Goal: Task Accomplishment & Management: Manage account settings

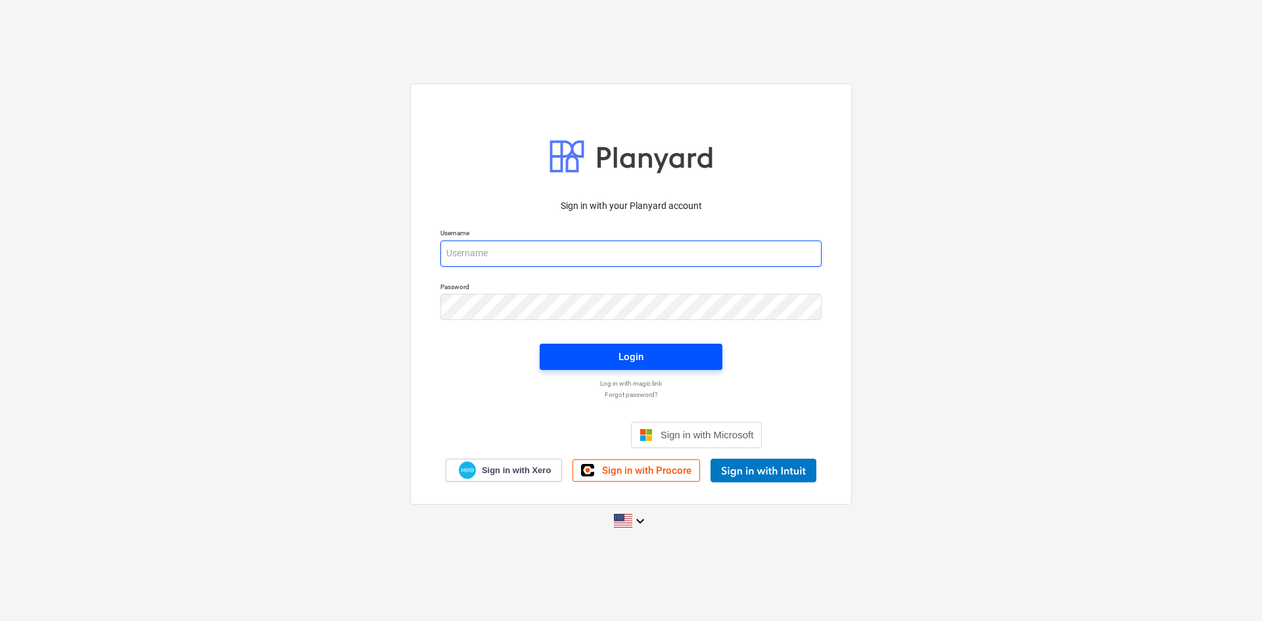
type input "[PERSON_NAME][EMAIL_ADDRESS][DOMAIN_NAME]"
click at [640, 347] on button "Login" at bounding box center [631, 357] width 183 height 26
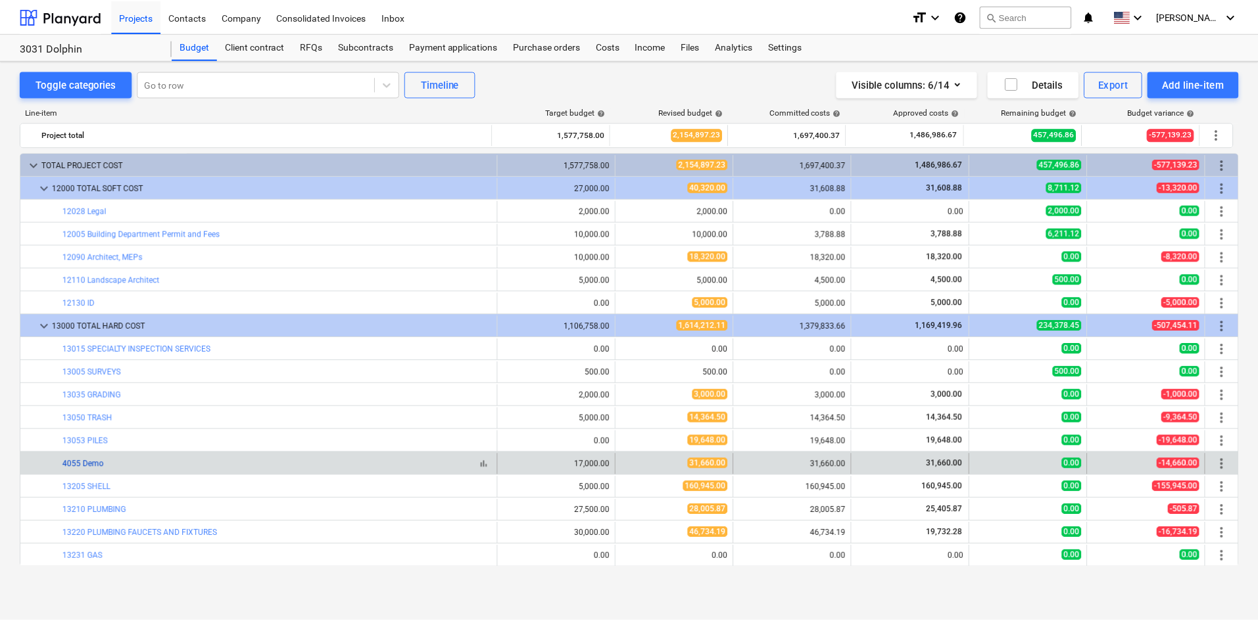
scroll to position [151, 0]
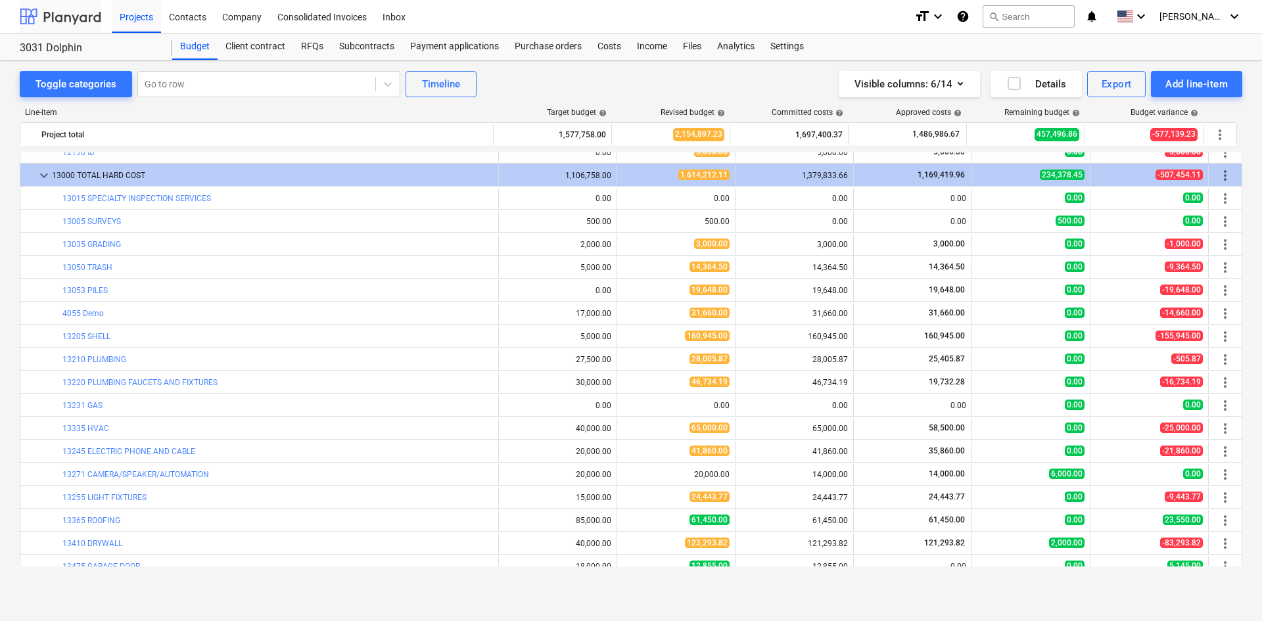
click at [20, 2] on div at bounding box center [61, 16] width 82 height 33
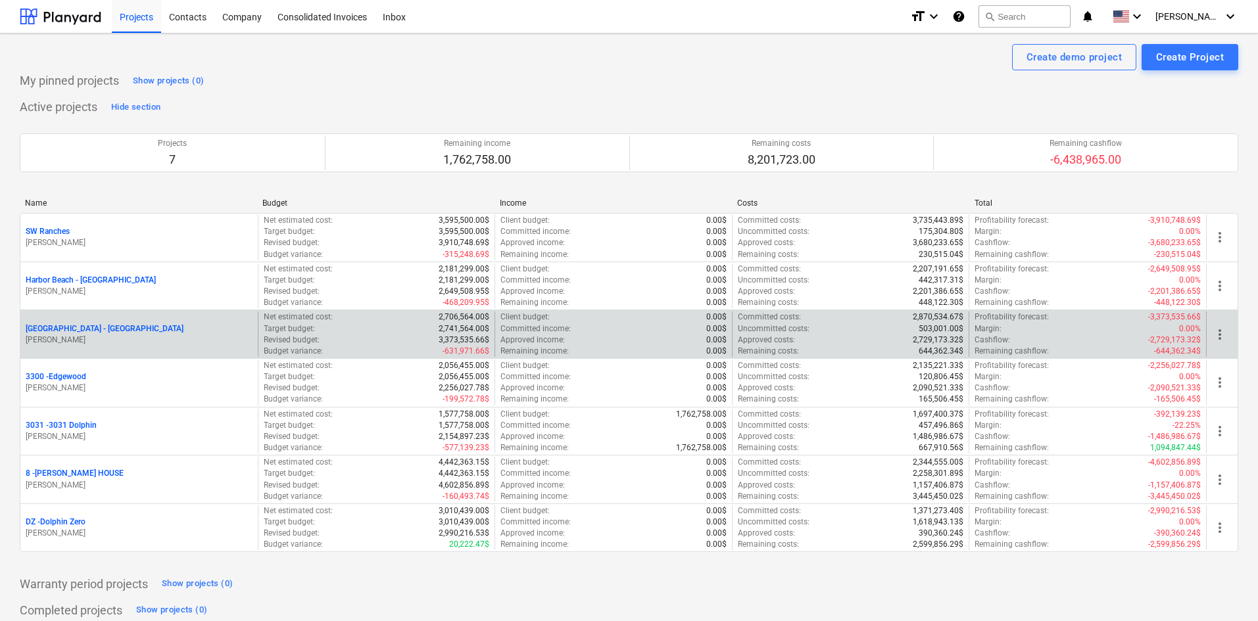
click at [93, 325] on p "[GEOGRAPHIC_DATA] - [GEOGRAPHIC_DATA]" at bounding box center [105, 328] width 158 height 11
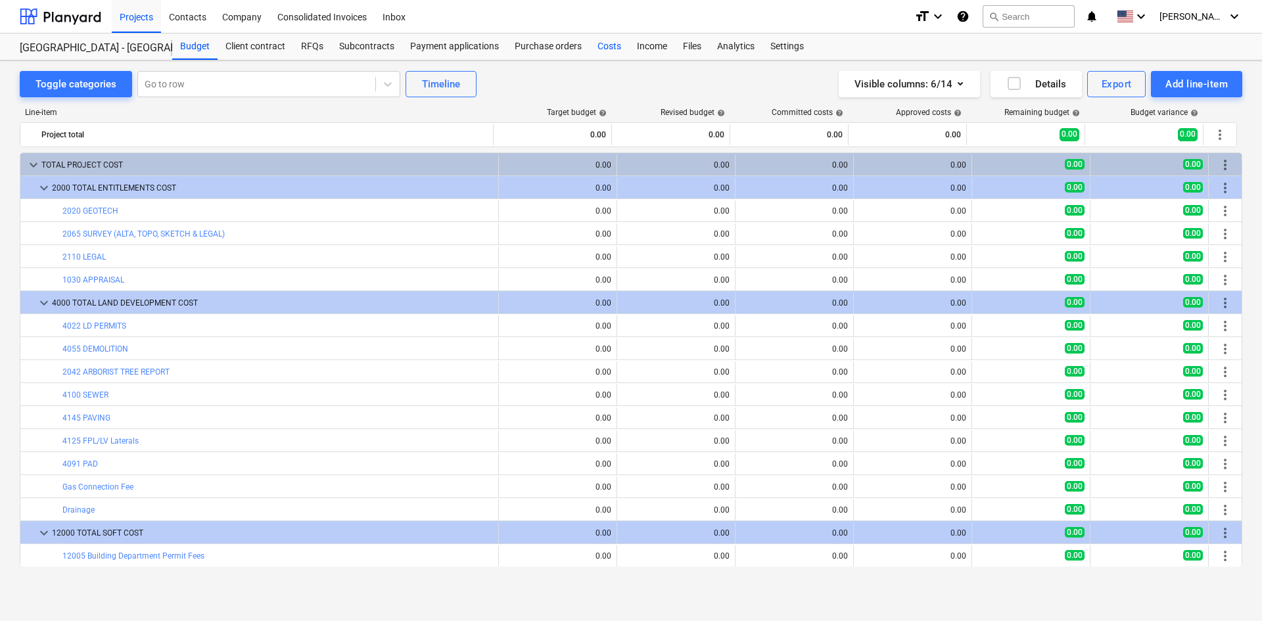
click at [611, 54] on div "Costs" at bounding box center [609, 47] width 39 height 26
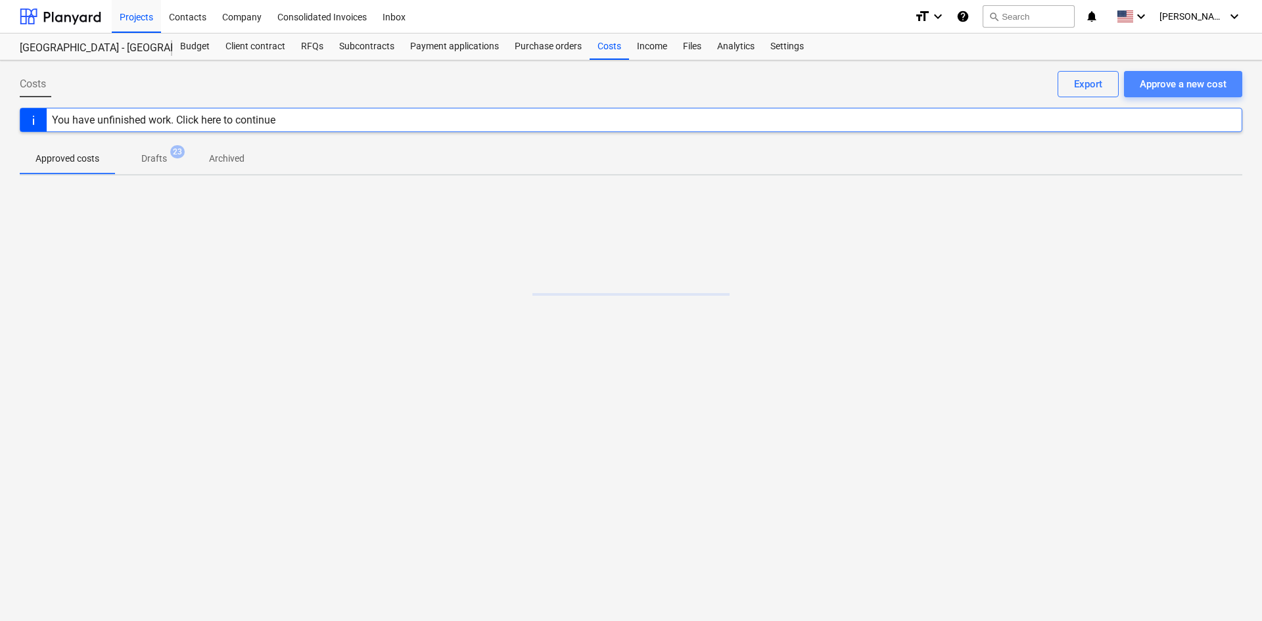
click at [1177, 87] on div "Approve a new cost" at bounding box center [1183, 84] width 87 height 17
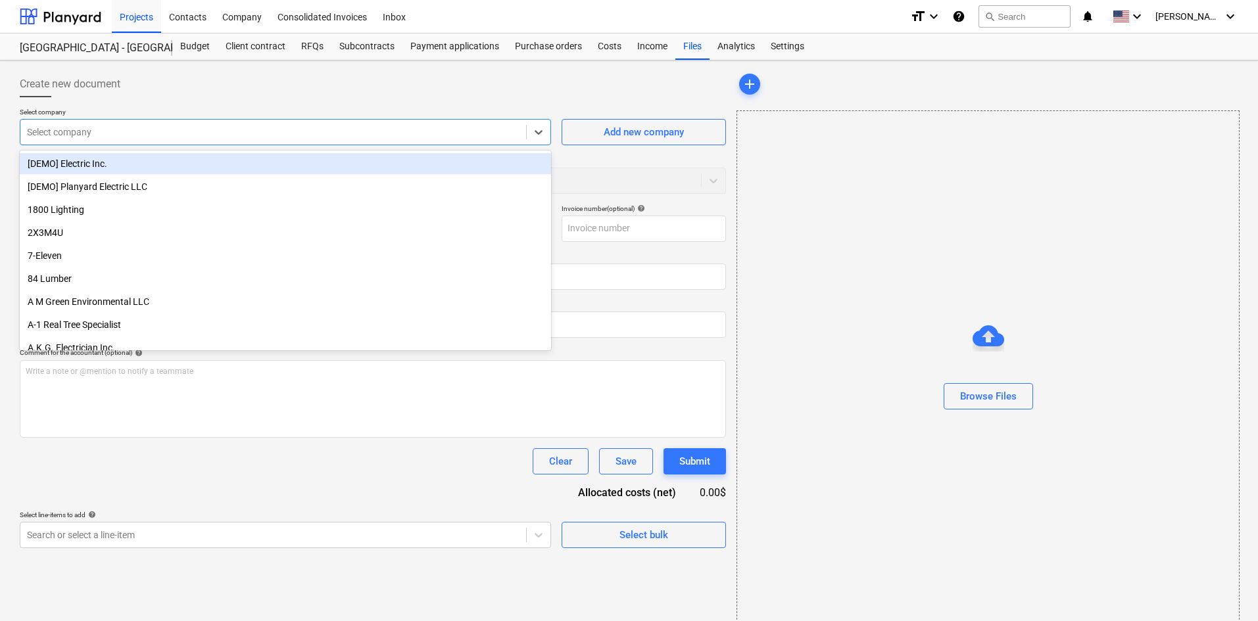
click at [287, 141] on div "Select company" at bounding box center [273, 132] width 506 height 18
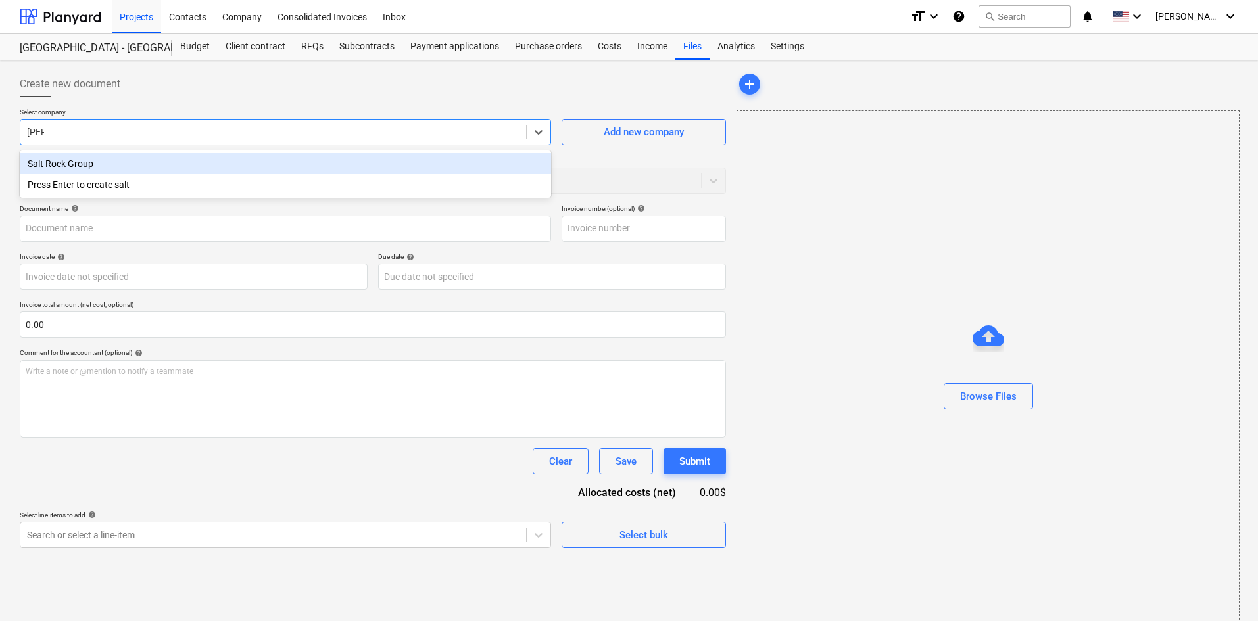
type input "salt"
click at [282, 158] on div "Salt Rock Group" at bounding box center [285, 163] width 531 height 21
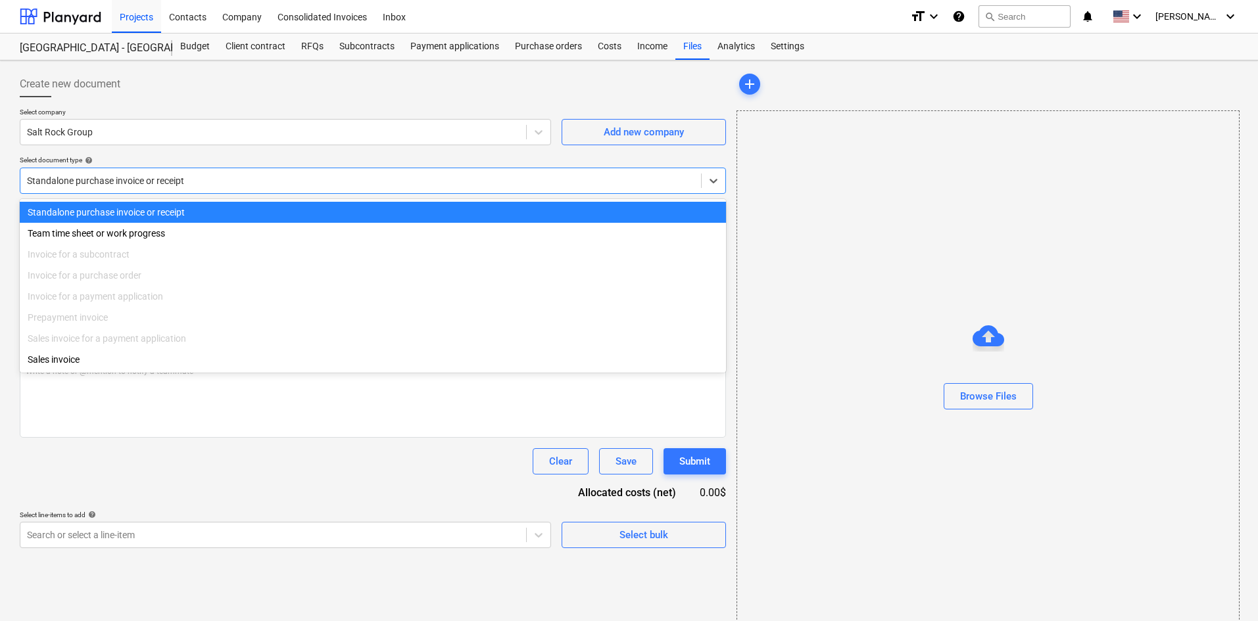
click at [211, 172] on div "Standalone purchase invoice or receipt" at bounding box center [360, 181] width 680 height 18
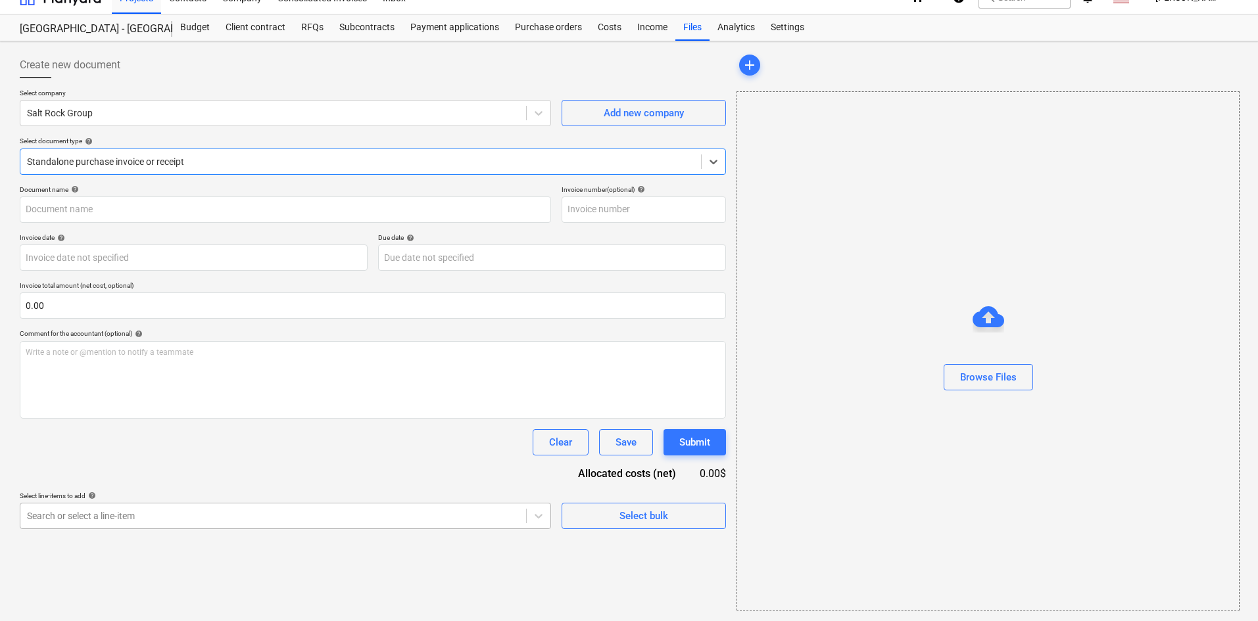
click at [293, 543] on body "Projects Contacts Company Consolidated Invoices Inbox format_size keyboard_arro…" at bounding box center [629, 291] width 1258 height 621
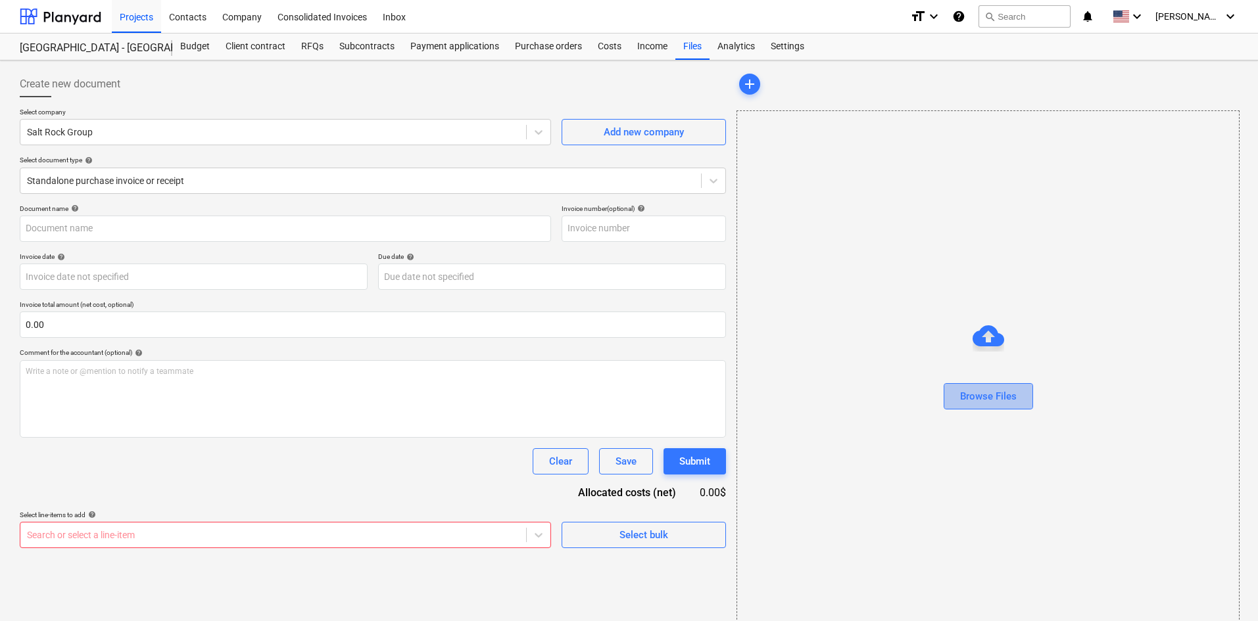
click at [1008, 393] on div "Browse Files" at bounding box center [988, 396] width 57 height 17
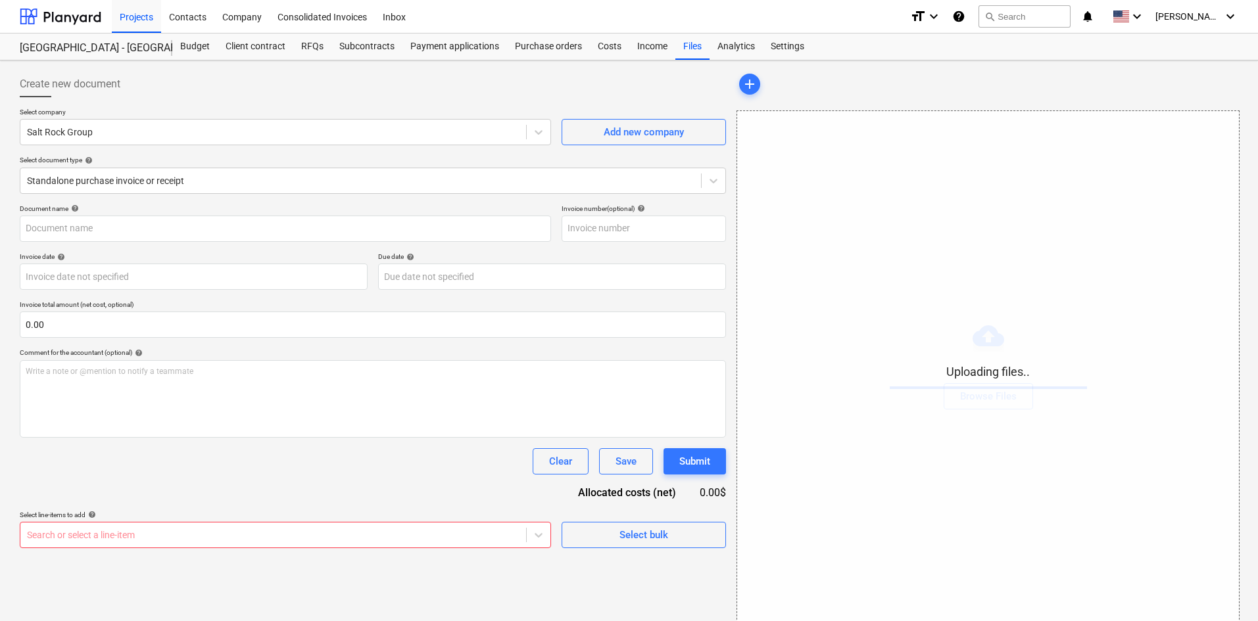
click at [325, 537] on body "Projects Contacts Company Consolidated Invoices Inbox format_size keyboard_arro…" at bounding box center [629, 310] width 1258 height 621
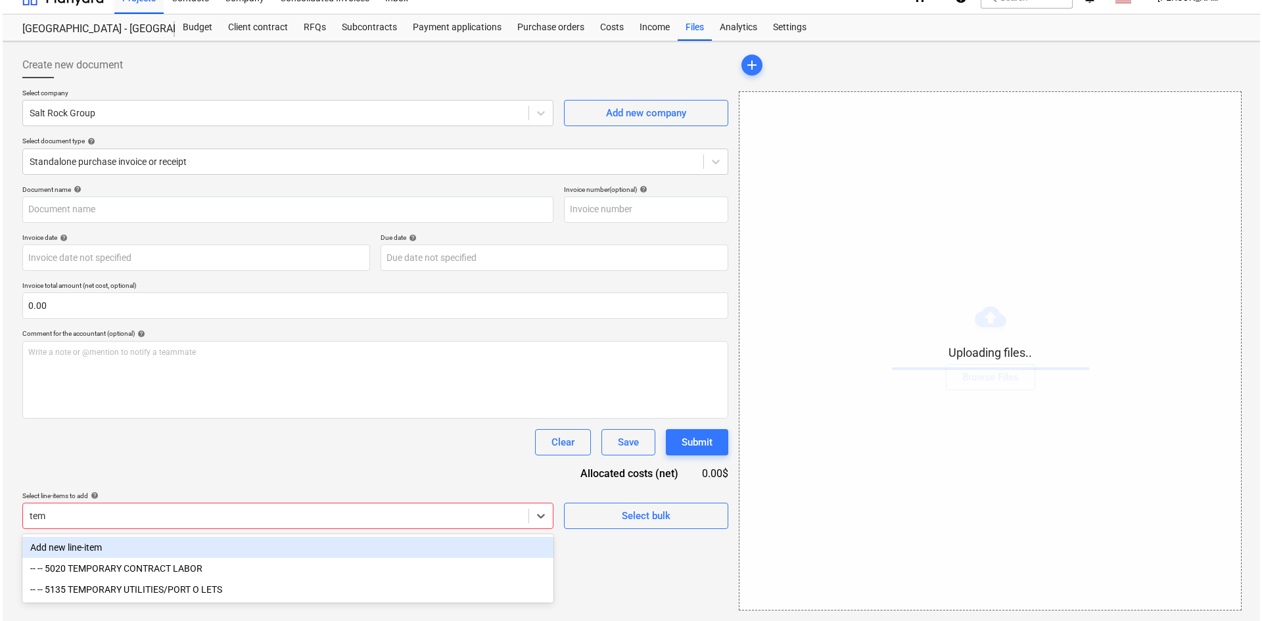
scroll to position [19, 0]
type input "temp"
click at [342, 554] on div "-- -- 5020 TEMPORARY CONTRACT LABOR" at bounding box center [285, 547] width 531 height 21
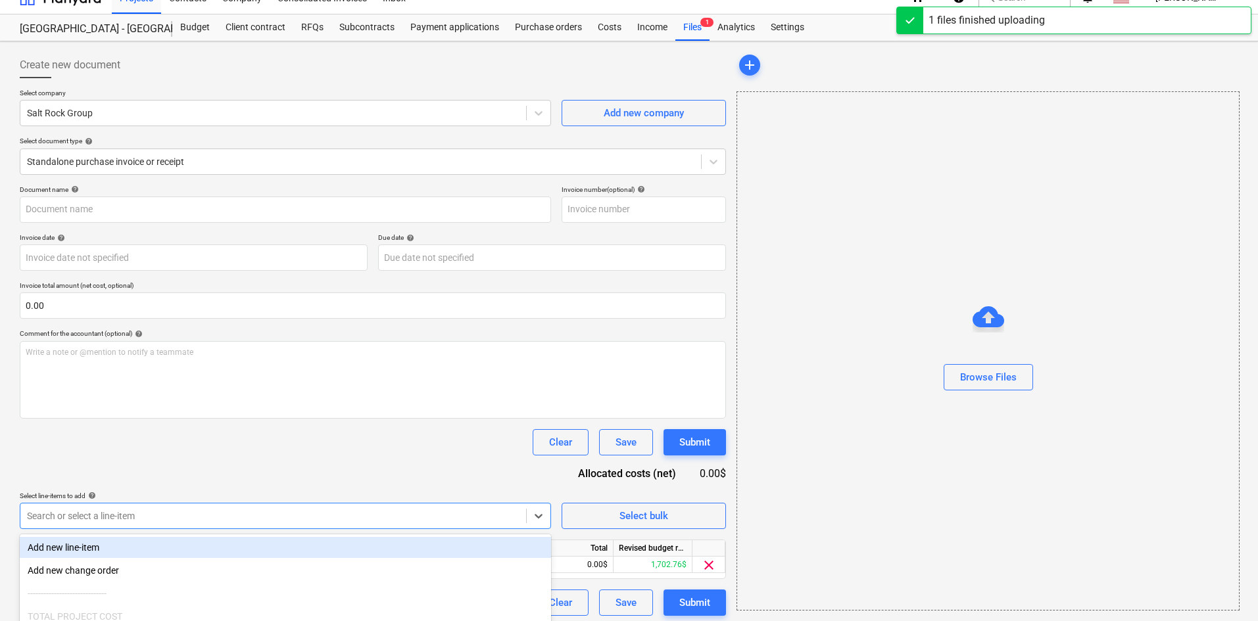
type input "SRG (Indirect) [DATE].pdf"
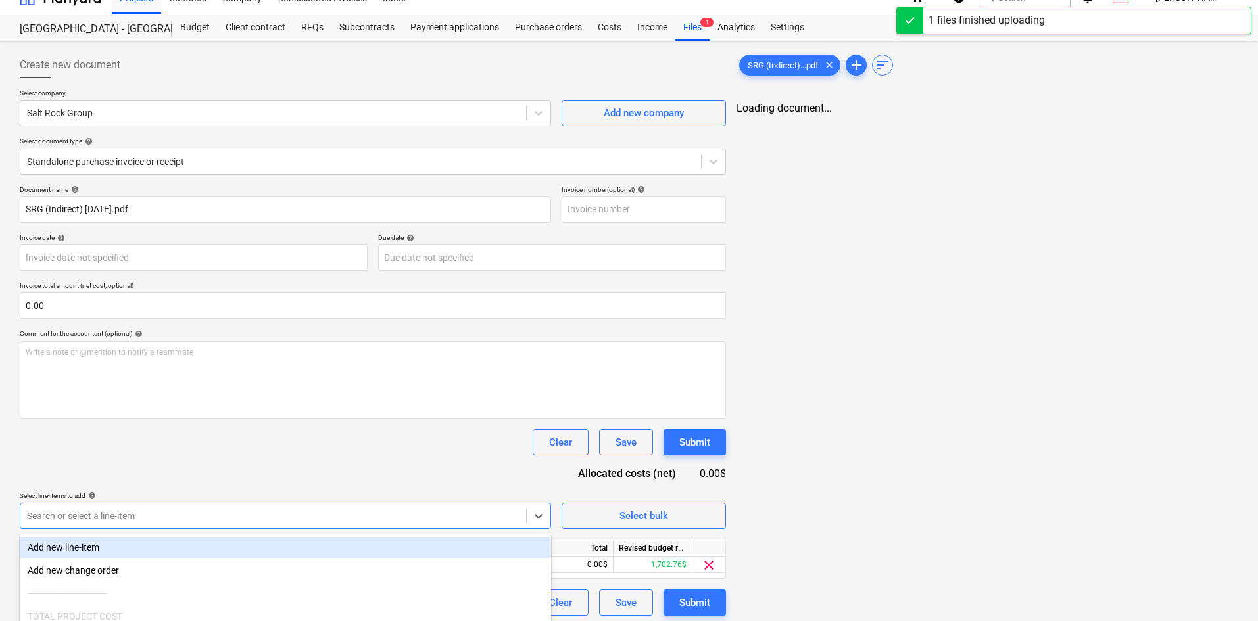
click at [398, 467] on div "Document name help SRG (Indirect) [DATE].pdf Invoice number (optional) help Inv…" at bounding box center [373, 400] width 706 height 431
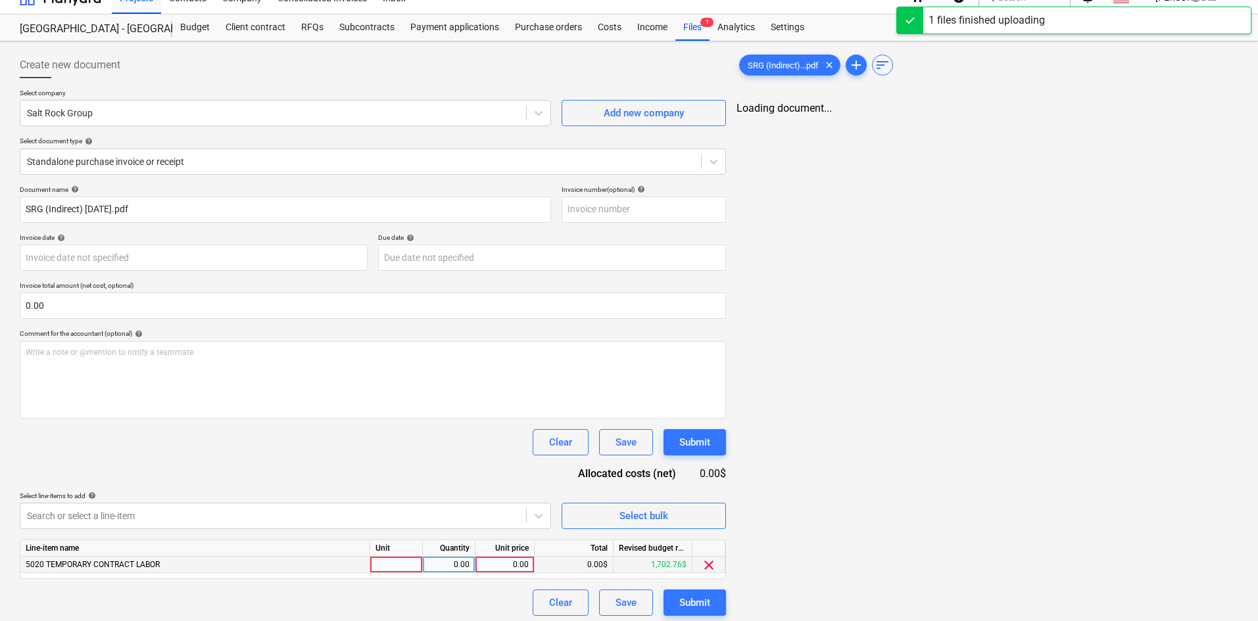
click at [500, 569] on div "0.00" at bounding box center [505, 565] width 48 height 16
type input "330"
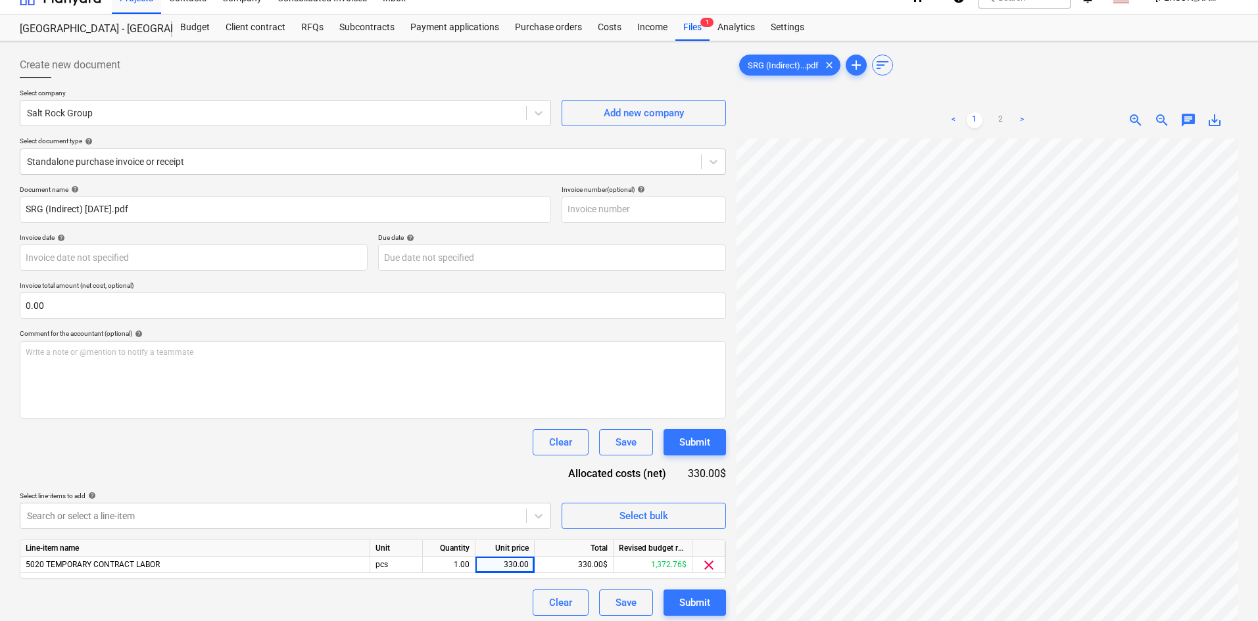
click at [419, 444] on div "Clear Save Submit" at bounding box center [373, 442] width 706 height 26
click at [705, 598] on div "Submit" at bounding box center [694, 602] width 31 height 17
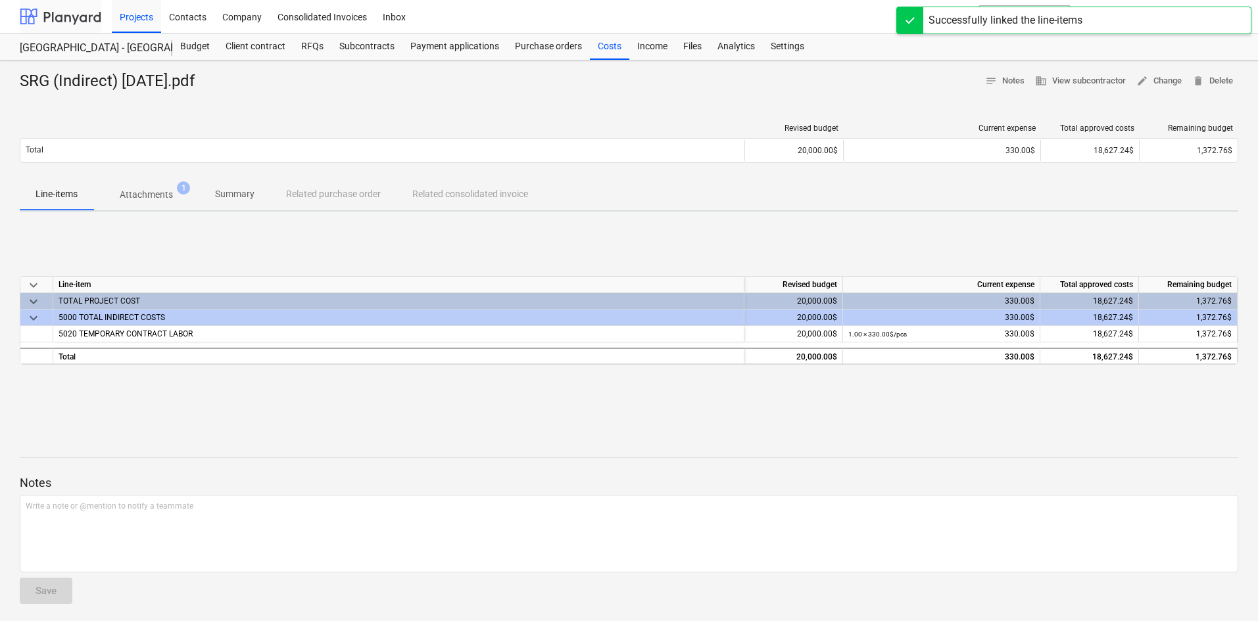
click at [70, 17] on div at bounding box center [61, 16] width 82 height 33
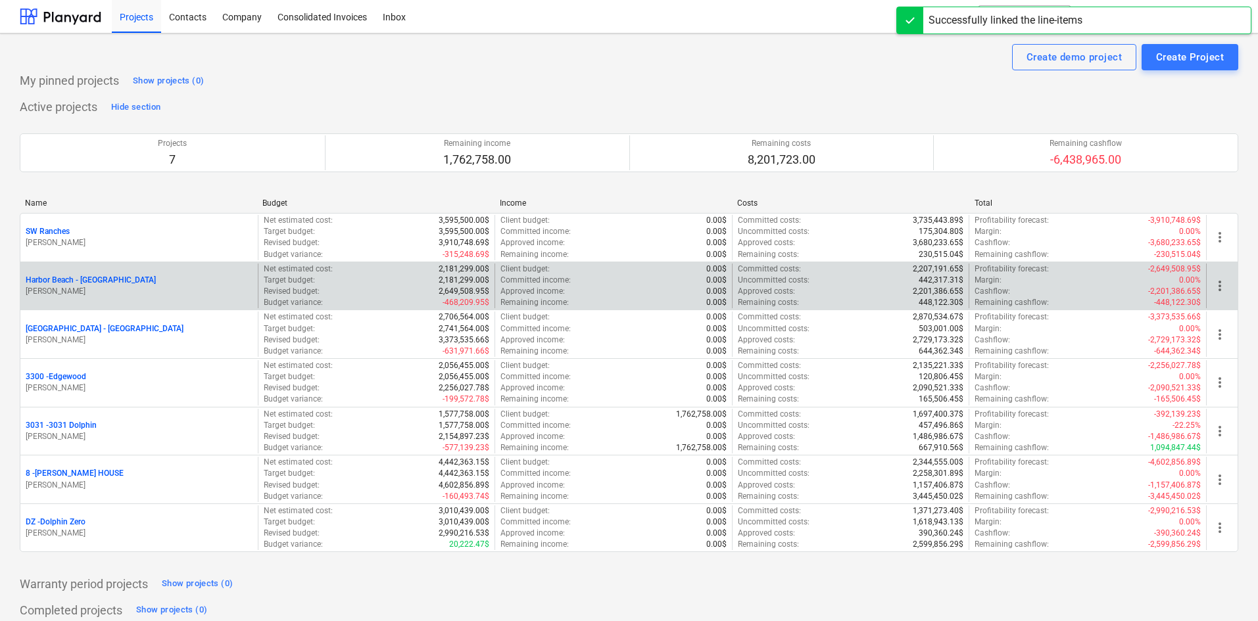
click at [85, 280] on p "Harbor Beach - [GEOGRAPHIC_DATA]" at bounding box center [91, 280] width 130 height 11
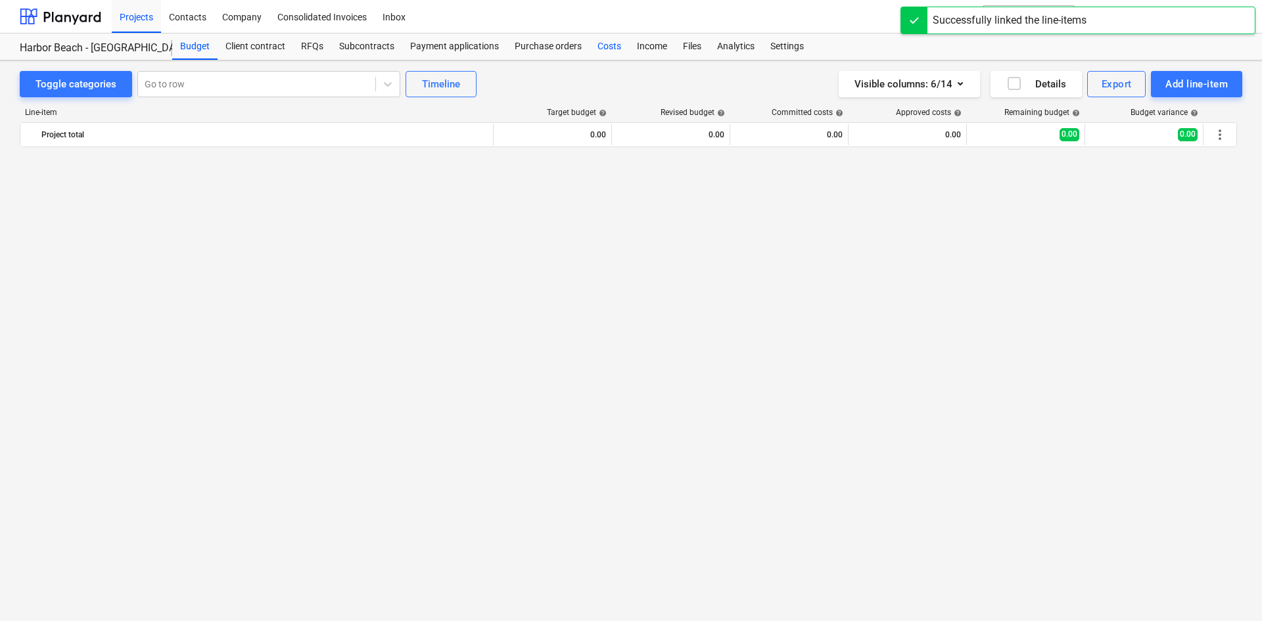
click at [594, 49] on div "Costs" at bounding box center [609, 47] width 39 height 26
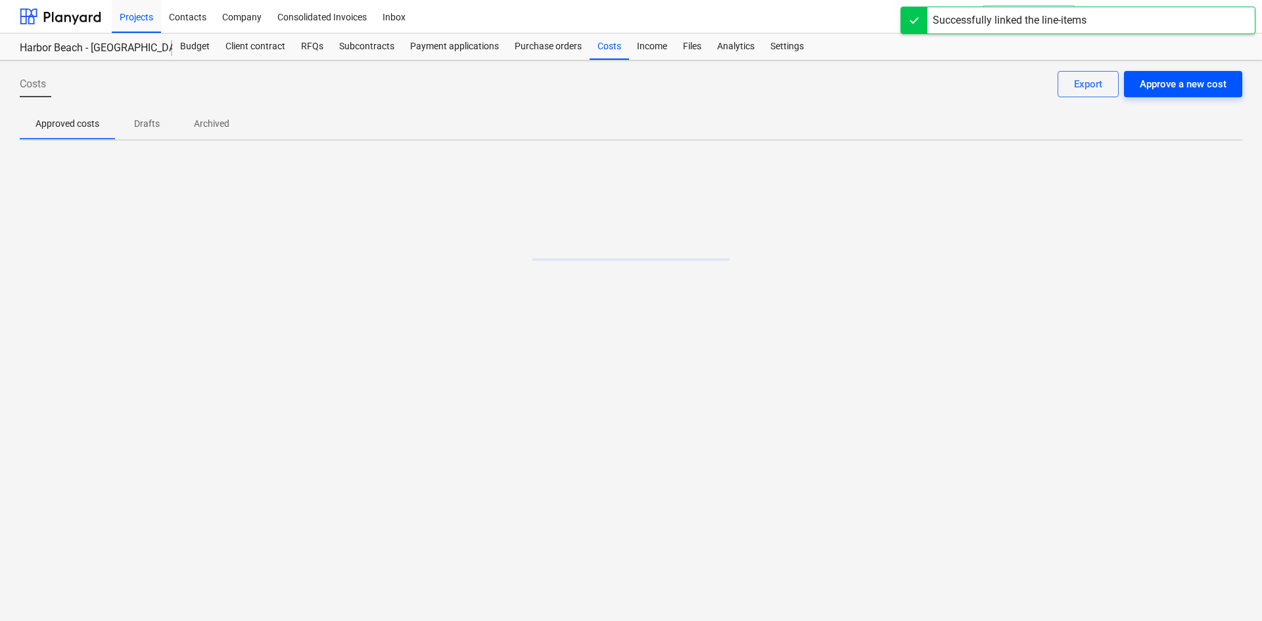
click at [1164, 85] on div "Approve a new cost" at bounding box center [1183, 84] width 87 height 17
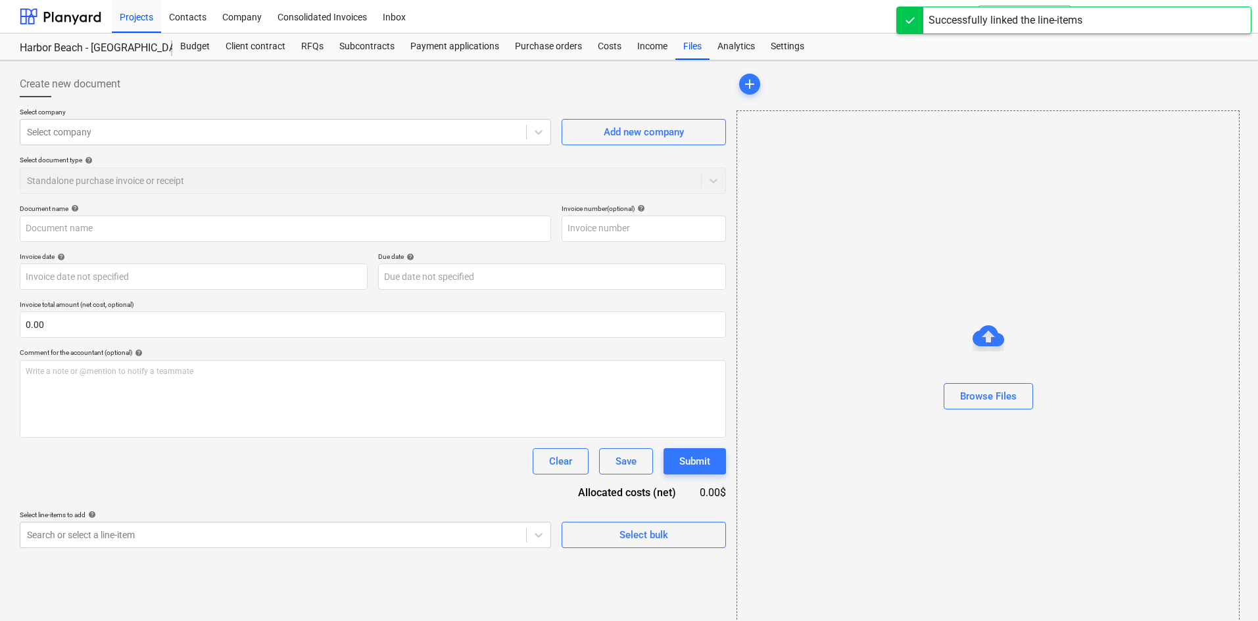
click at [101, 147] on div "Select company Select company Add new company Select document type help Standal…" at bounding box center [373, 156] width 706 height 97
click at [111, 139] on div at bounding box center [273, 132] width 492 height 13
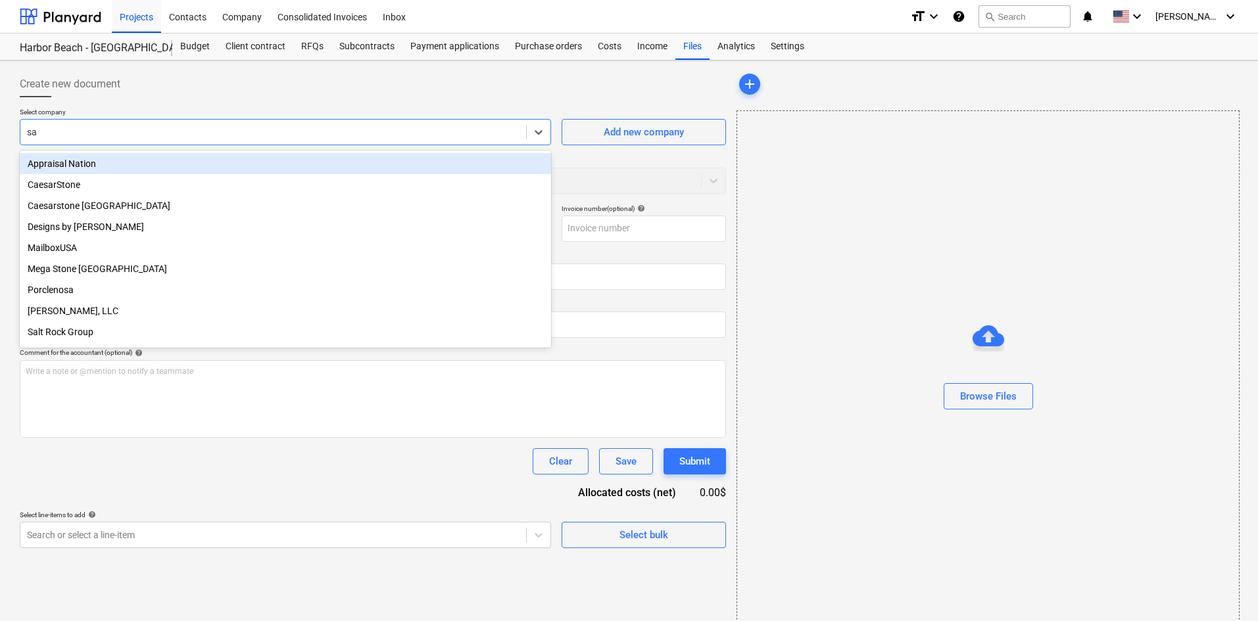
type input "[PERSON_NAME]"
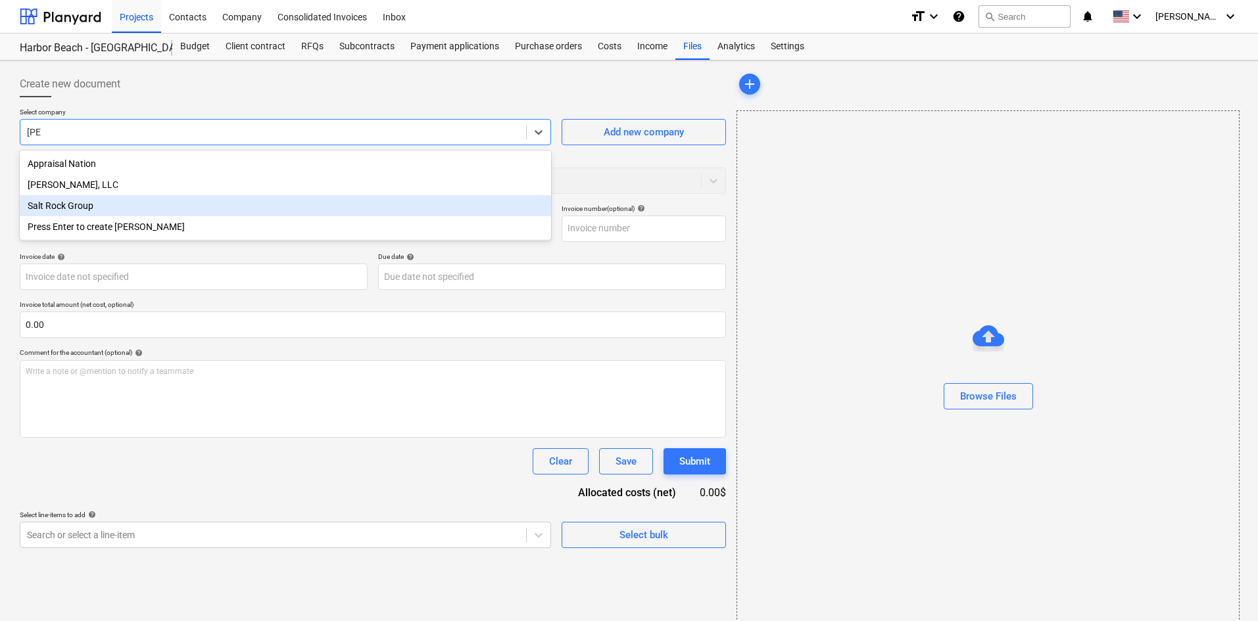
click at [99, 202] on div "Salt Rock Group" at bounding box center [285, 205] width 531 height 21
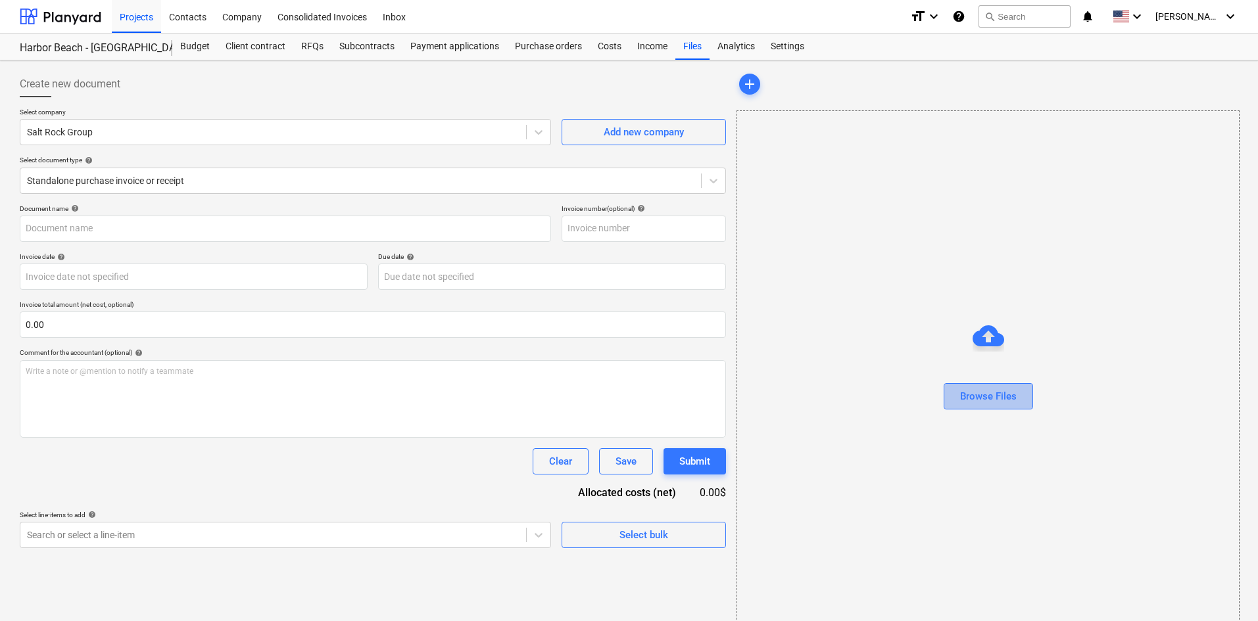
click at [1006, 392] on div "Browse Files" at bounding box center [988, 396] width 57 height 17
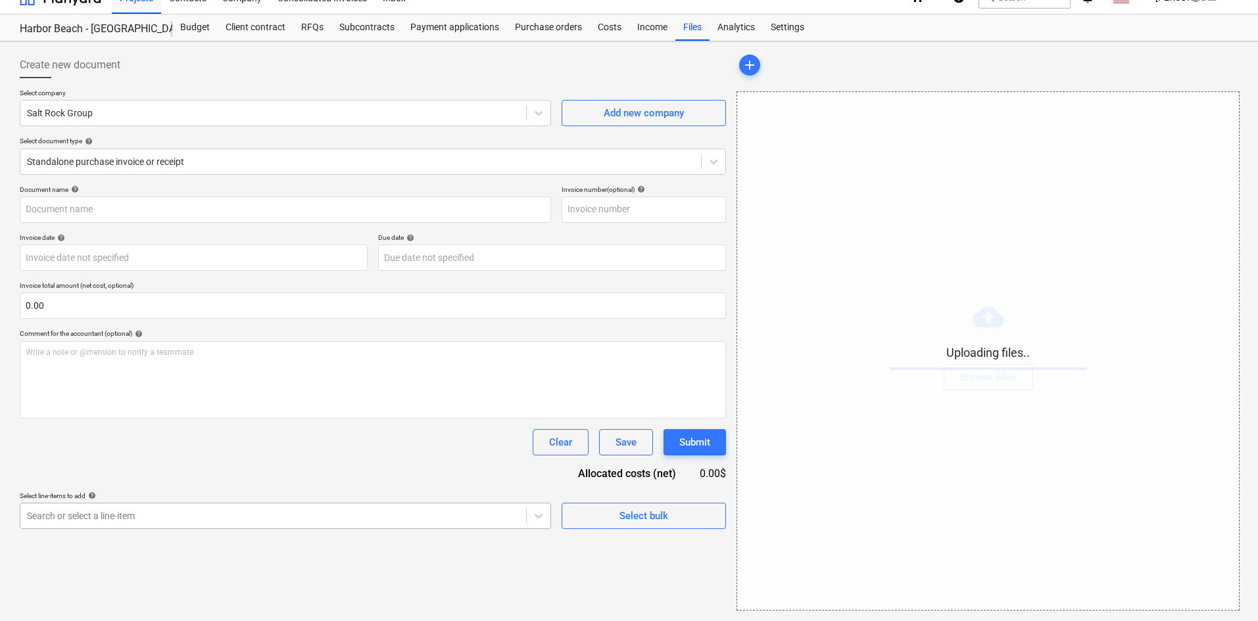
click at [372, 534] on body "Projects Contacts Company Consolidated Invoices Inbox format_size keyboard_arro…" at bounding box center [629, 291] width 1258 height 621
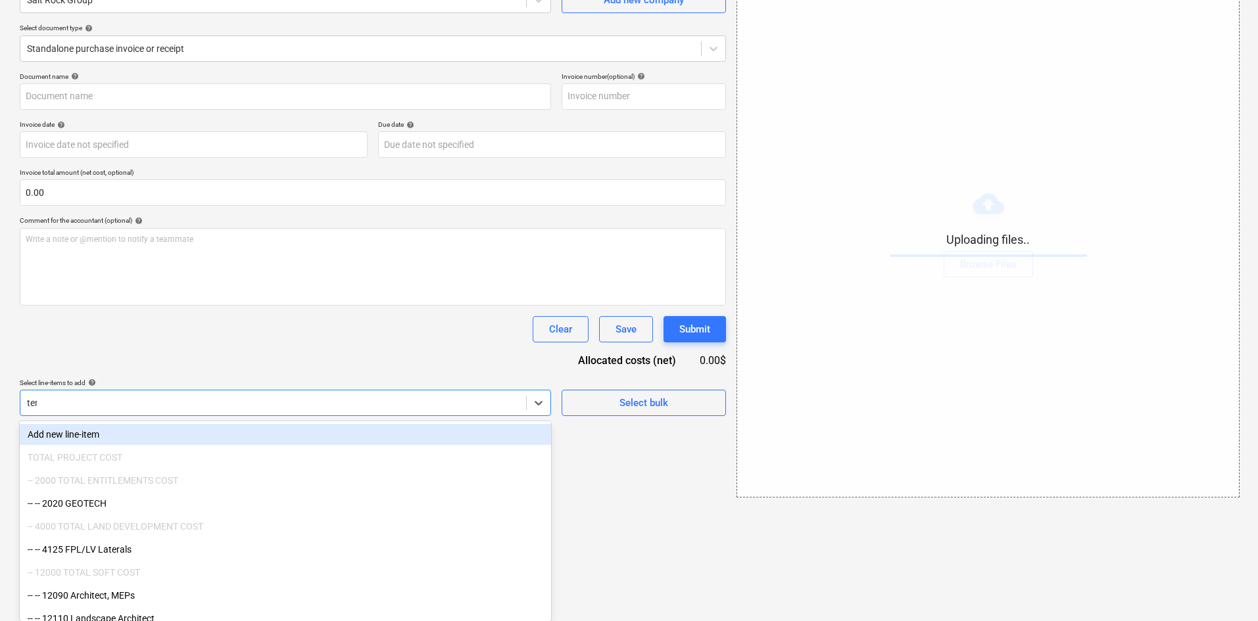
scroll to position [19, 0]
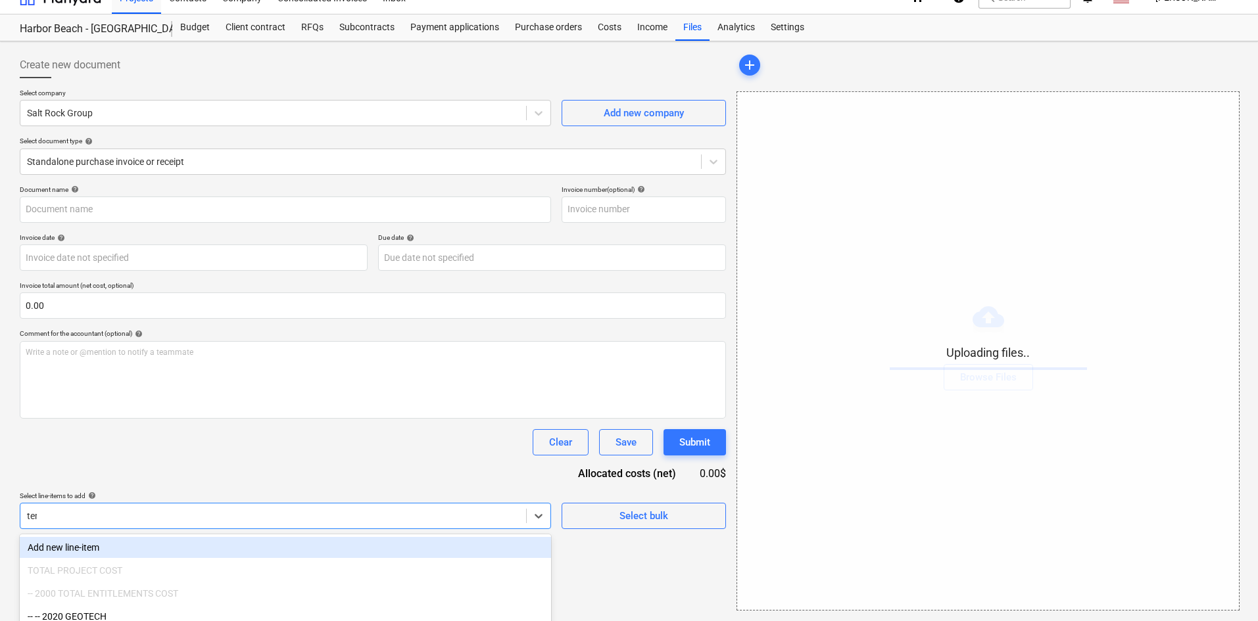
type input "temp"
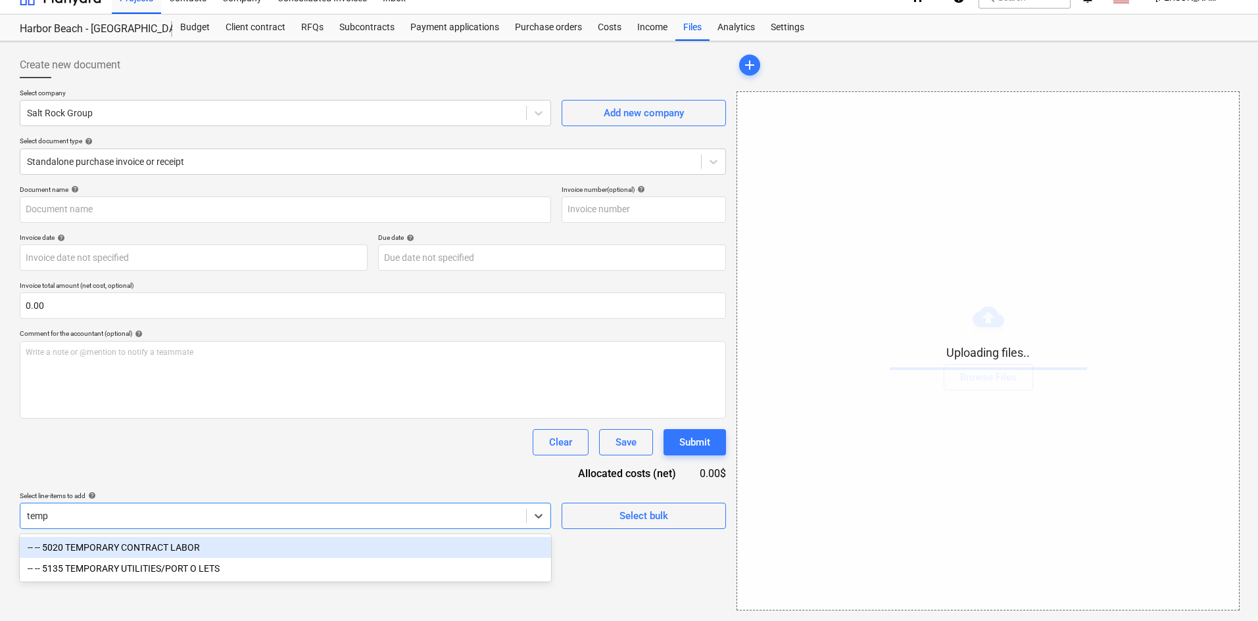
click at [262, 544] on div "-- -- 5020 TEMPORARY CONTRACT LABOR" at bounding box center [285, 547] width 531 height 21
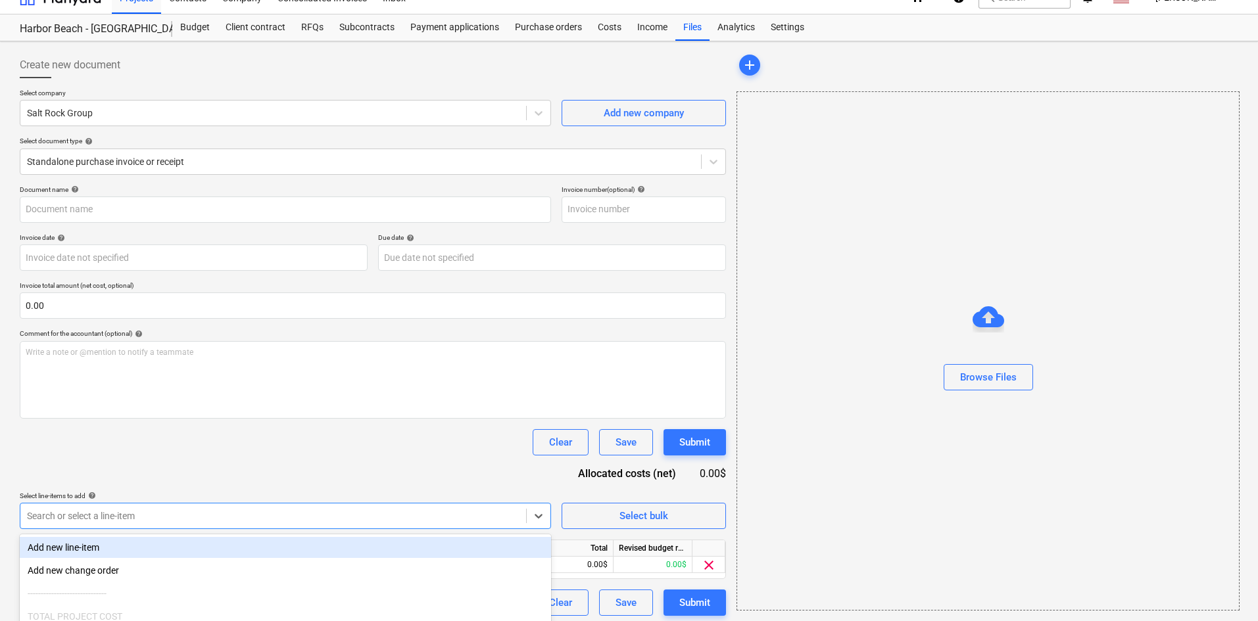
click at [314, 448] on div "Clear Save Submit" at bounding box center [373, 442] width 706 height 26
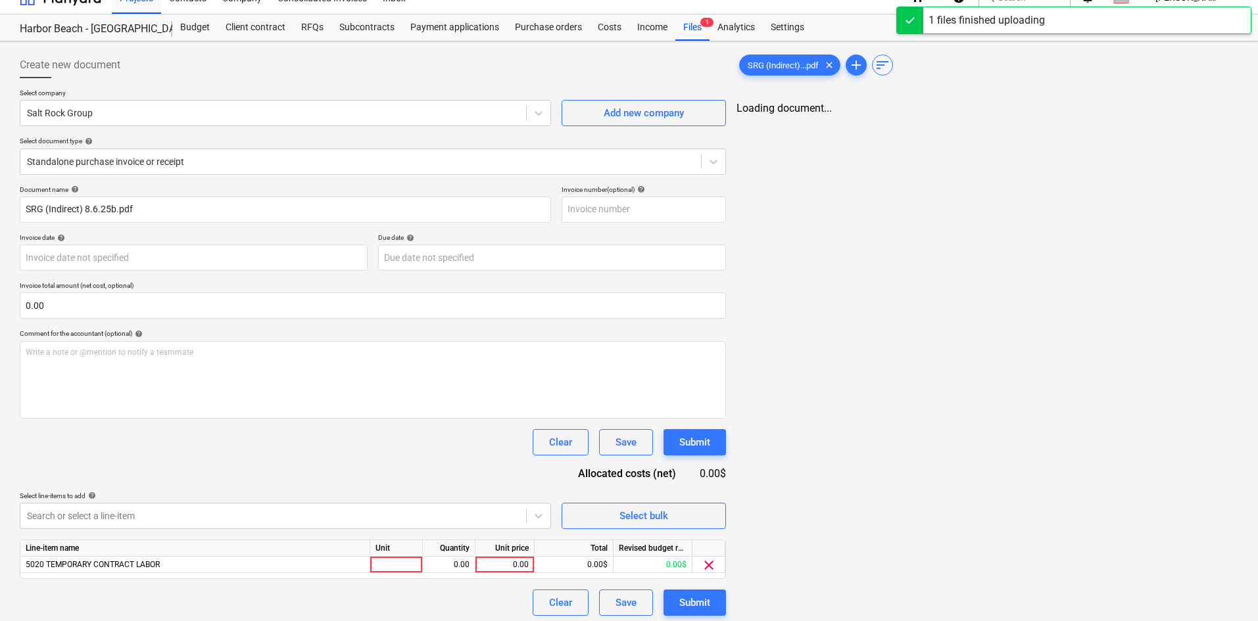
type input "SRG (Indirect) 8.6.25b.pdf"
click at [502, 559] on div "0.00" at bounding box center [505, 565] width 48 height 16
type input "90"
click at [449, 450] on div "Clear Save Submit" at bounding box center [373, 442] width 706 height 26
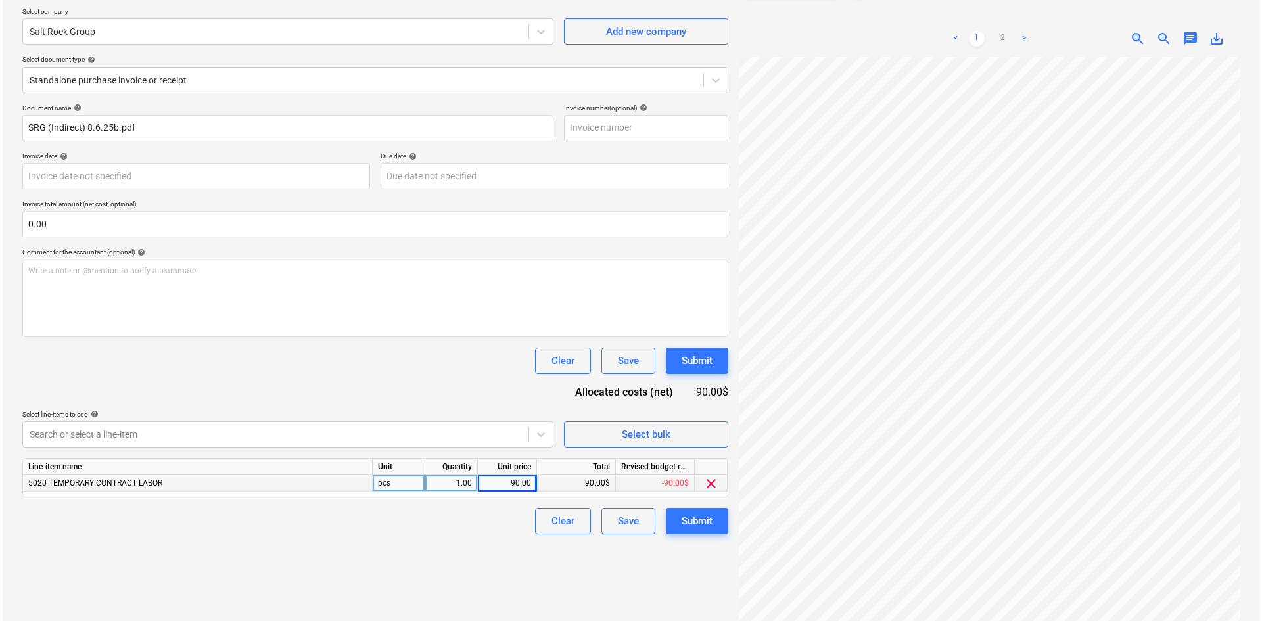
scroll to position [131, 0]
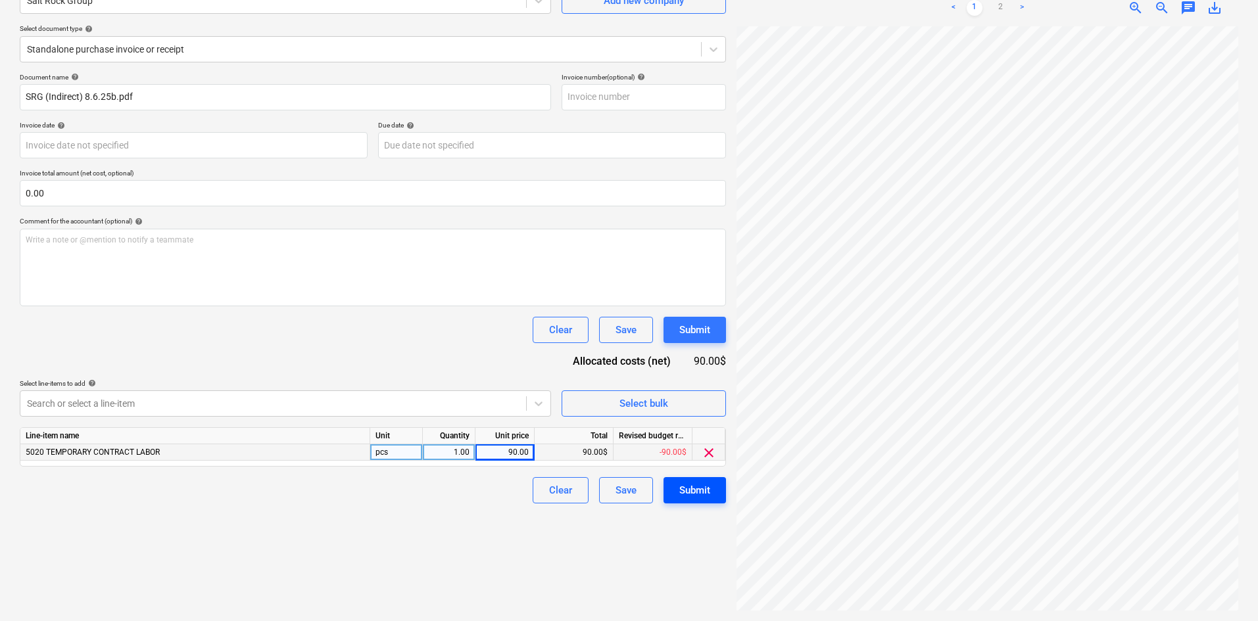
click at [679, 484] on div "Submit" at bounding box center [694, 490] width 31 height 17
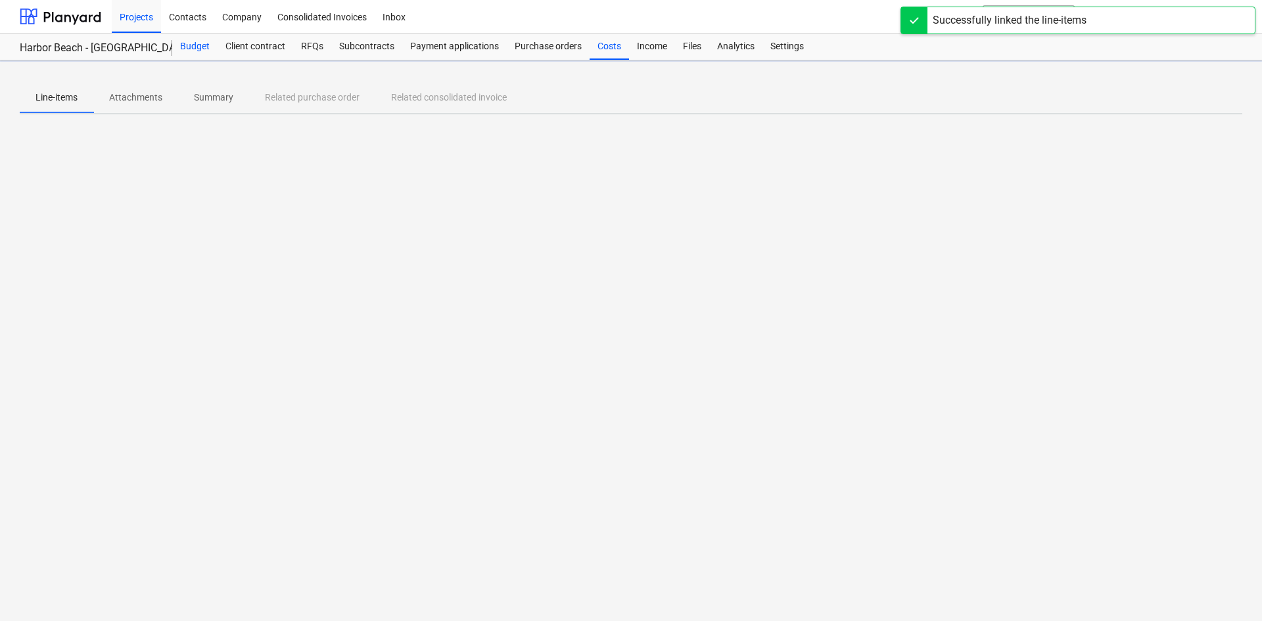
click at [187, 42] on div "Budget" at bounding box center [194, 47] width 45 height 26
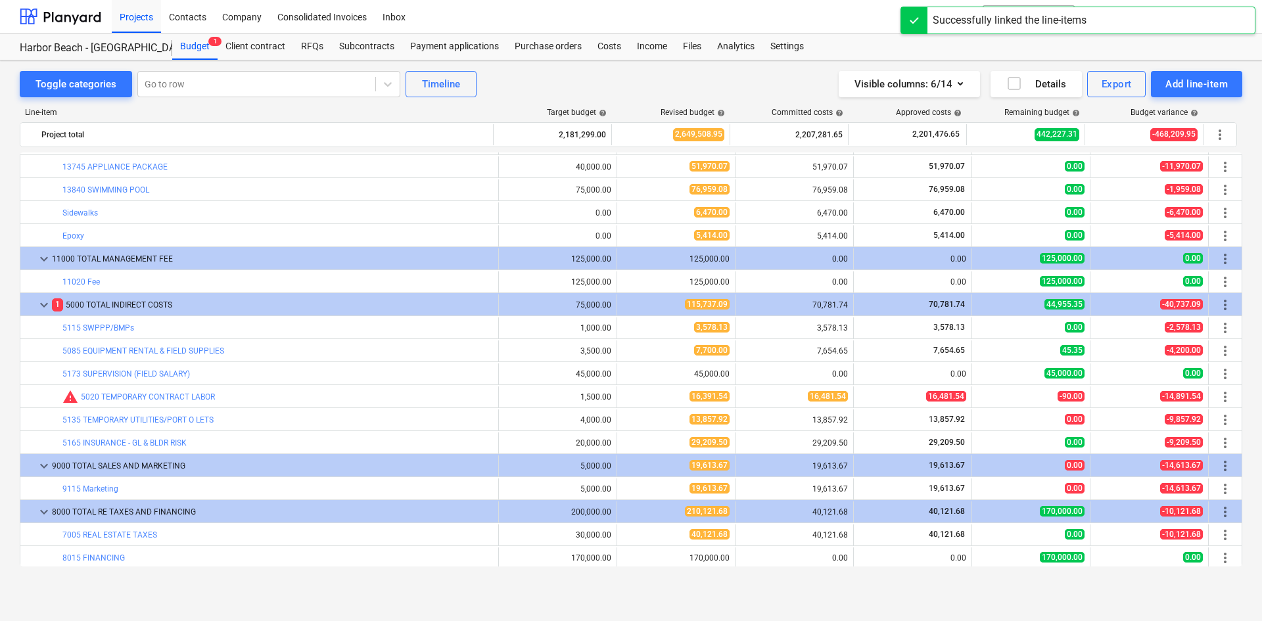
scroll to position [1726, 0]
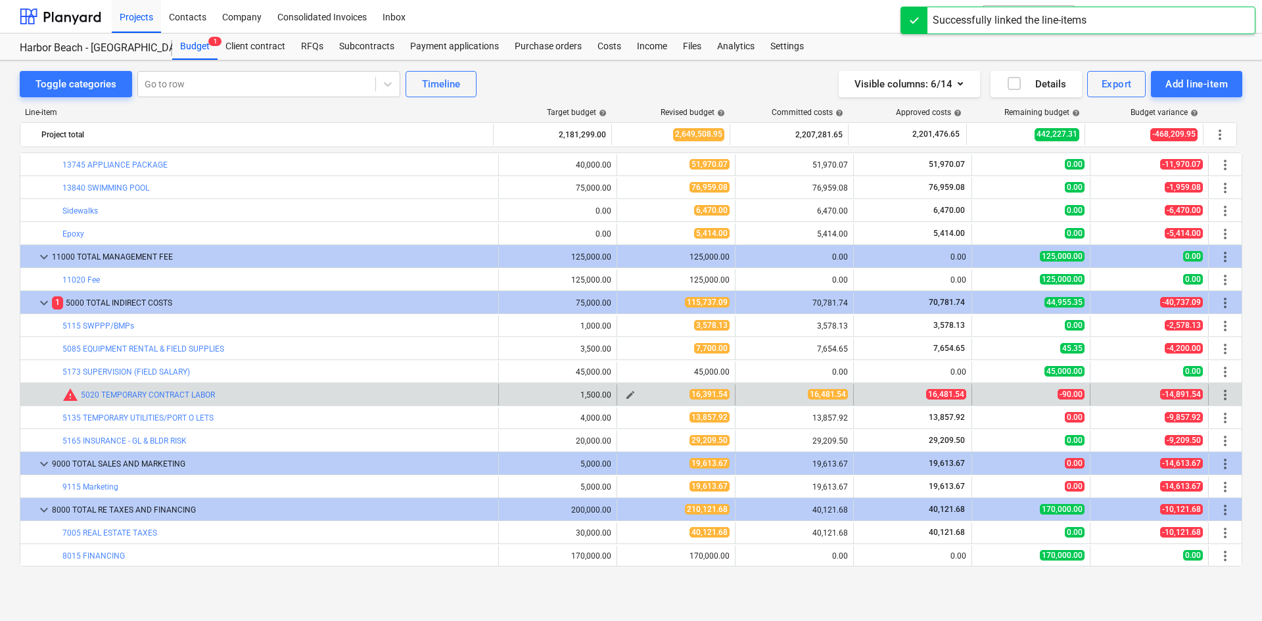
click at [625, 392] on span "edit" at bounding box center [630, 395] width 11 height 11
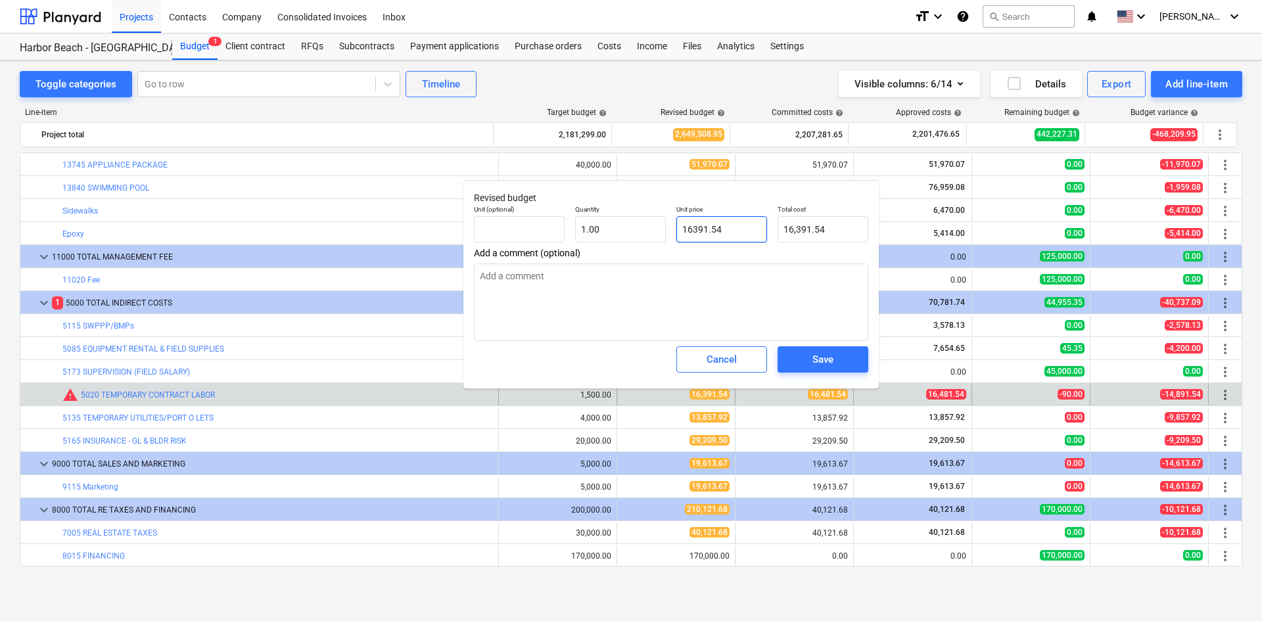
click at [701, 229] on input "16391.54" at bounding box center [721, 229] width 91 height 26
drag, startPoint x: 694, startPoint y: 229, endPoint x: 702, endPoint y: 231, distance: 8.0
click at [702, 231] on input "16391.54" at bounding box center [721, 229] width 91 height 26
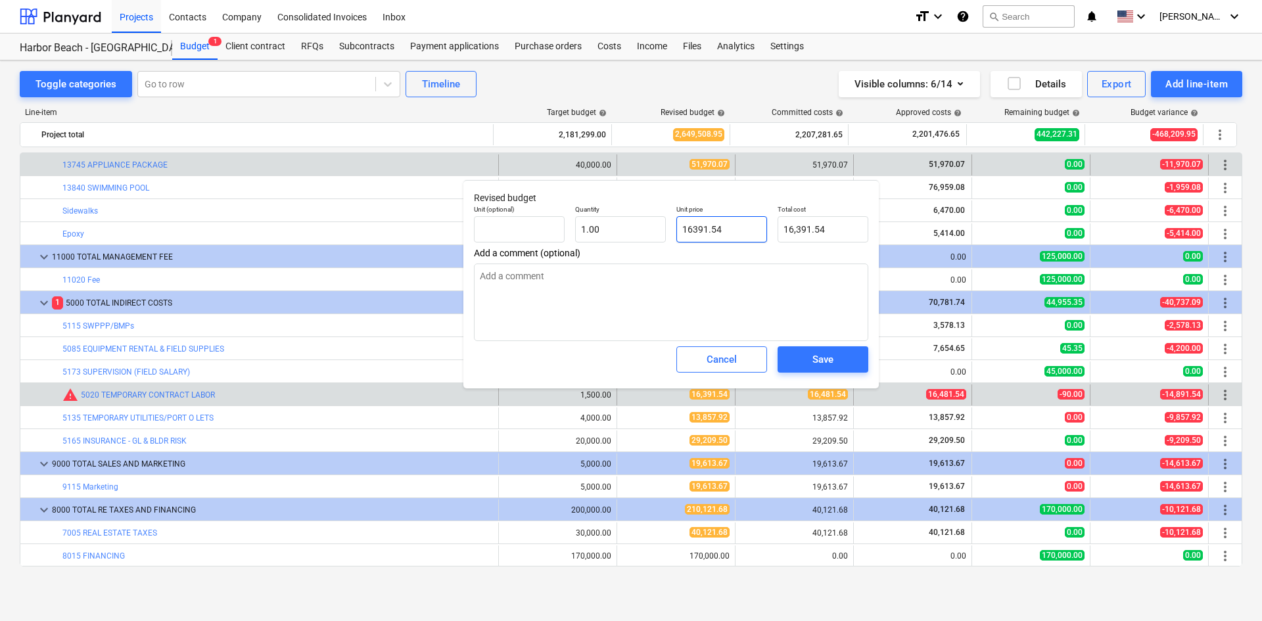
type input "1641.54"
type textarea "x"
type input "1,641.54"
type input "16481.54"
type textarea "x"
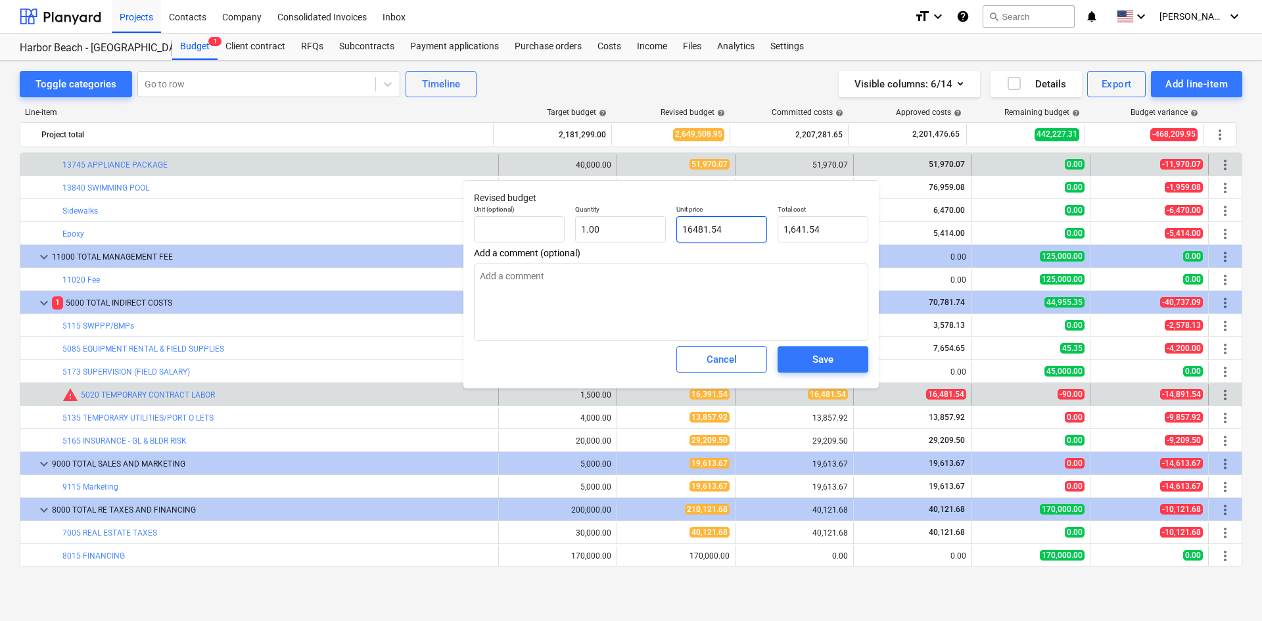
type input "16,481.54"
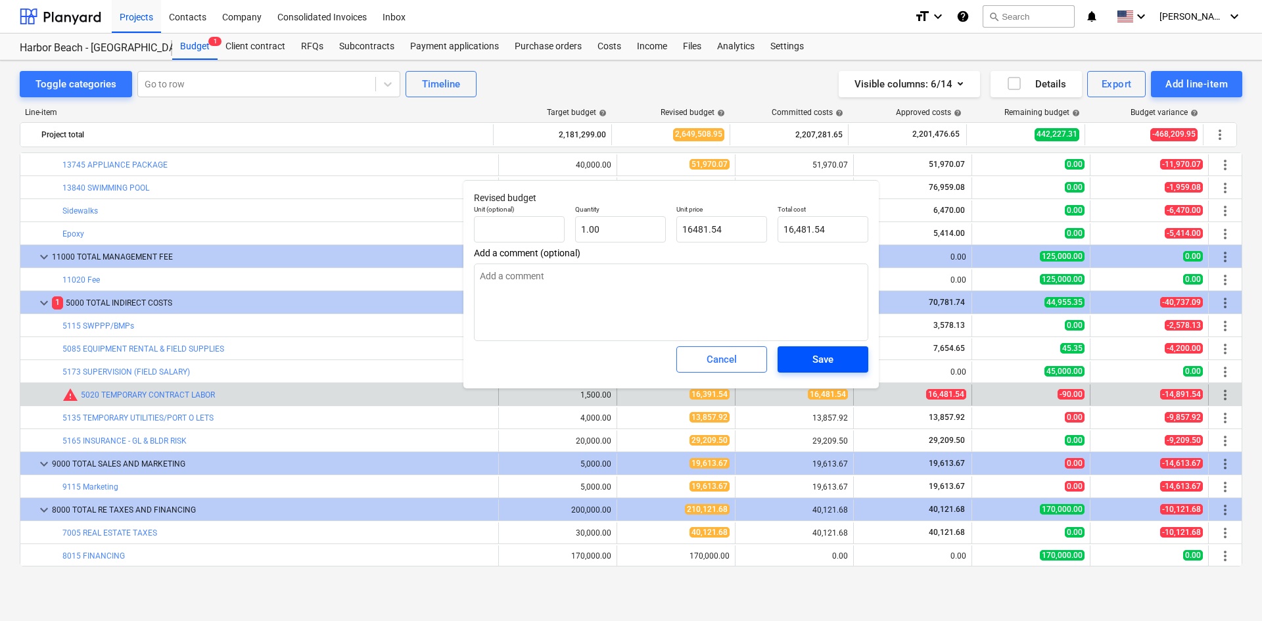
type input "16,481.54"
click at [784, 352] on button "Save" at bounding box center [823, 359] width 91 height 26
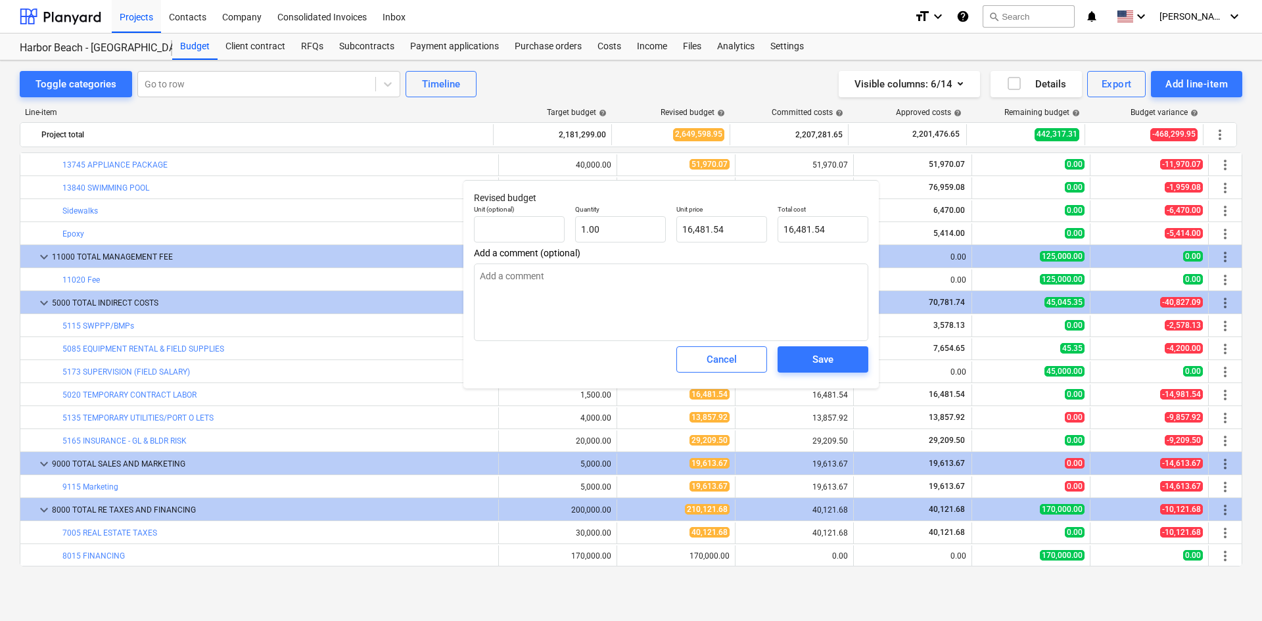
type textarea "x"
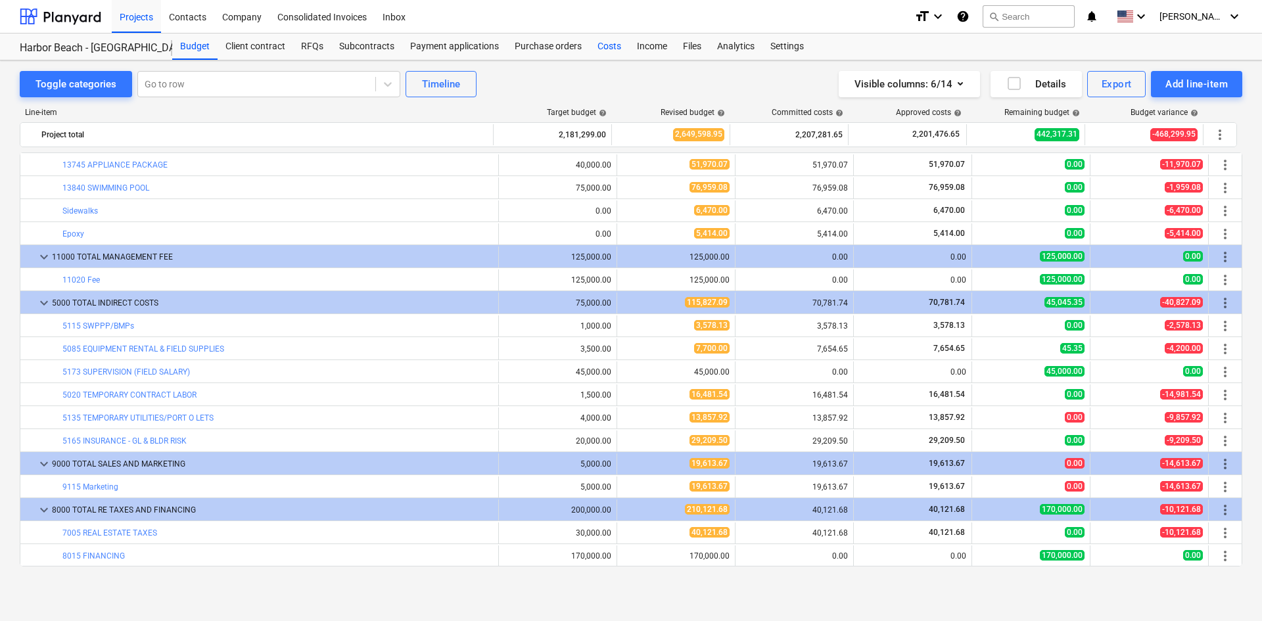
click at [604, 47] on div "Costs" at bounding box center [609, 47] width 39 height 26
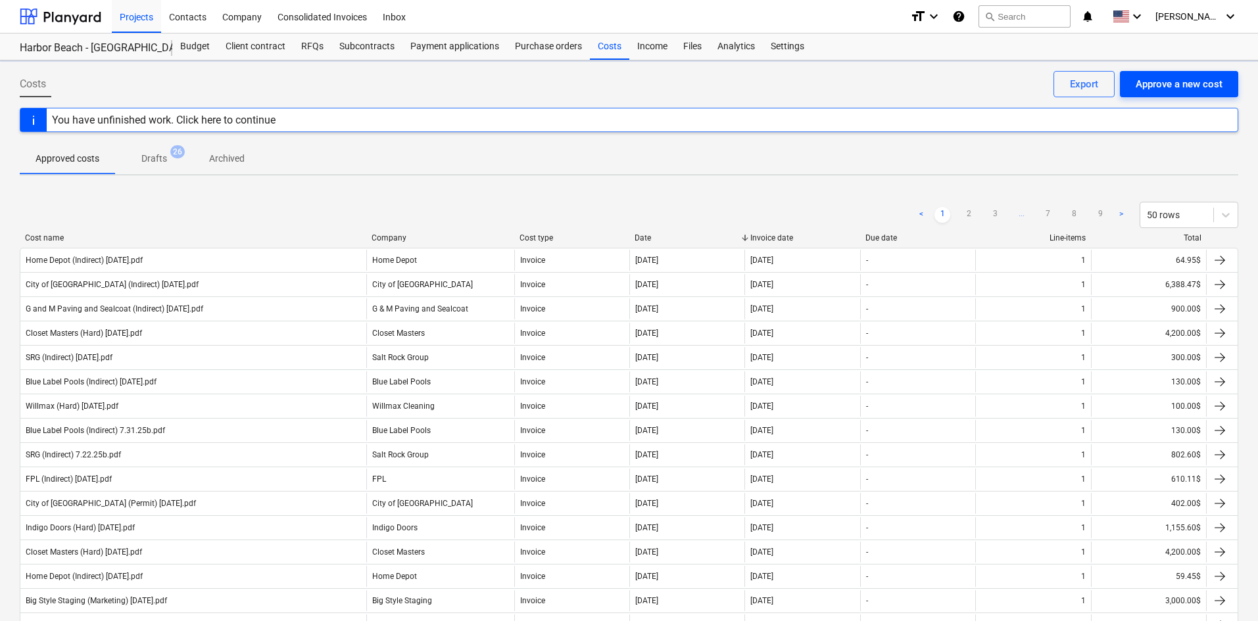
click at [1156, 83] on div "Approve a new cost" at bounding box center [1178, 84] width 87 height 17
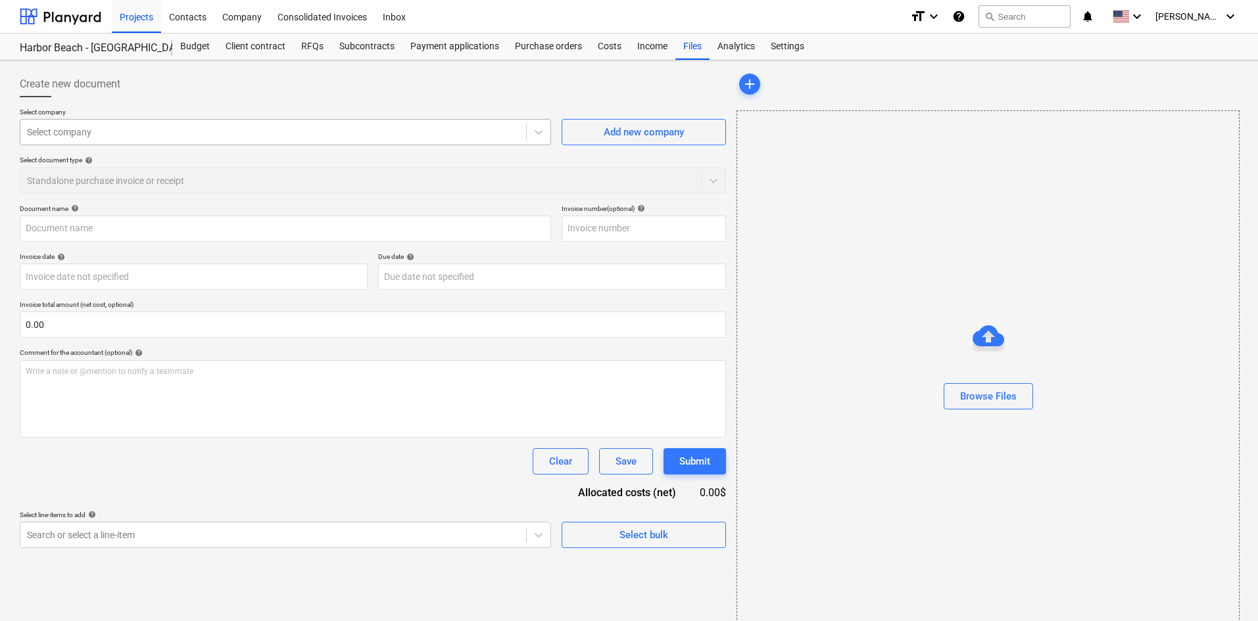
click at [102, 129] on div at bounding box center [273, 132] width 492 height 13
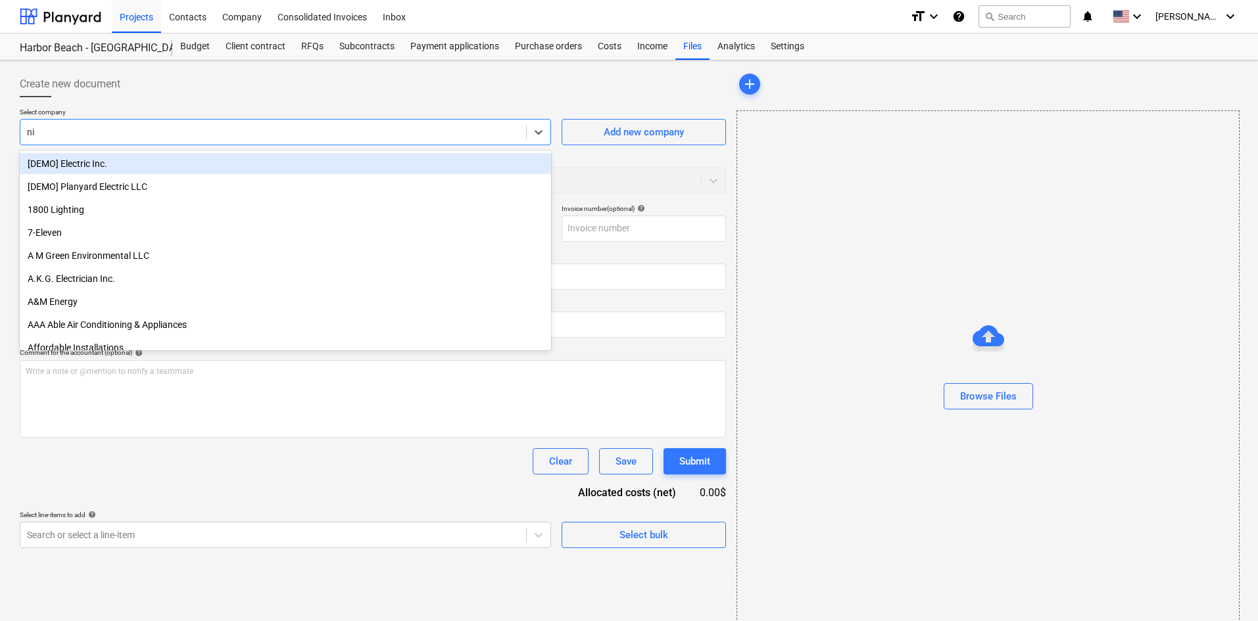
type input "niet"
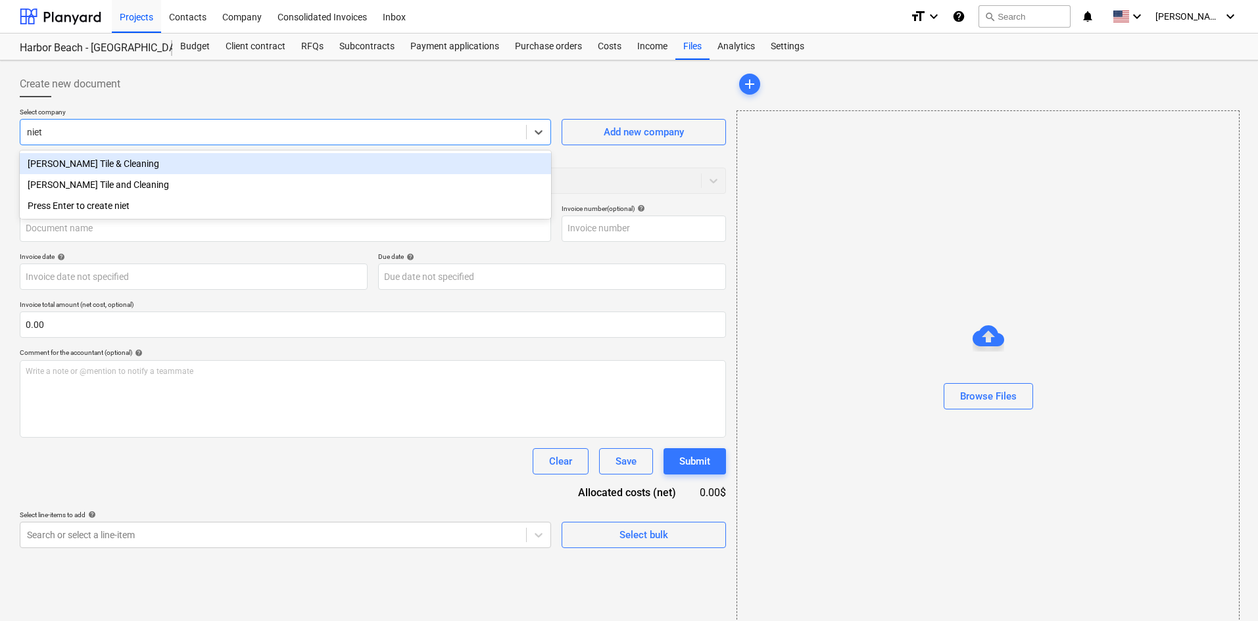
click at [169, 162] on div "[PERSON_NAME] Tile & Cleaning" at bounding box center [285, 163] width 531 height 21
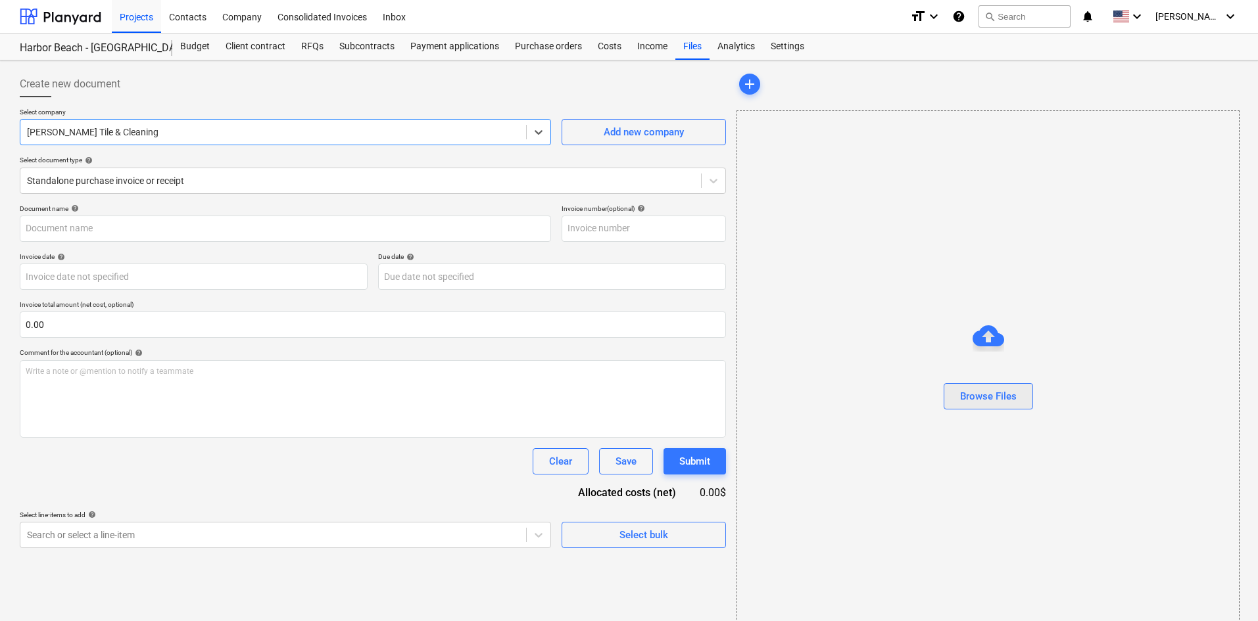
click at [1025, 398] on button "Browse Files" at bounding box center [987, 396] width 89 height 26
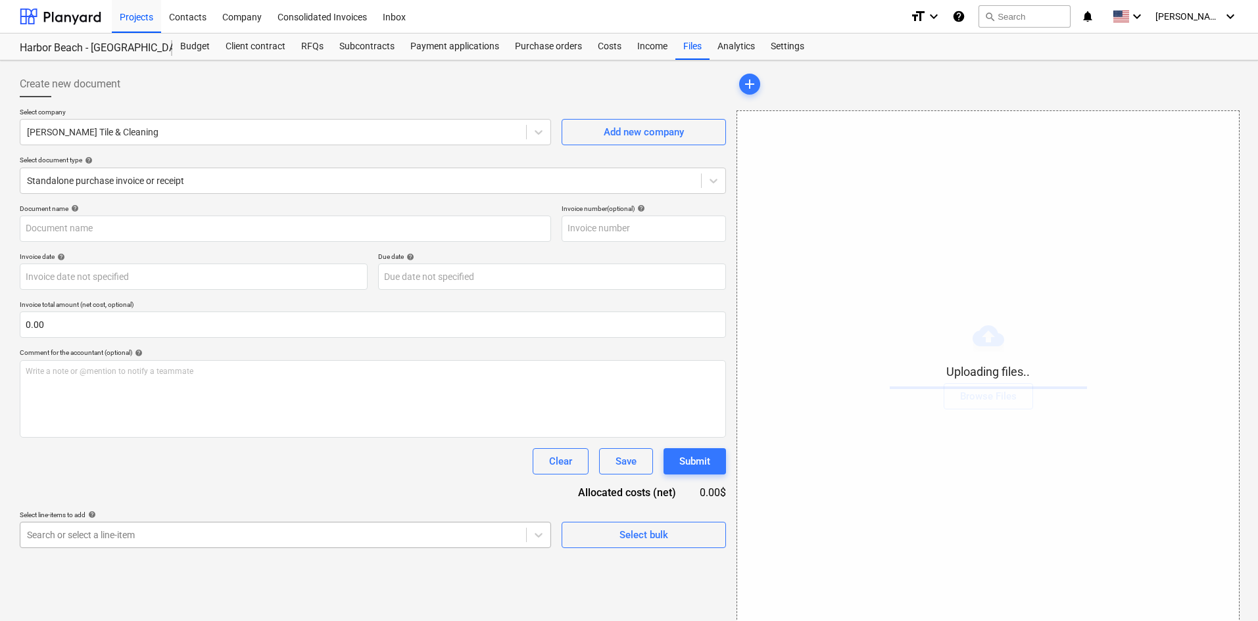
click at [100, 537] on body "Projects Contacts Company Consolidated Invoices Inbox format_size keyboard_arro…" at bounding box center [629, 310] width 1258 height 621
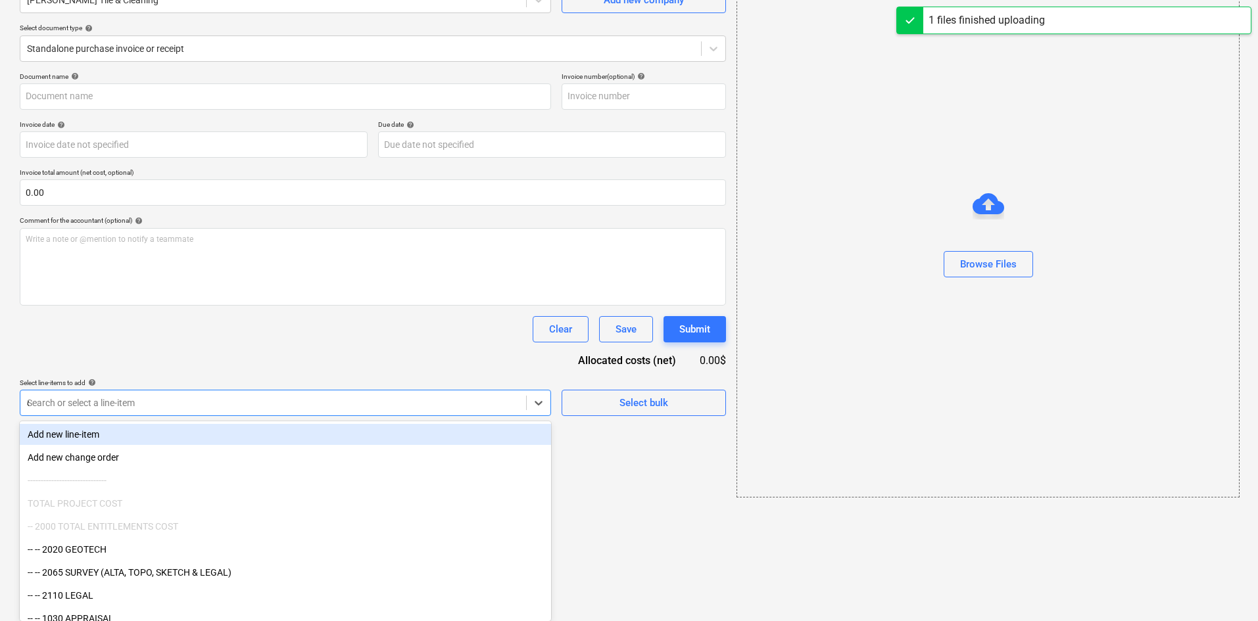
type input "cl"
type input "[PERSON_NAME] Tile (Hard) [DATE].pdf"
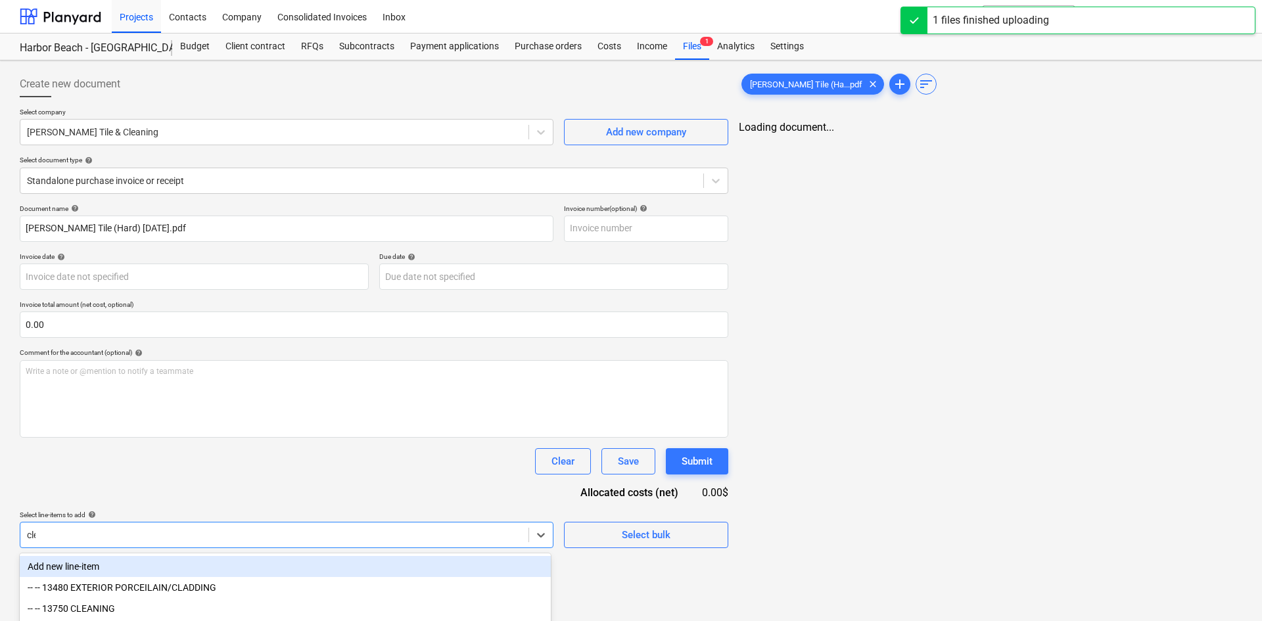
type input "clean"
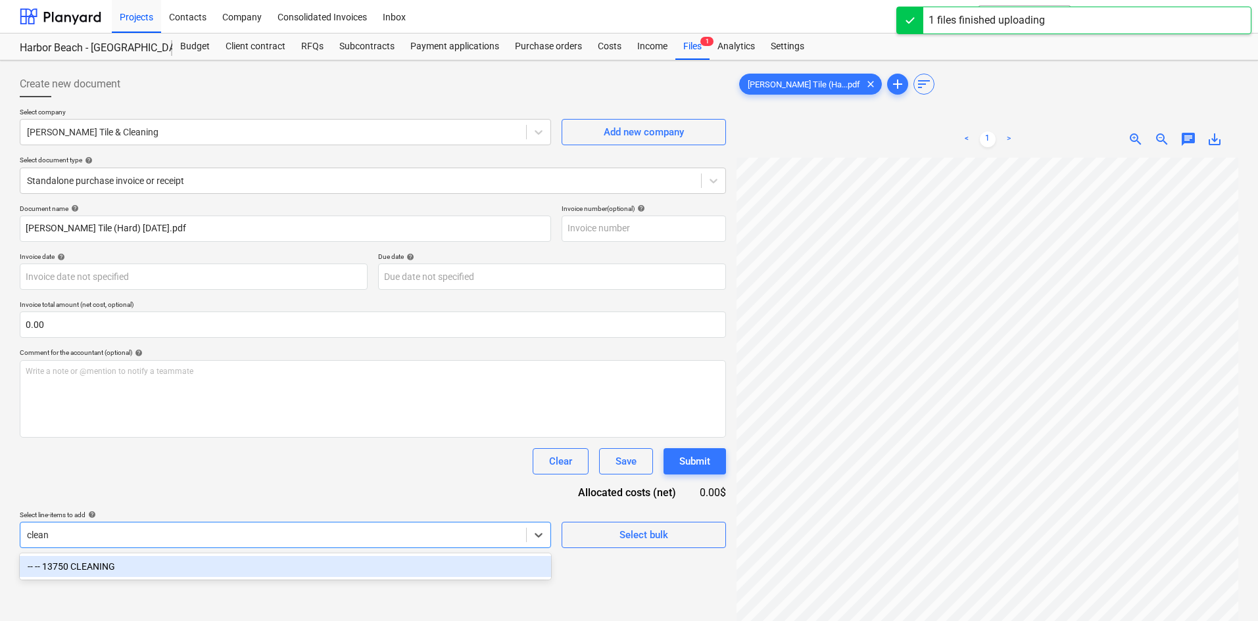
click at [110, 561] on div "-- -- 13750 CLEANING" at bounding box center [285, 566] width 531 height 21
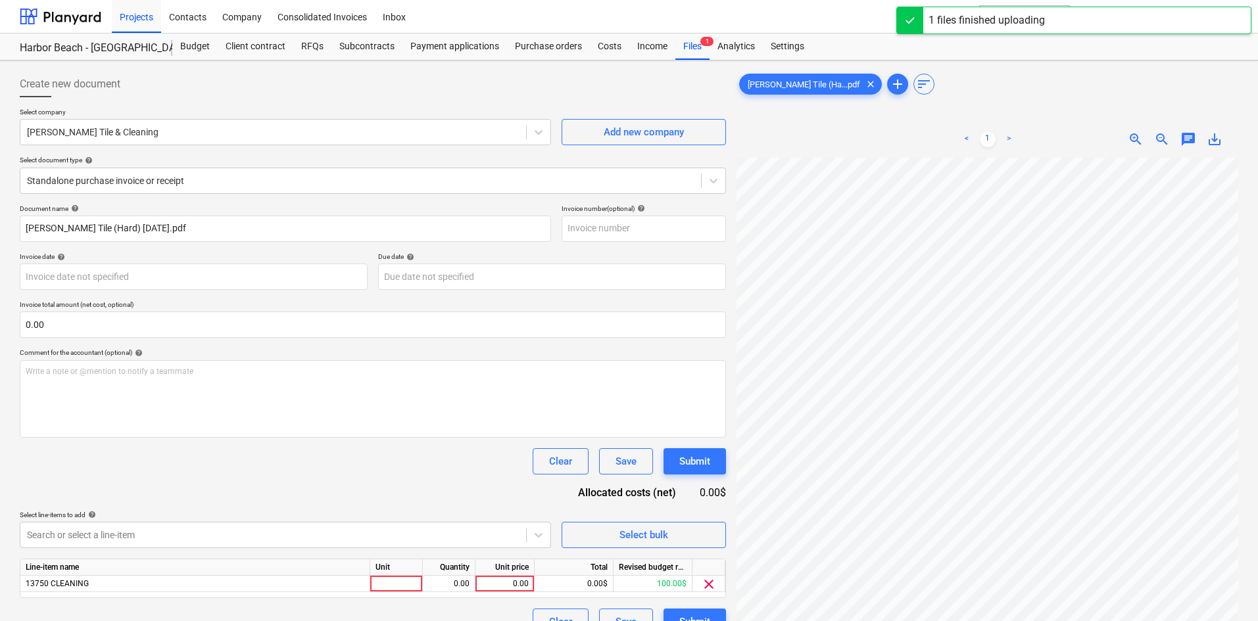
click at [224, 496] on div "Document name help [PERSON_NAME] (Hard) [DATE].pdf Invoice number (optional) he…" at bounding box center [373, 419] width 706 height 431
click at [491, 589] on div "0.00" at bounding box center [505, 584] width 48 height 16
type input "800"
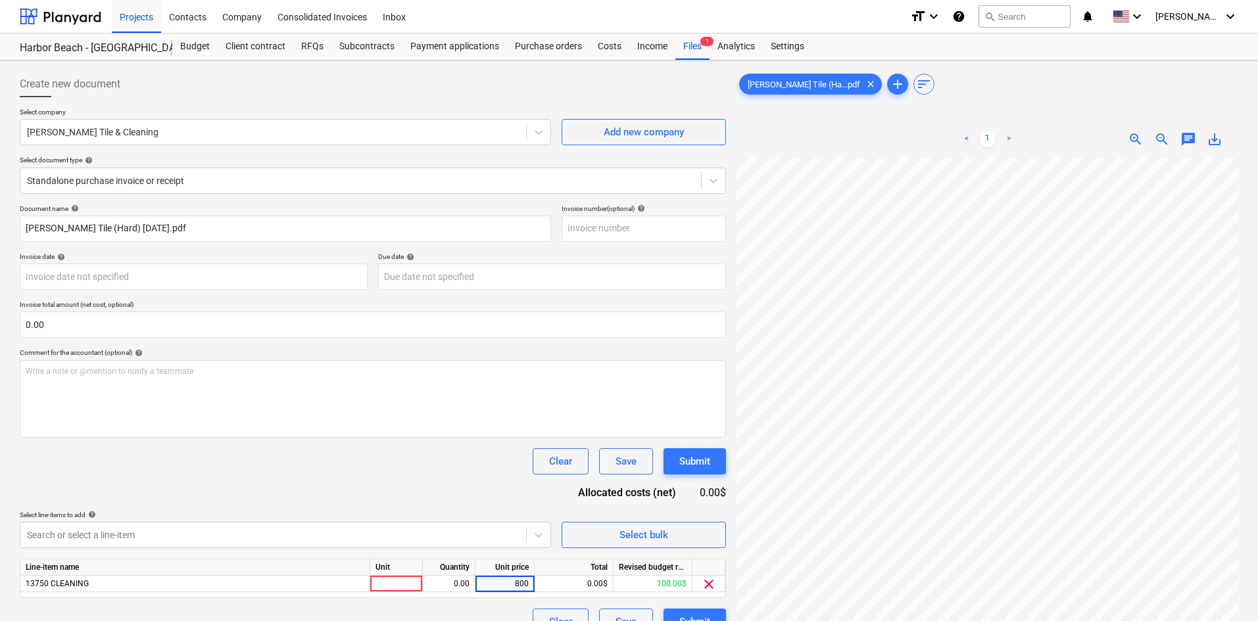
click at [448, 487] on div "Document name help [PERSON_NAME] (Hard) [DATE].pdf Invoice number (optional) he…" at bounding box center [373, 419] width 706 height 431
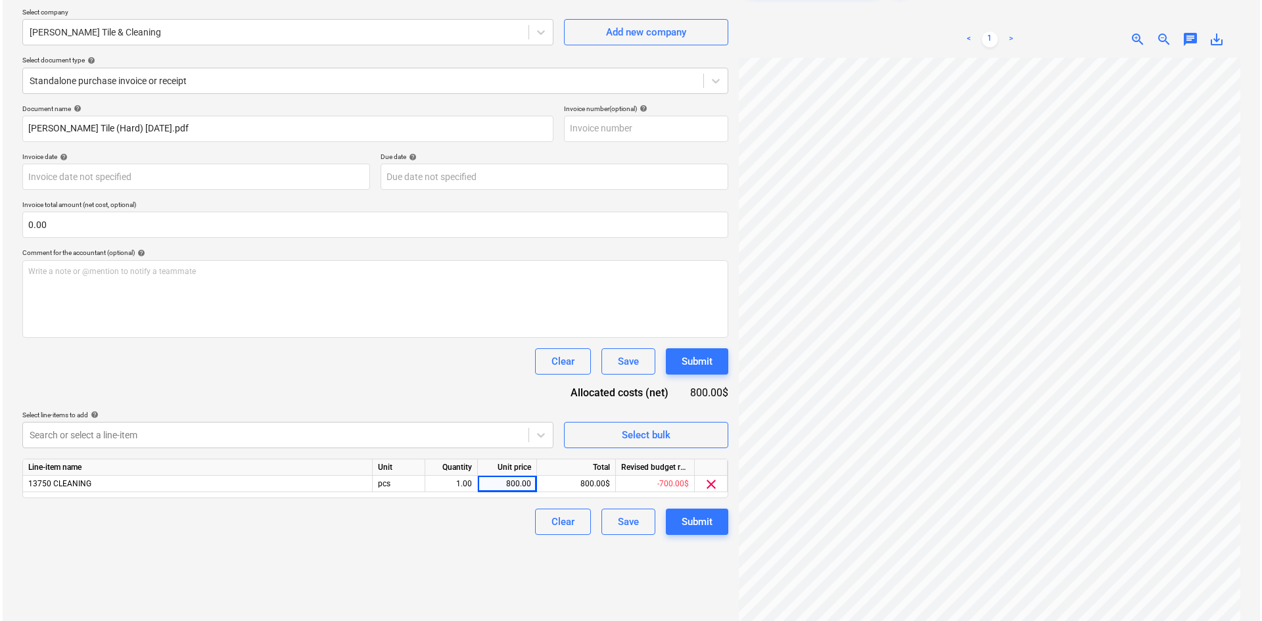
scroll to position [131, 0]
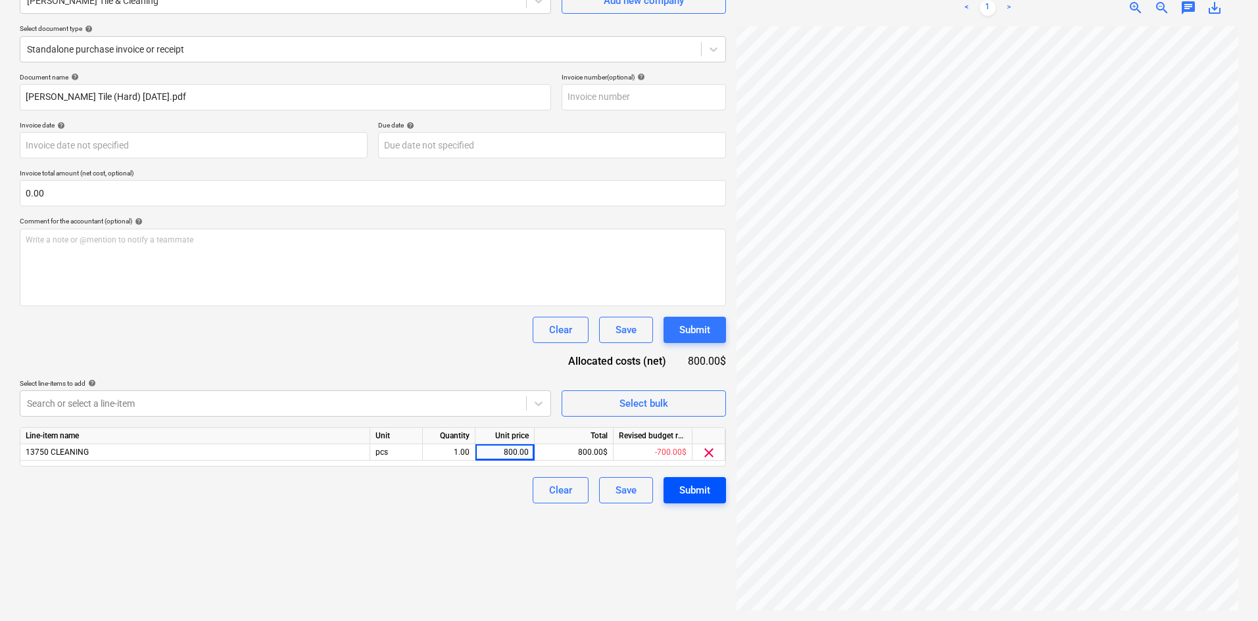
click at [715, 492] on button "Submit" at bounding box center [694, 490] width 62 height 26
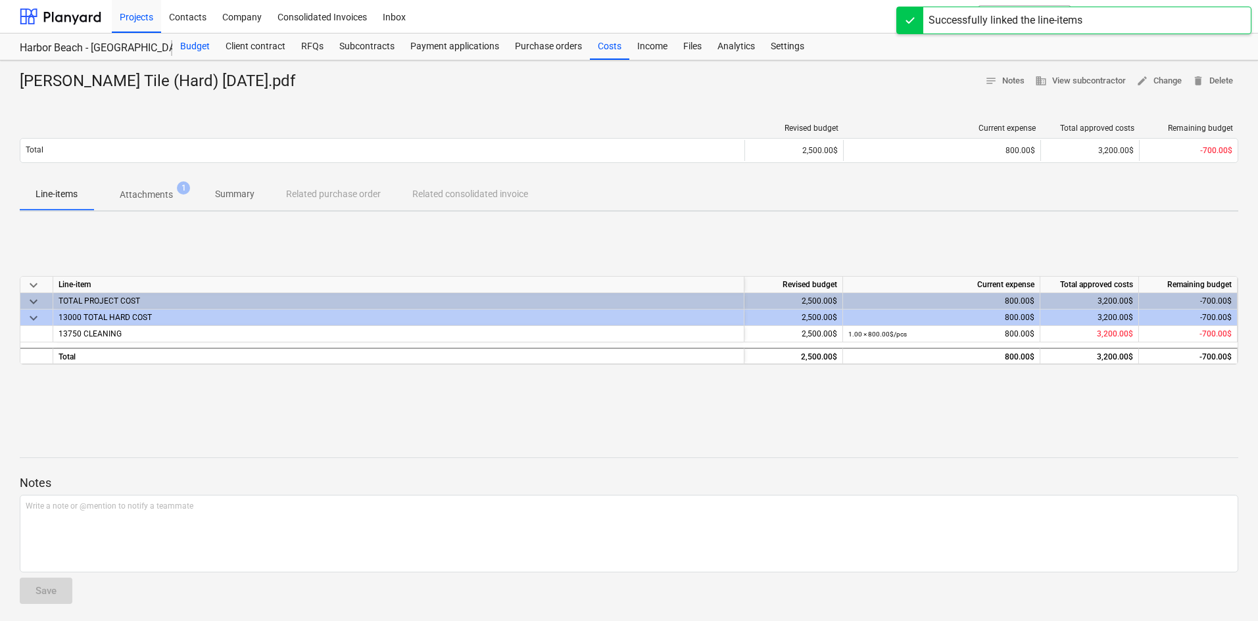
click at [206, 43] on div "Budget" at bounding box center [194, 47] width 45 height 26
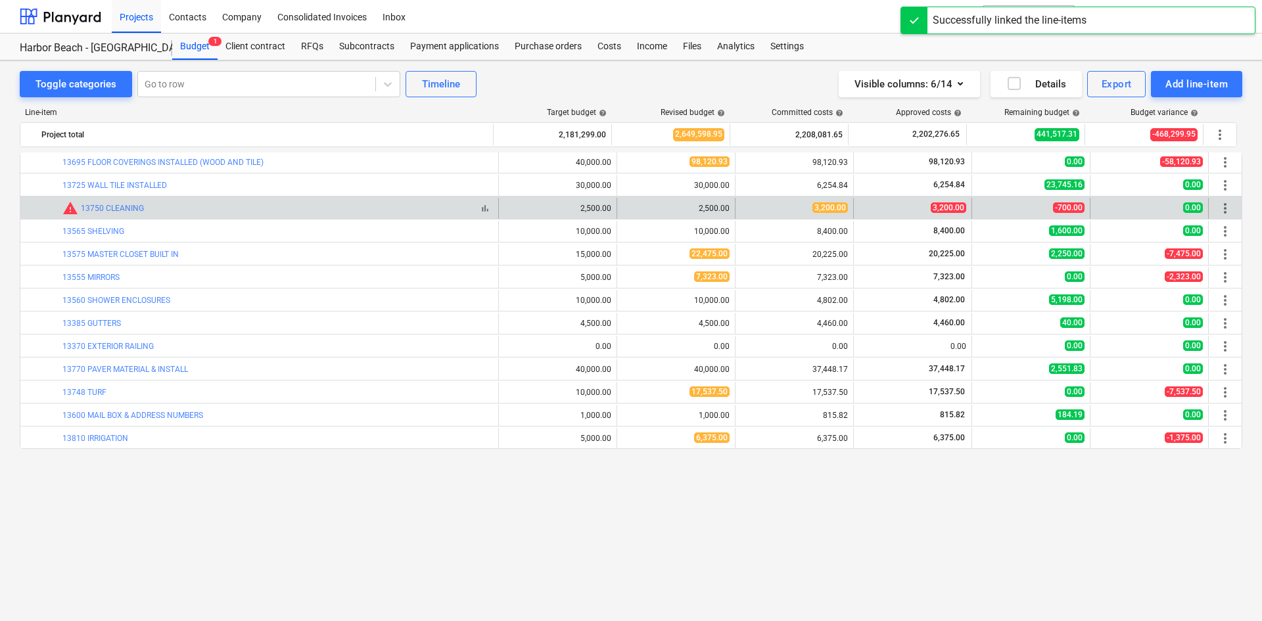
scroll to position [1200, 0]
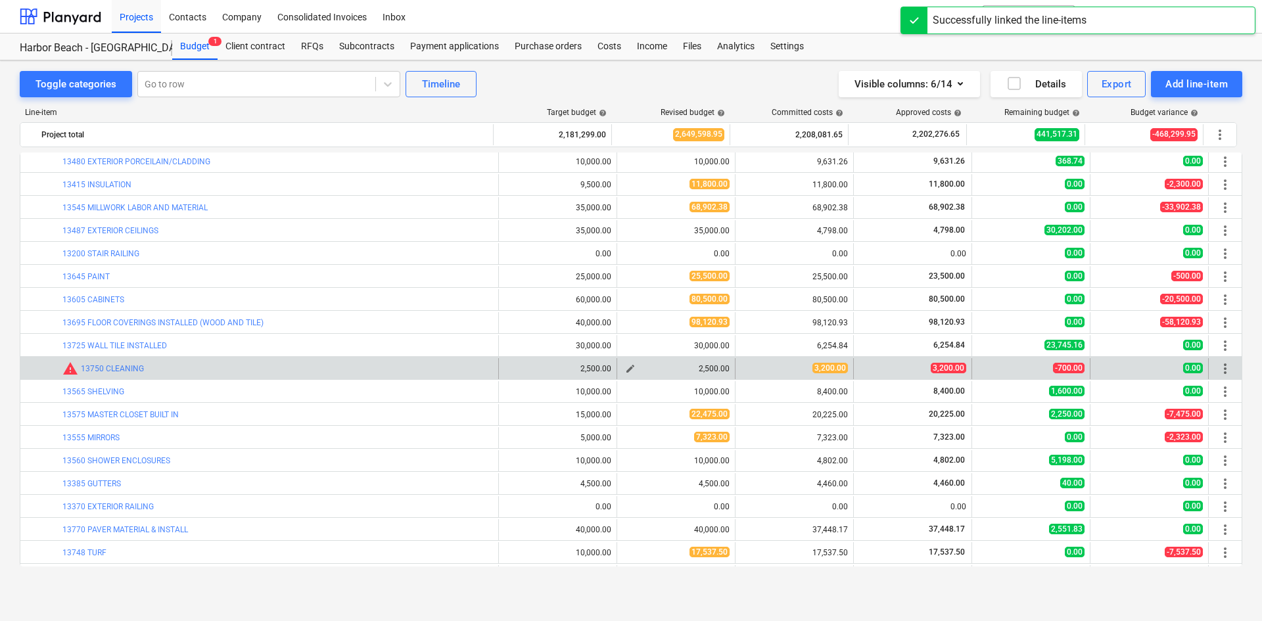
click at [627, 369] on span "edit" at bounding box center [630, 369] width 11 height 11
type textarea "x"
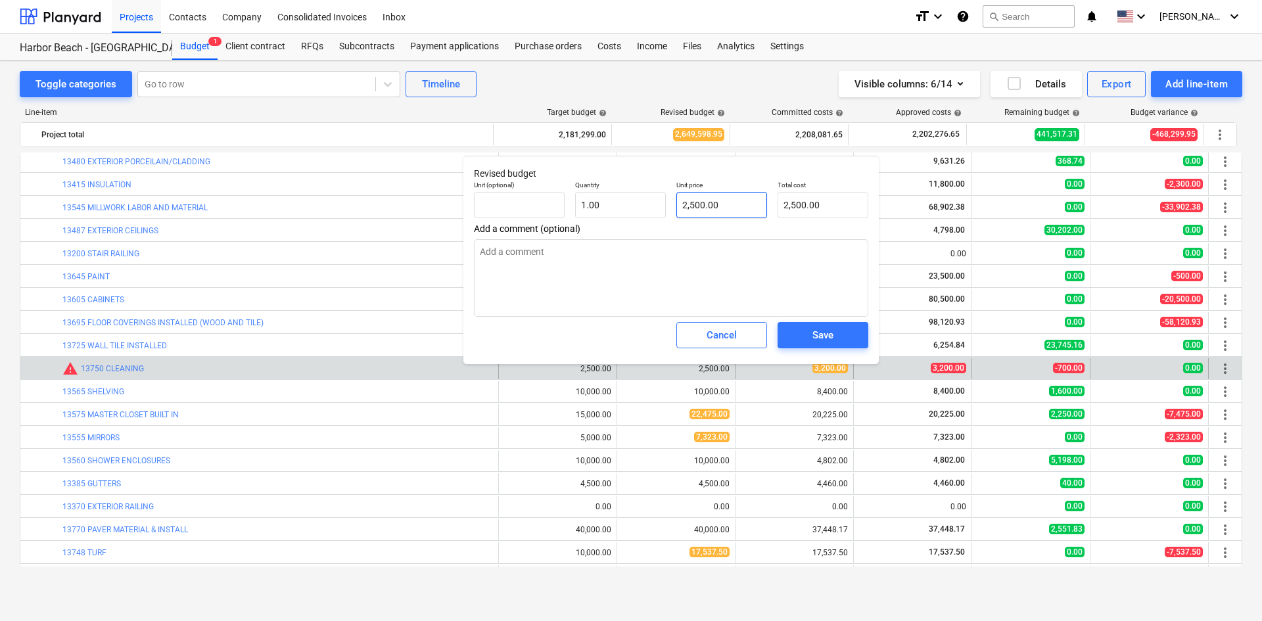
type input "2500"
drag, startPoint x: 743, startPoint y: 199, endPoint x: 616, endPoint y: 177, distance: 129.3
click at [637, 202] on div "Unit (optional) Quantity 1.00 Unit price 2500 Total cost 2,500.00" at bounding box center [671, 200] width 405 height 48
type textarea "x"
type input "3"
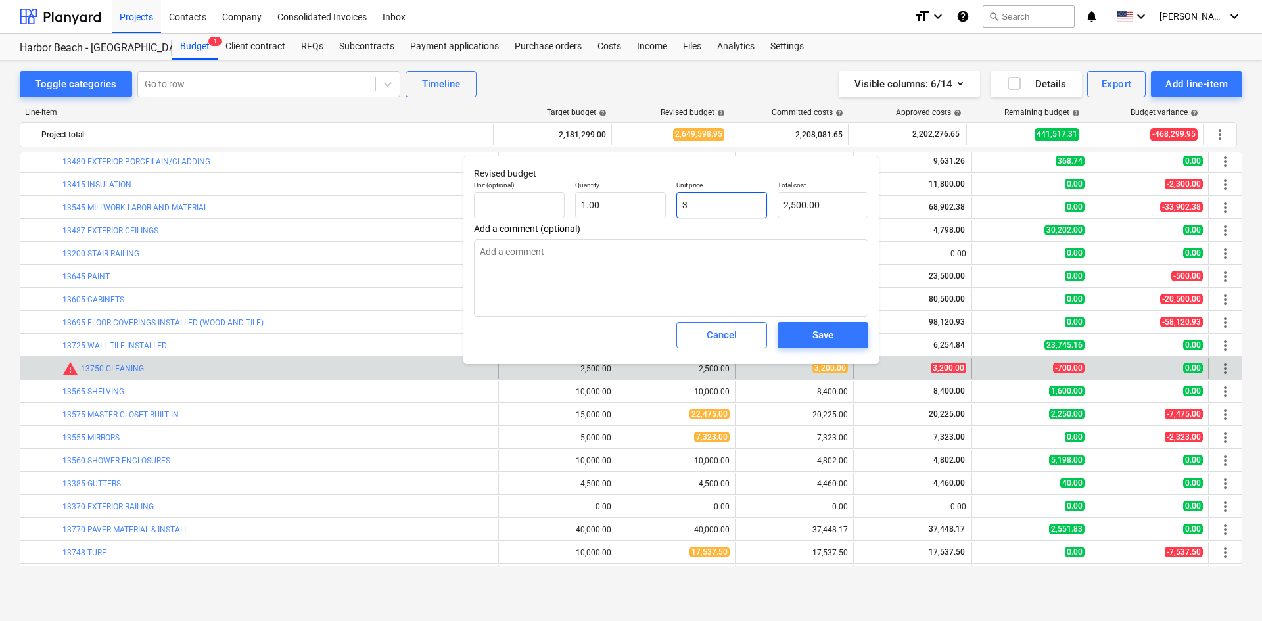
type input "3.00"
type textarea "x"
type input "32"
type input "32.00"
type textarea "x"
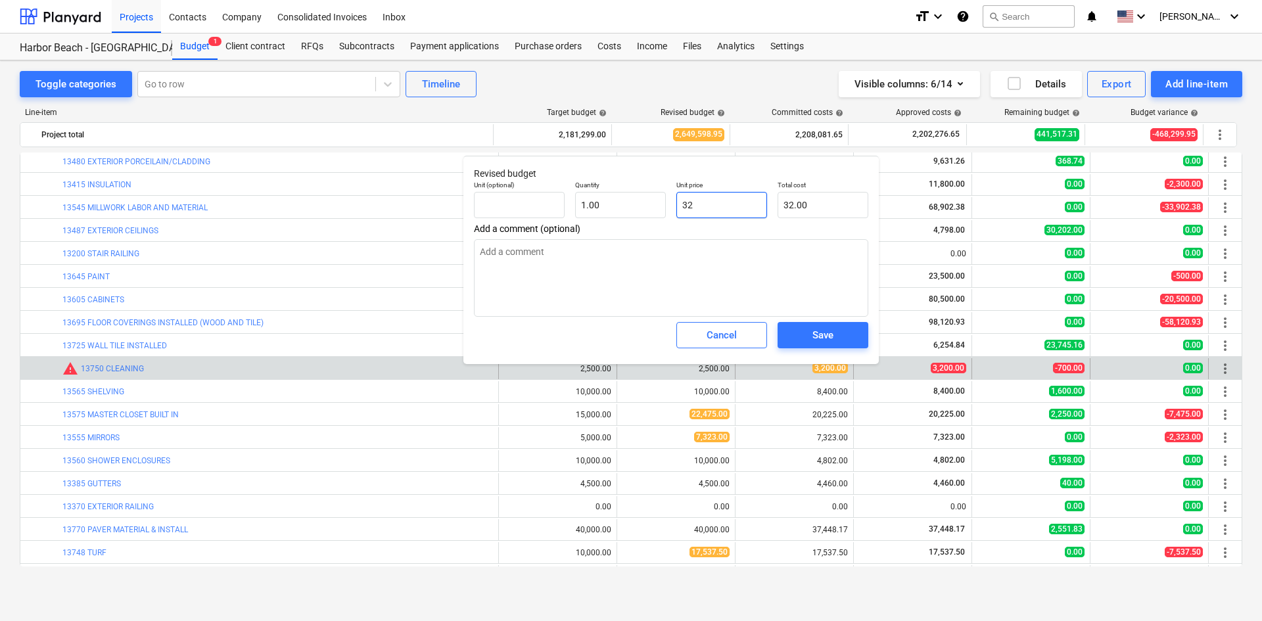
type input "320"
type input "320.00"
type textarea "x"
type input "3200"
type input "3,200.00"
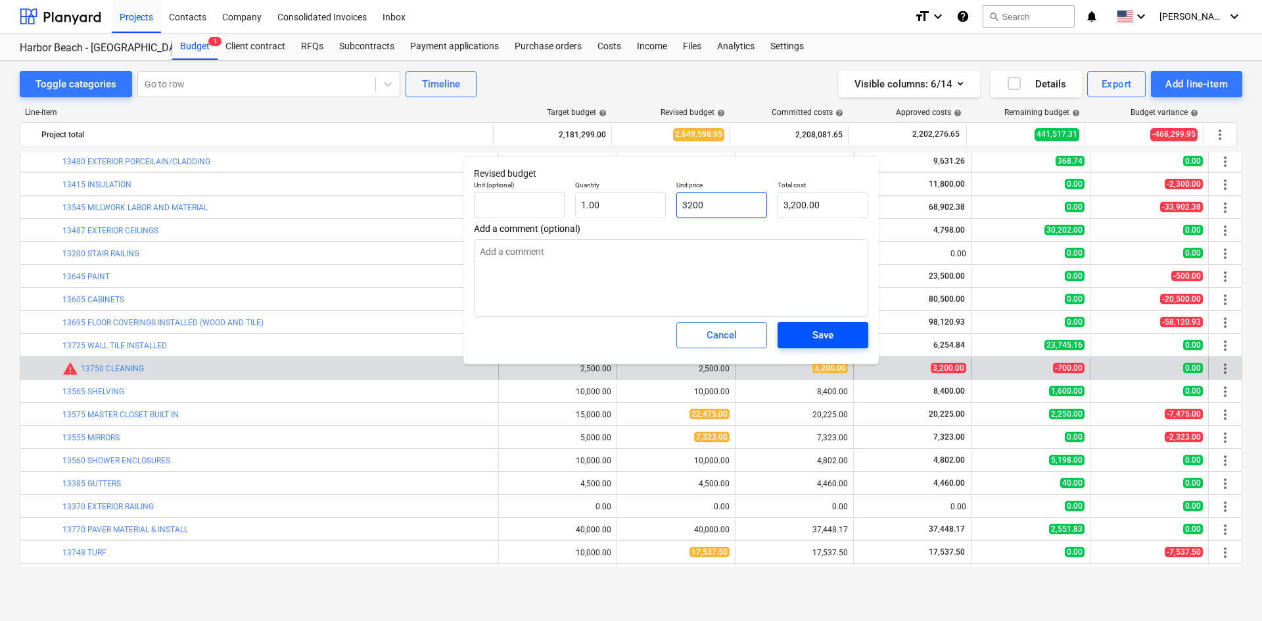
type input "3200"
type textarea "x"
type input "3,200.00"
click at [820, 337] on div "Save" at bounding box center [823, 335] width 21 height 17
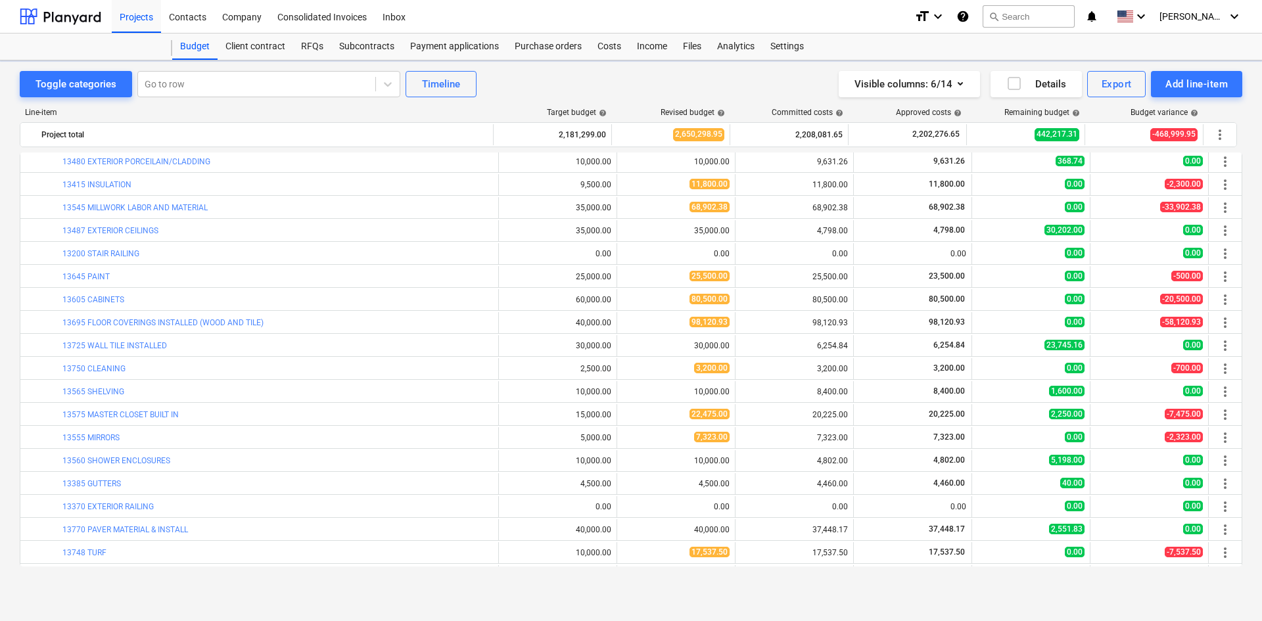
type textarea "x"
click at [82, 26] on div at bounding box center [61, 16] width 82 height 33
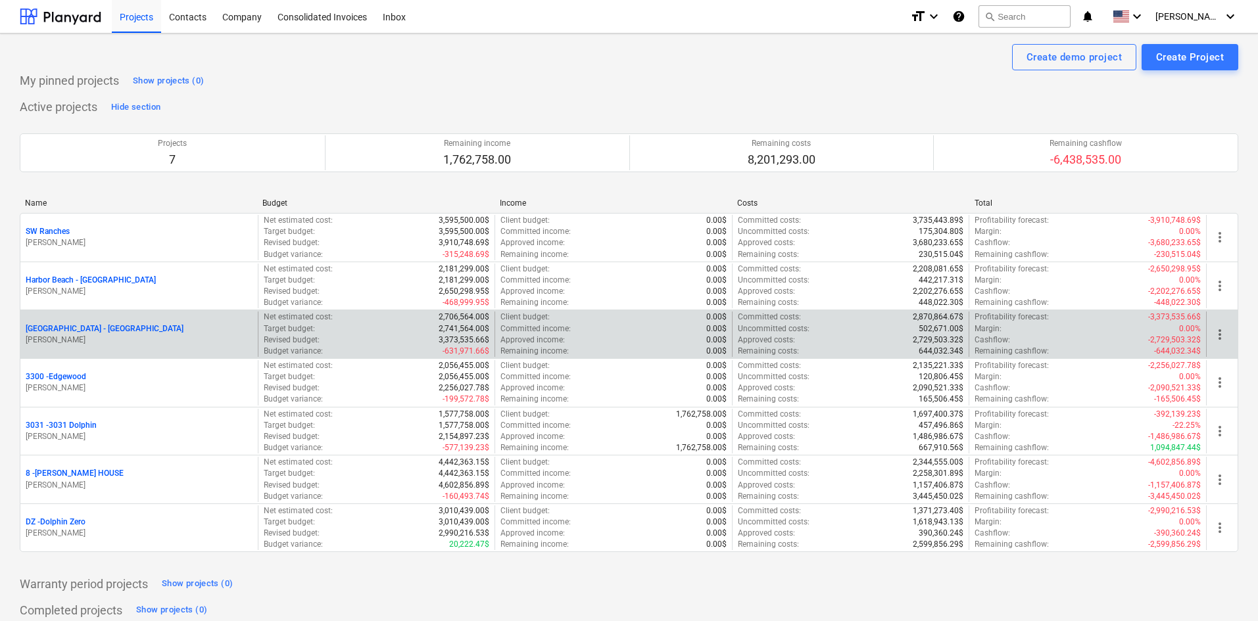
click at [87, 331] on p "[GEOGRAPHIC_DATA] - [GEOGRAPHIC_DATA]" at bounding box center [105, 328] width 158 height 11
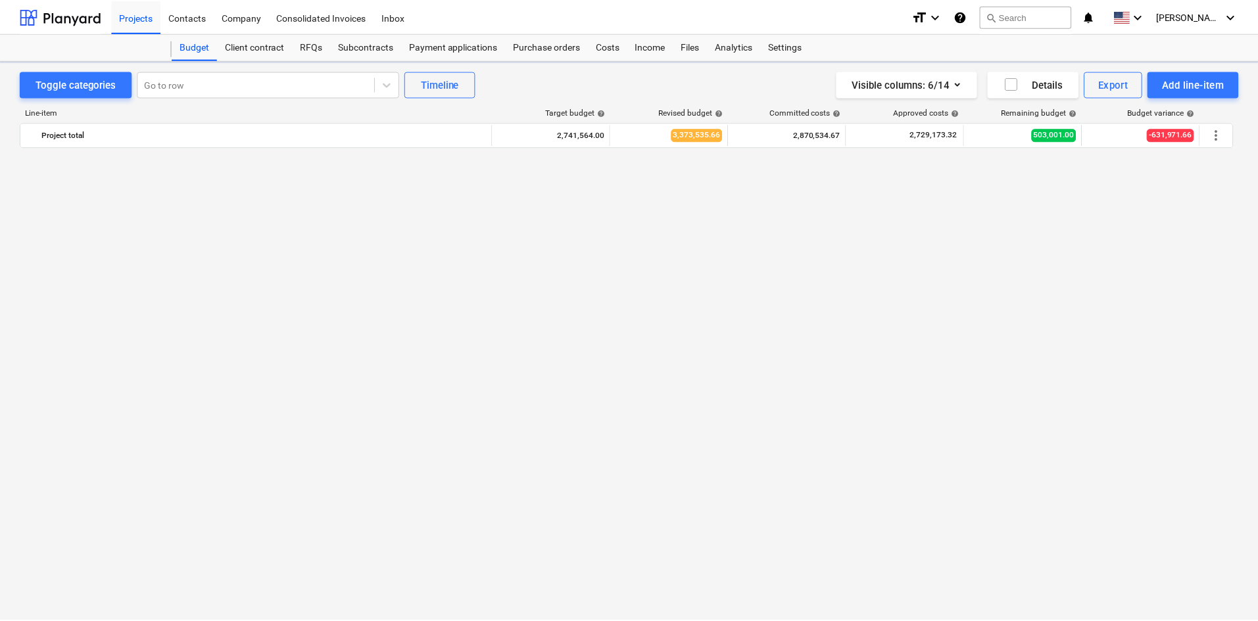
scroll to position [1200, 0]
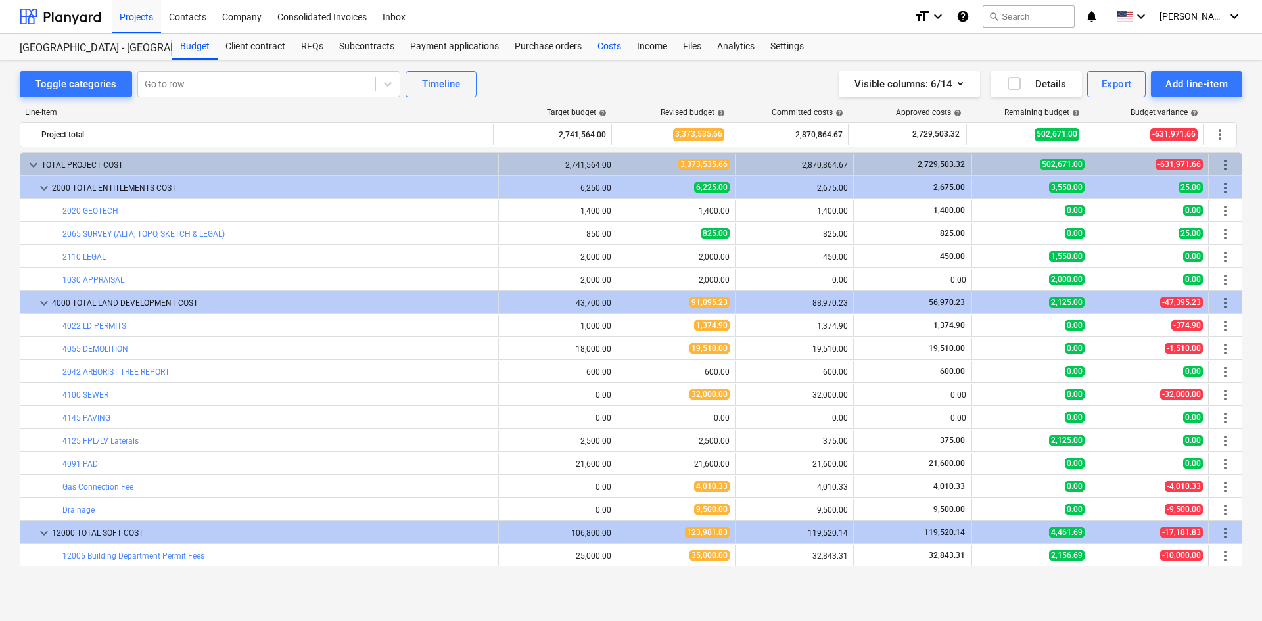
click at [619, 53] on div "Costs" at bounding box center [609, 47] width 39 height 26
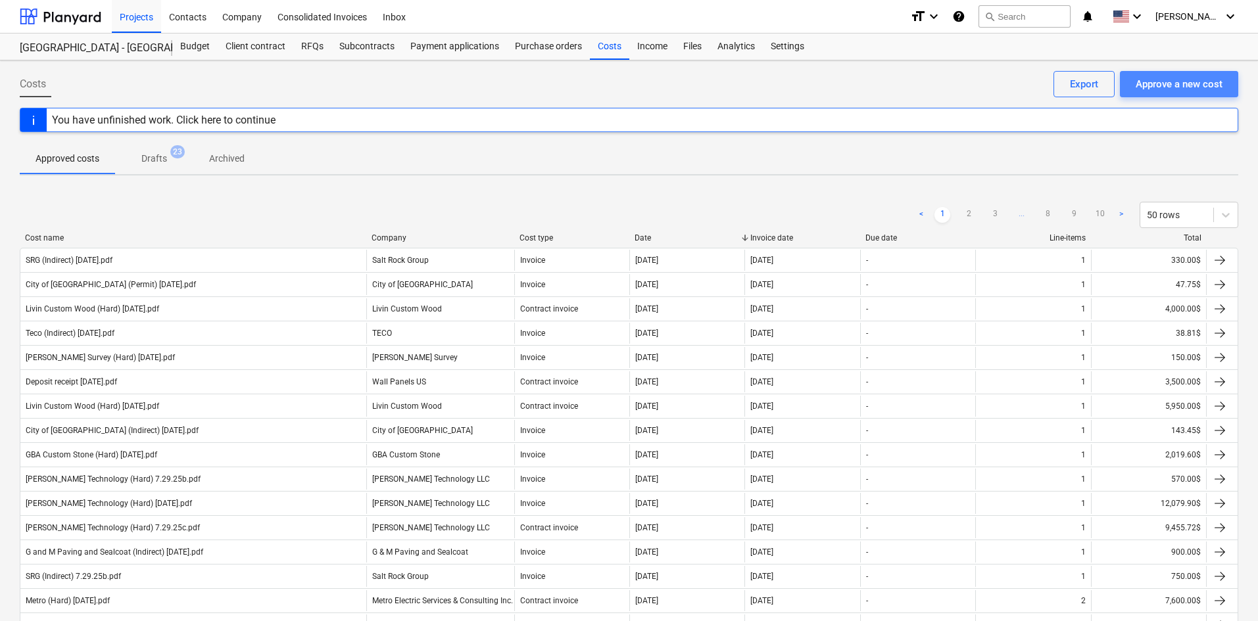
click at [1187, 91] on div "Approve a new cost" at bounding box center [1178, 84] width 87 height 17
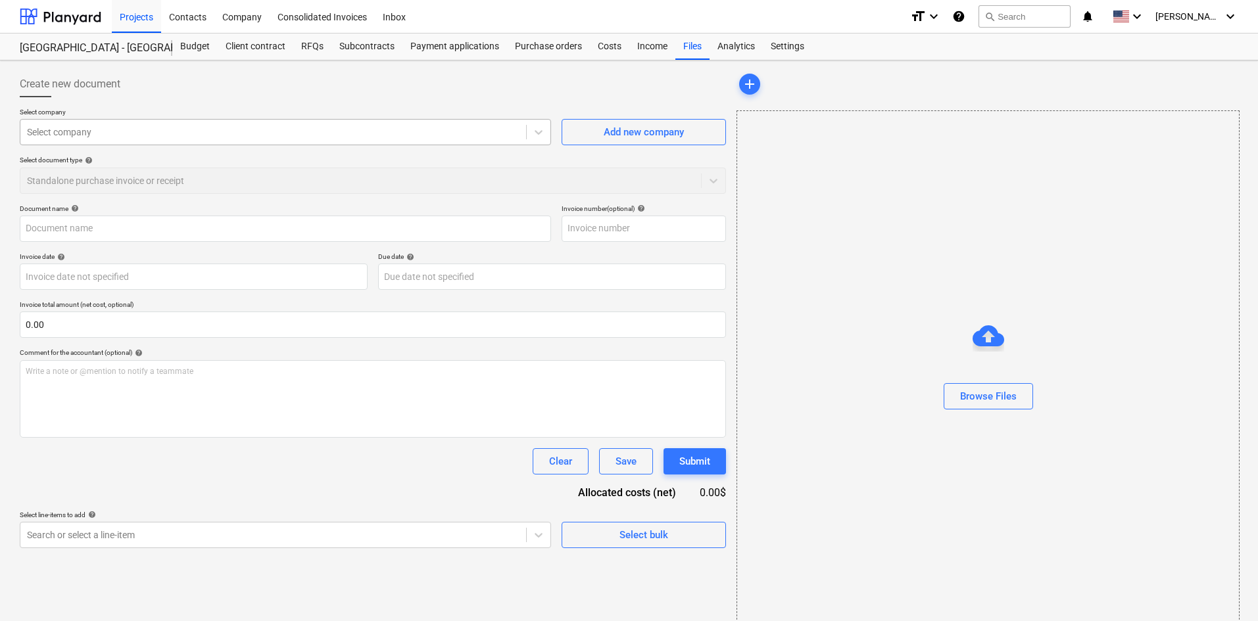
click at [147, 127] on div at bounding box center [273, 132] width 492 height 13
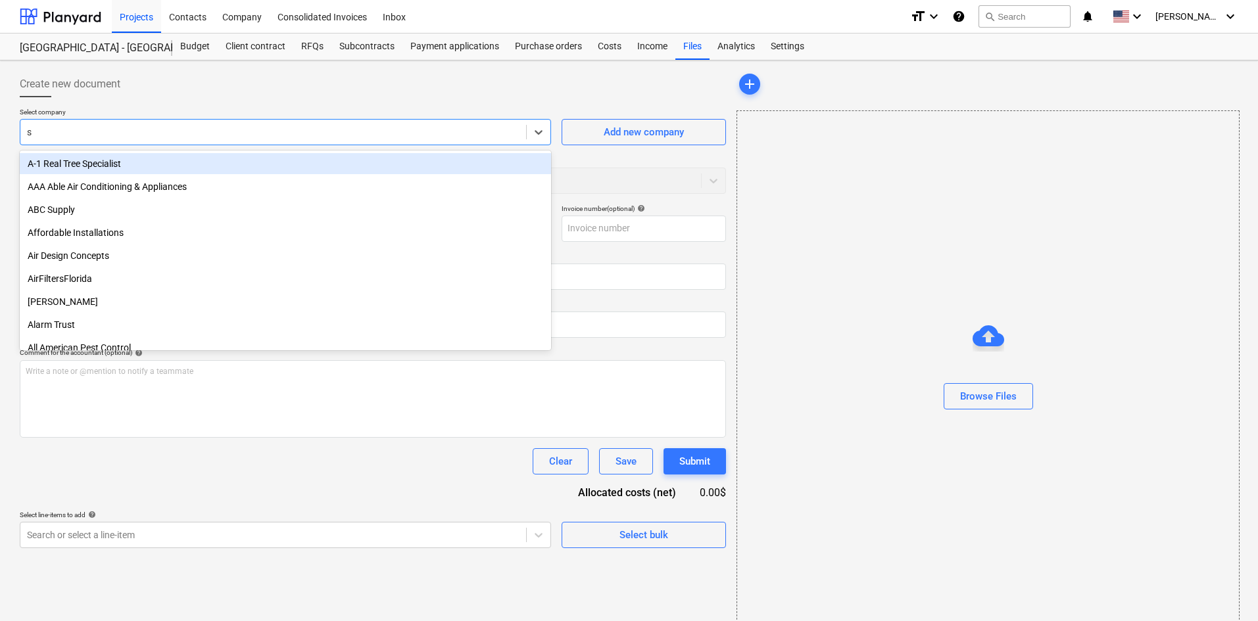
type input "sk"
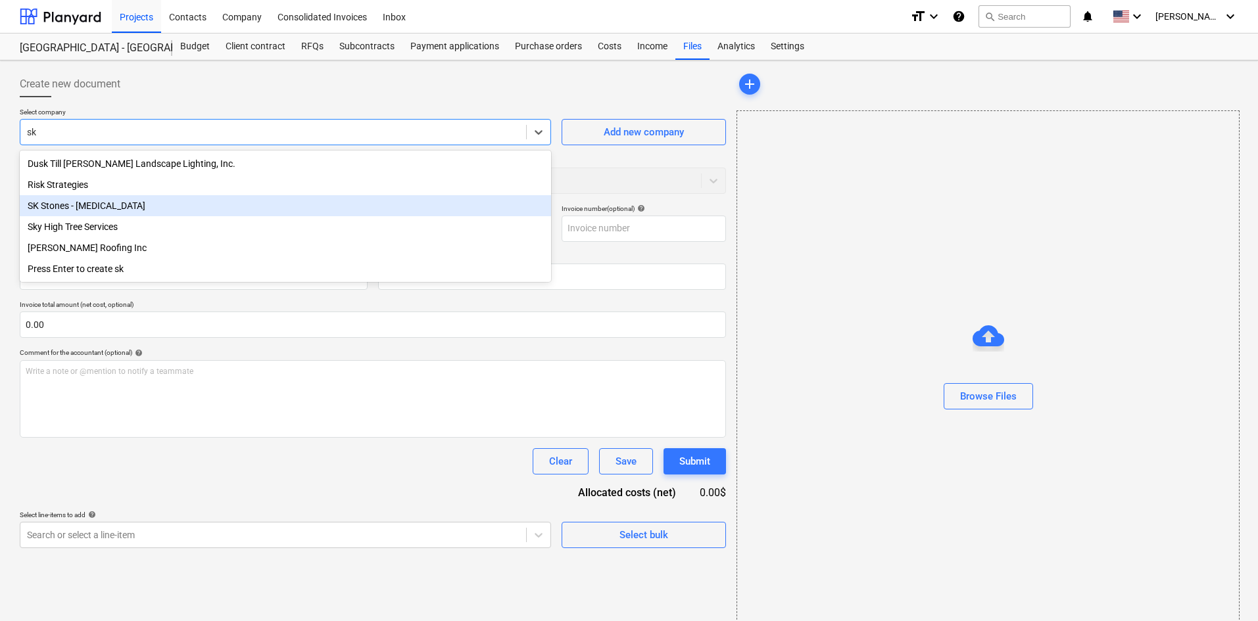
click at [138, 204] on div "SK Stones - [MEDICAL_DATA]" at bounding box center [285, 205] width 531 height 21
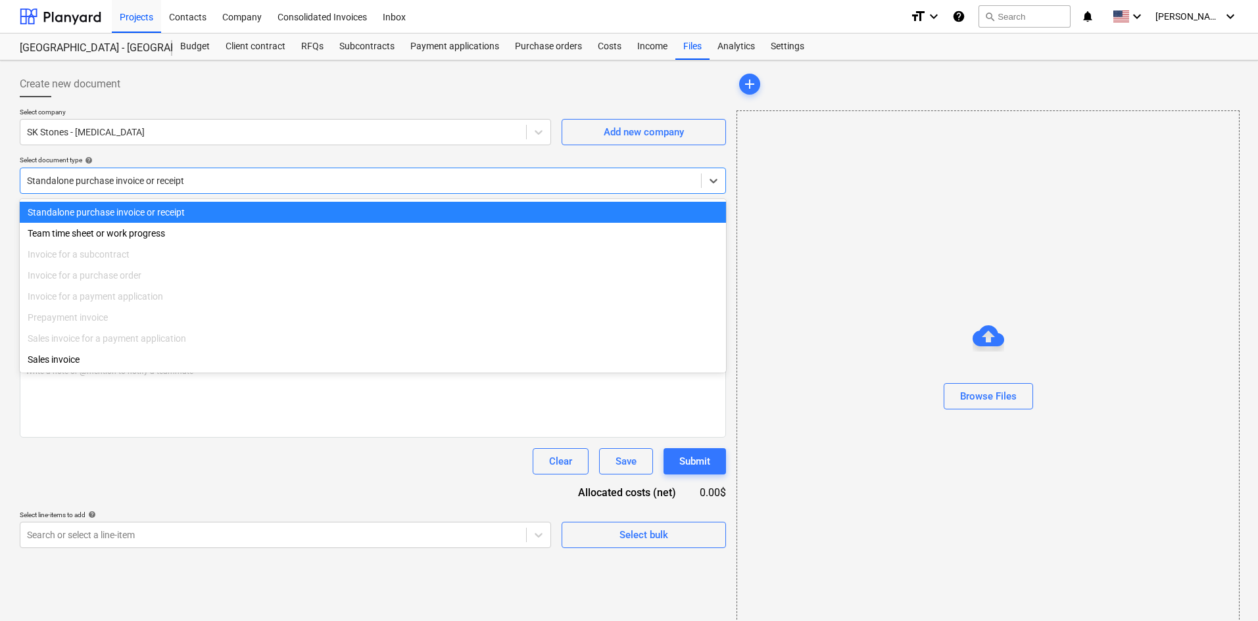
click at [160, 187] on div at bounding box center [360, 180] width 667 height 13
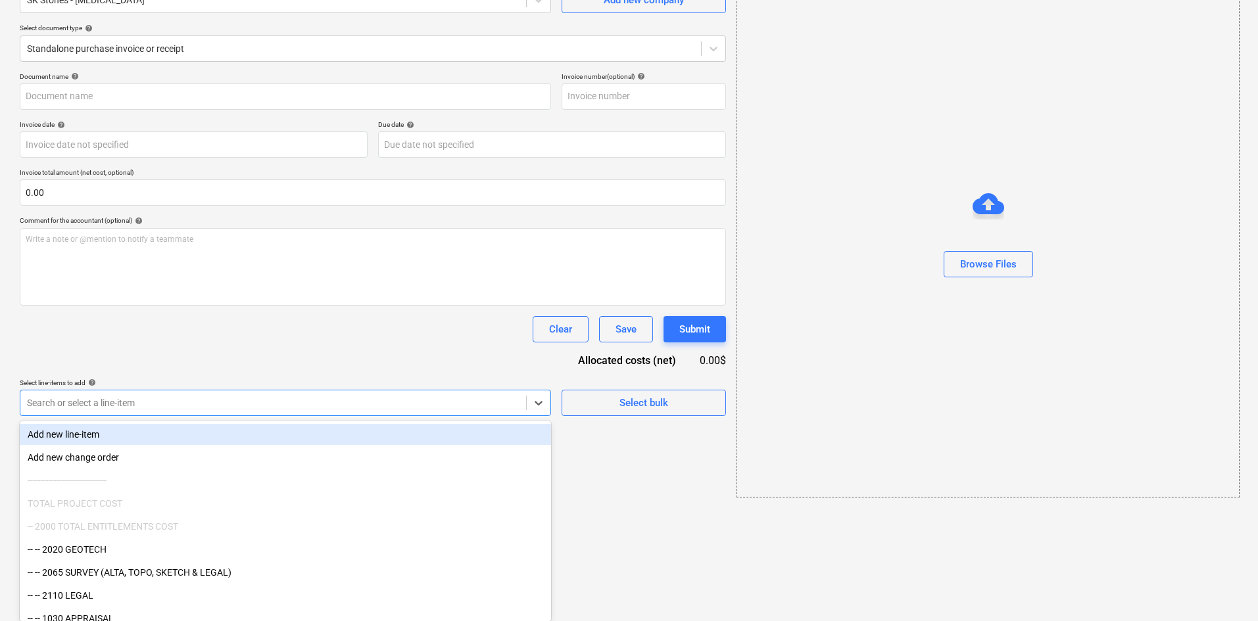
click at [183, 489] on body "Projects Contacts Company Consolidated Invoices Inbox format_size keyboard_arro…" at bounding box center [629, 178] width 1258 height 621
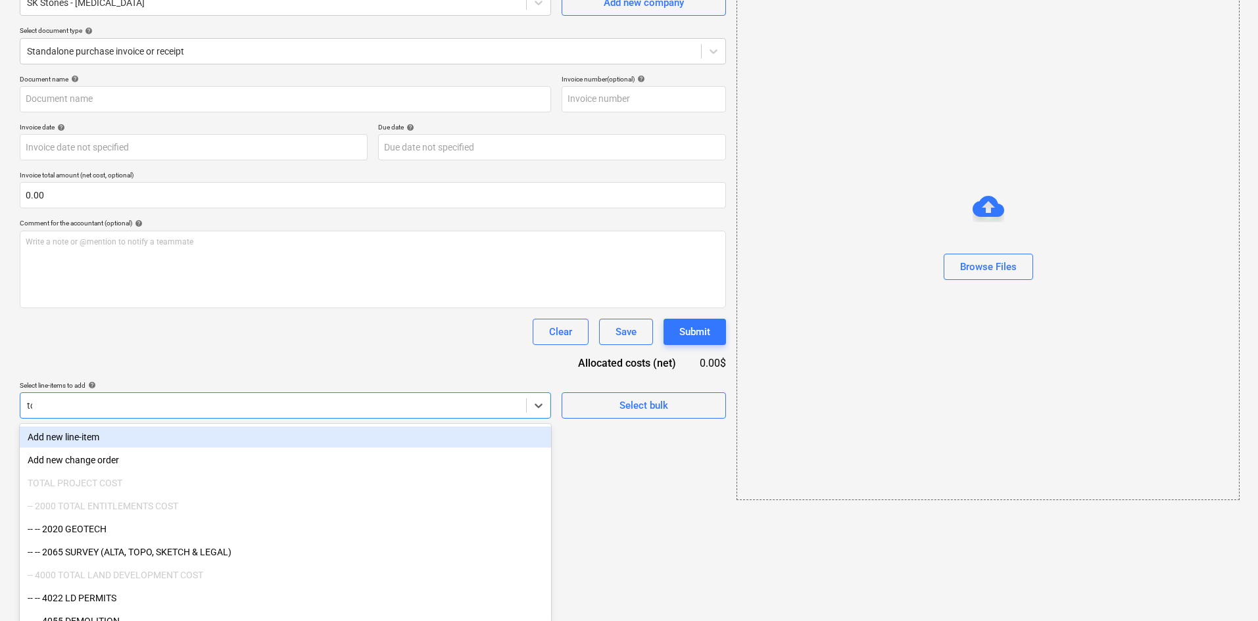
type input "top"
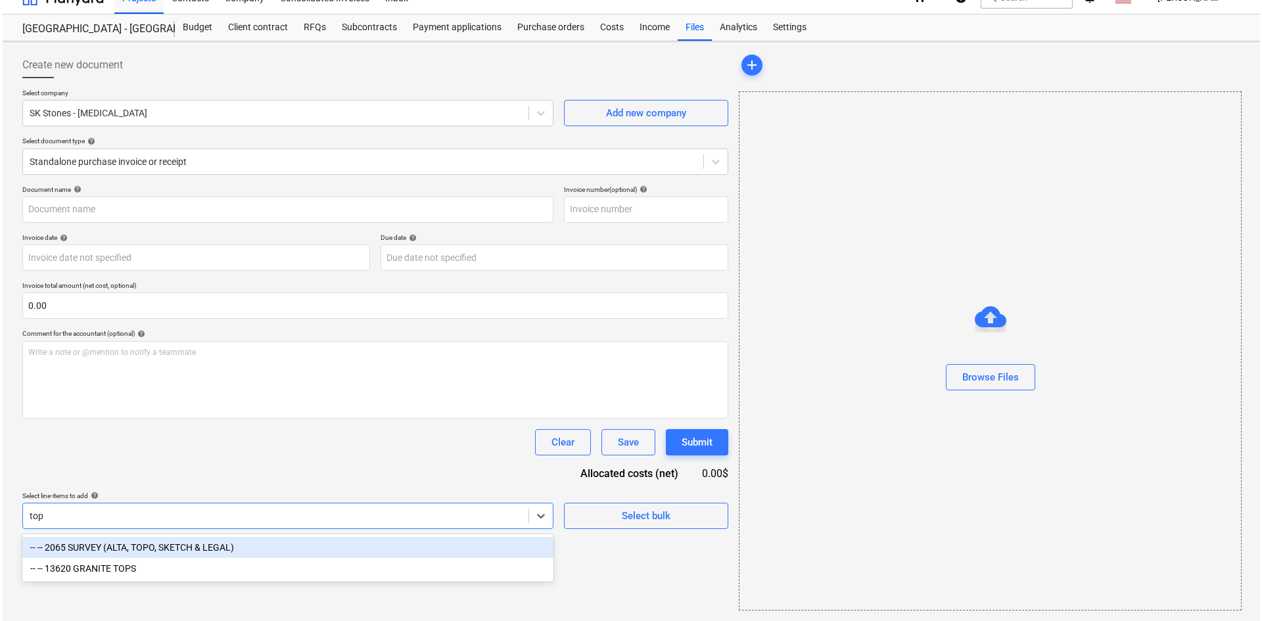
scroll to position [19, 0]
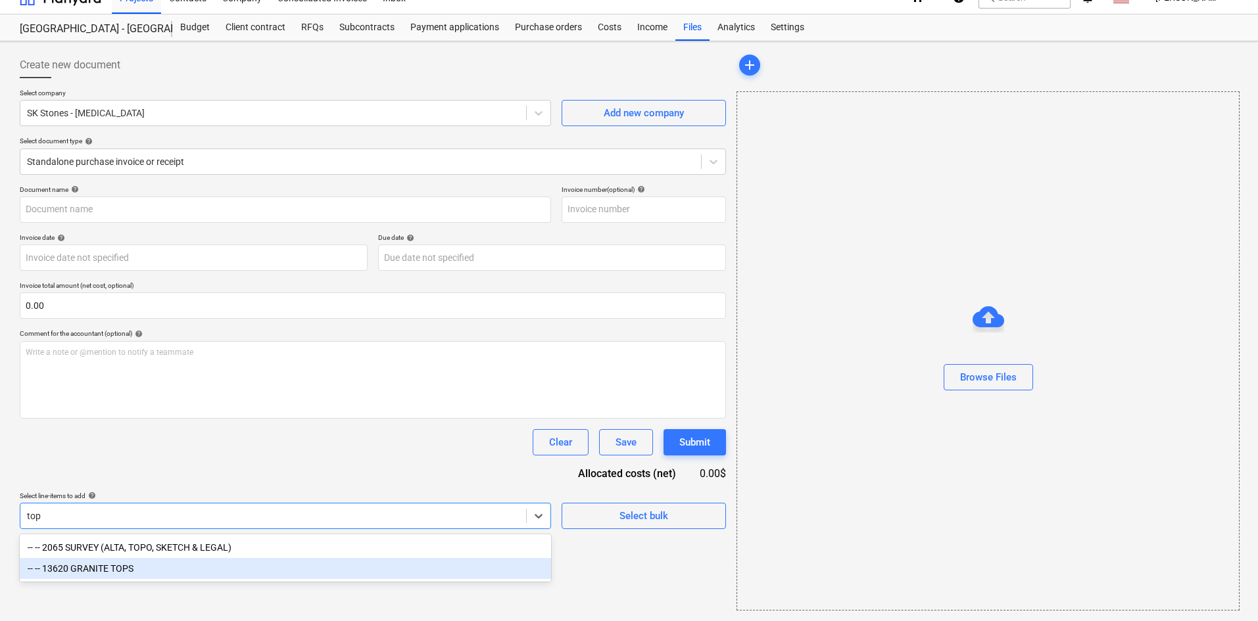
click at [108, 576] on div "-- -- 13620 GRANITE TOPS" at bounding box center [285, 568] width 531 height 21
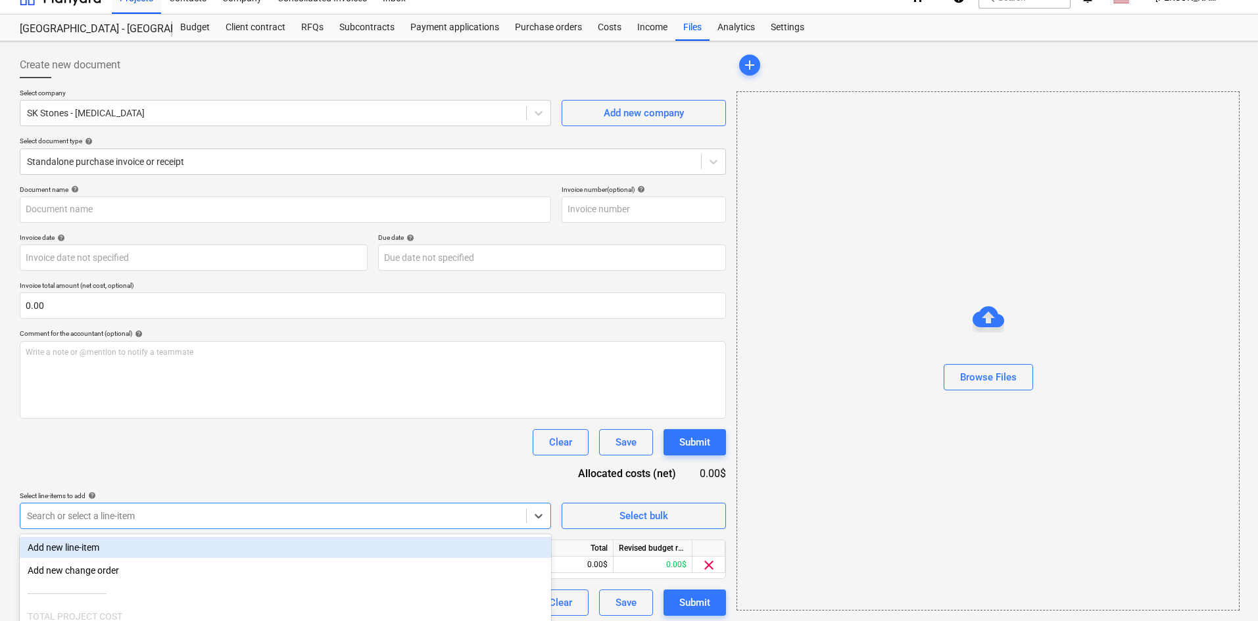
click at [351, 444] on div "Clear Save Submit" at bounding box center [373, 442] width 706 height 26
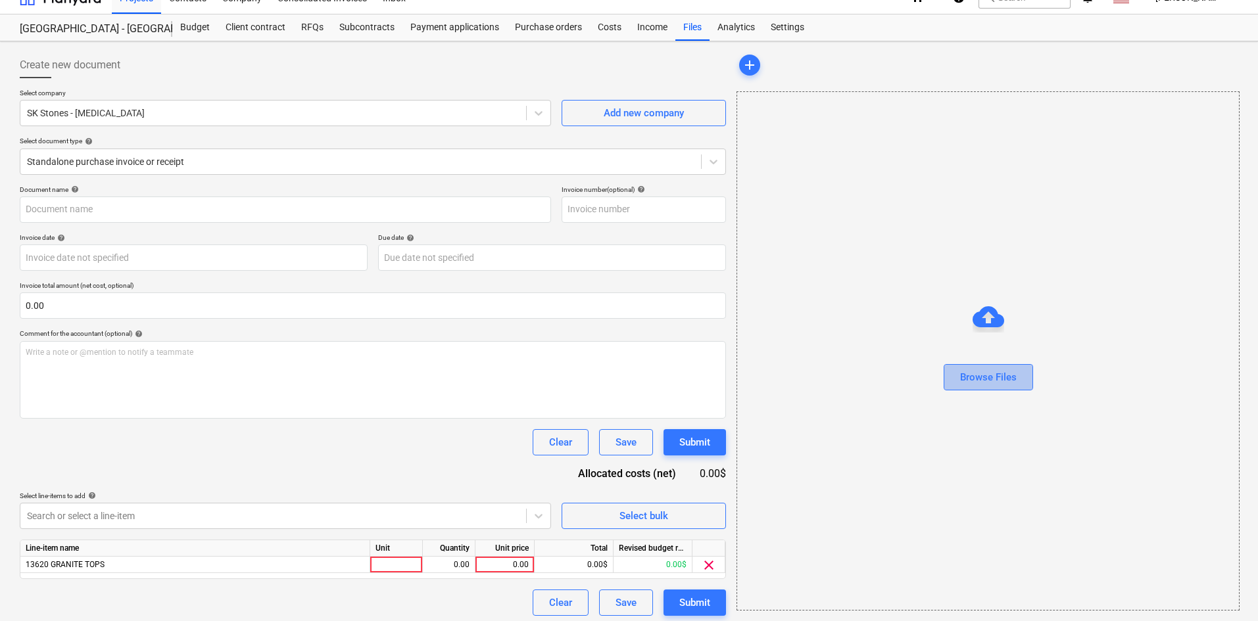
click at [997, 373] on div "Browse Files" at bounding box center [988, 377] width 57 height 17
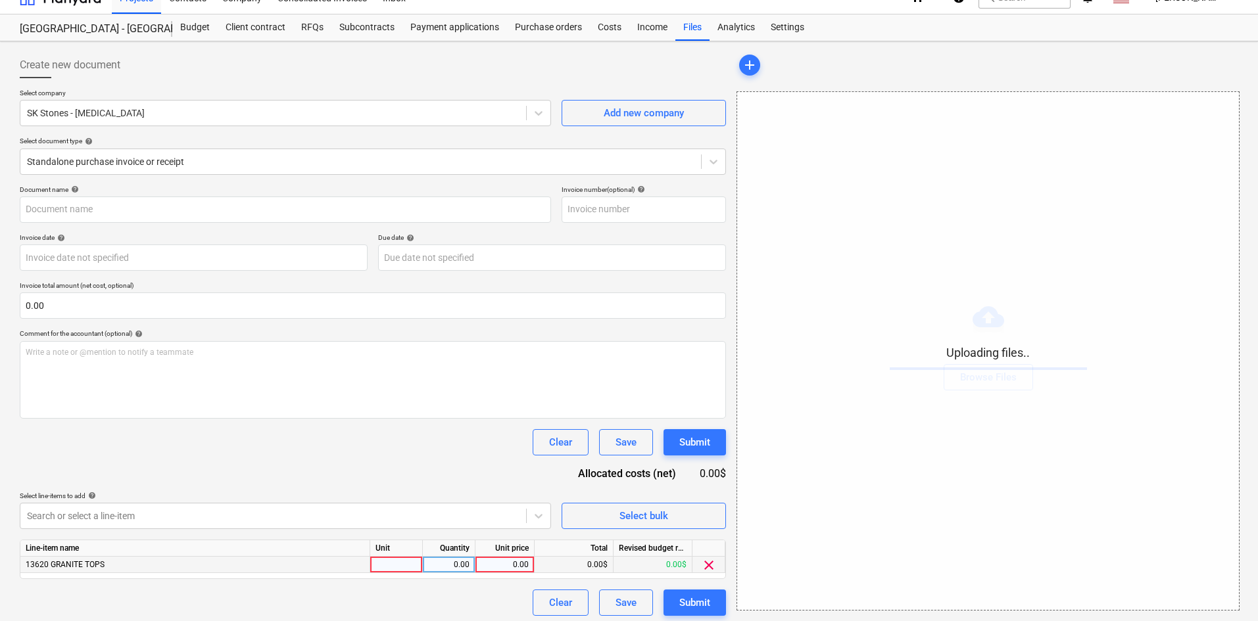
click at [509, 565] on div "0.00" at bounding box center [505, 565] width 48 height 16
type input "12500"
click at [415, 444] on div "Clear Save Submit" at bounding box center [373, 442] width 706 height 26
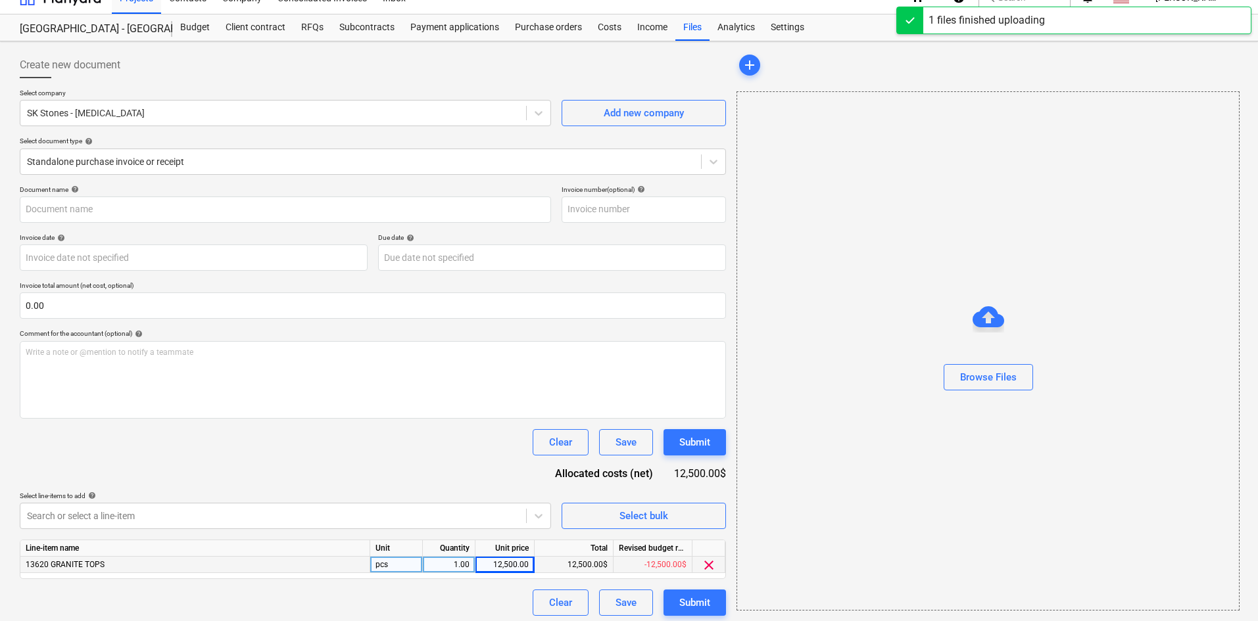
type input "SK Stones (Hard) [DATE].pdf"
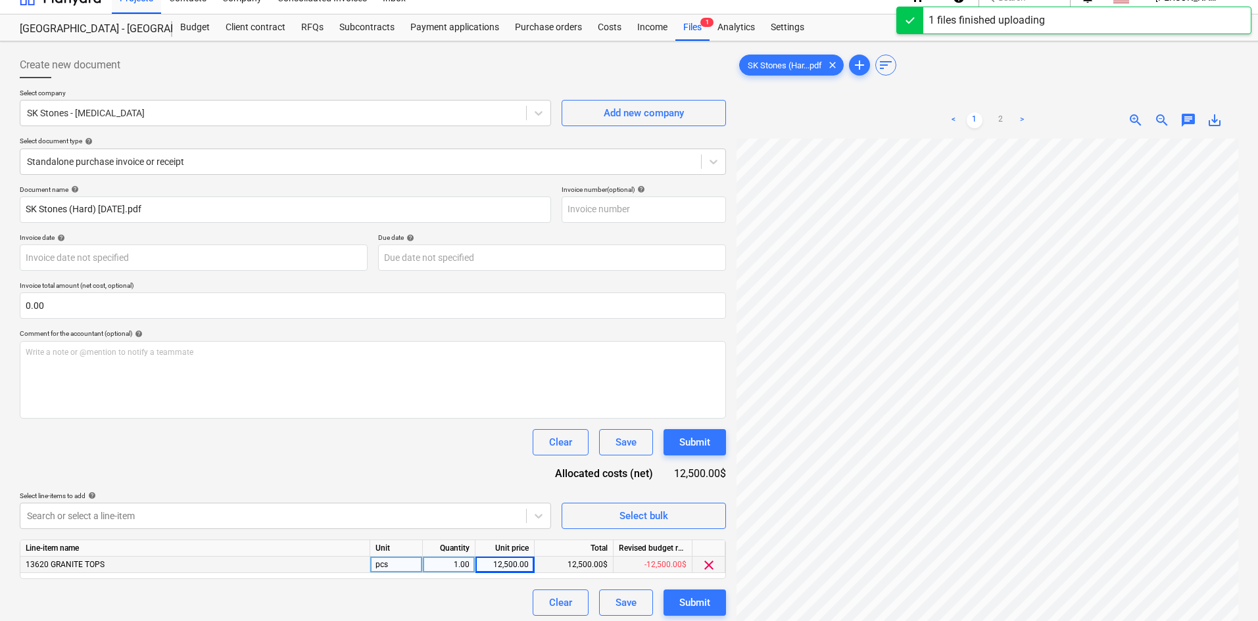
click at [149, 175] on div "Select company SK Stones - [MEDICAL_DATA] Add new company Select document type …" at bounding box center [373, 137] width 706 height 97
click at [154, 166] on div at bounding box center [360, 161] width 667 height 13
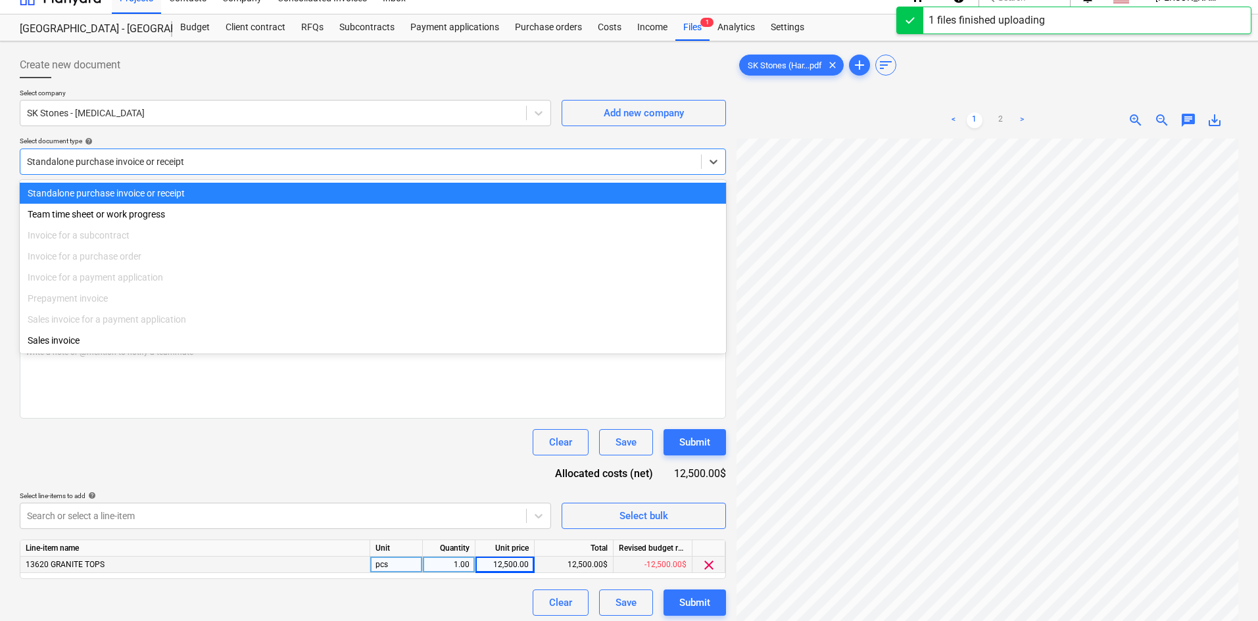
click at [154, 166] on div at bounding box center [360, 161] width 667 height 13
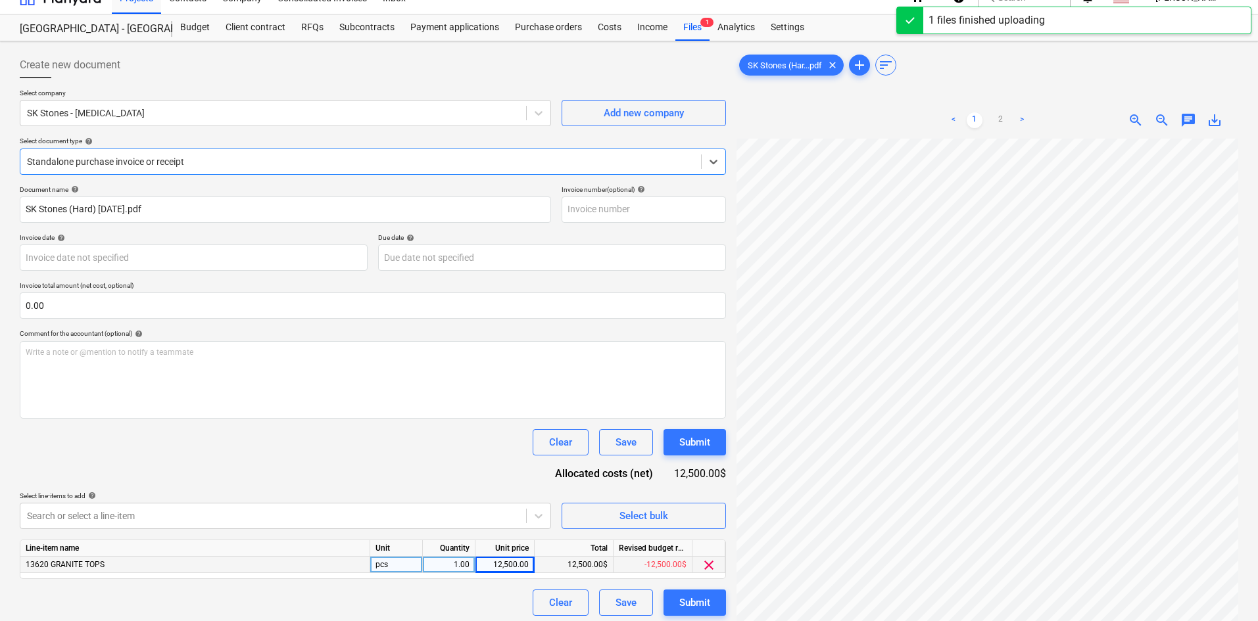
click at [309, 467] on div "Document name help SK Stones (Hard) [DATE].pdf Invoice number (optional) help I…" at bounding box center [373, 400] width 706 height 431
click at [684, 603] on div "Submit" at bounding box center [694, 602] width 31 height 17
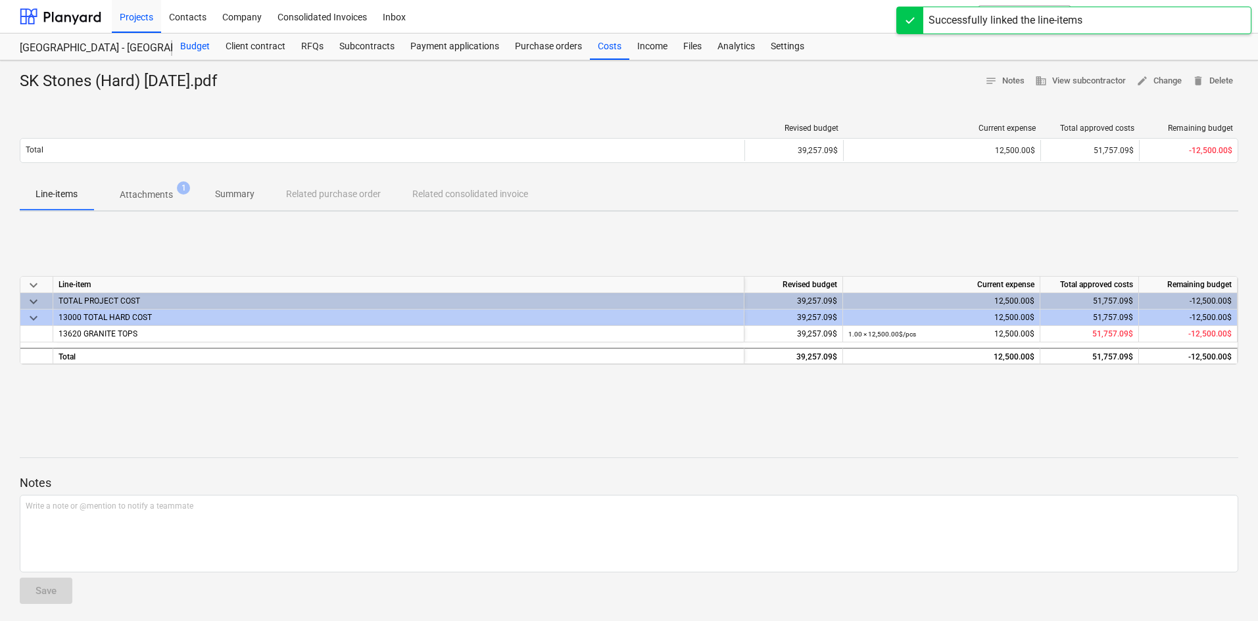
click at [202, 55] on div "Budget" at bounding box center [194, 47] width 45 height 26
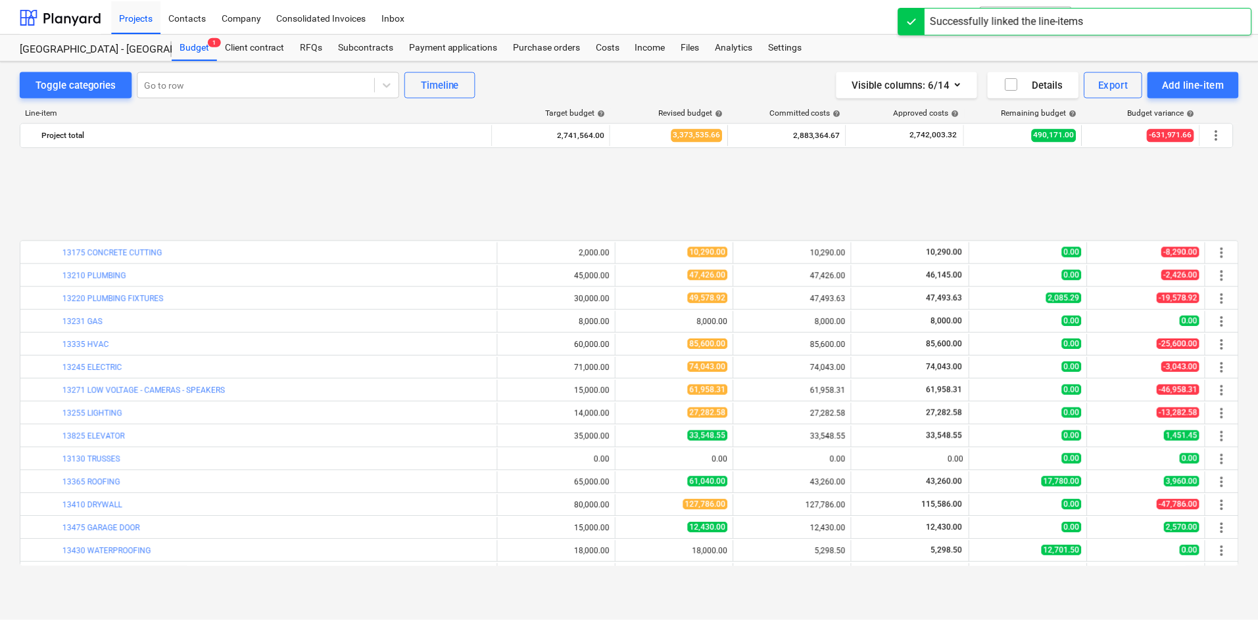
scroll to position [920, 0]
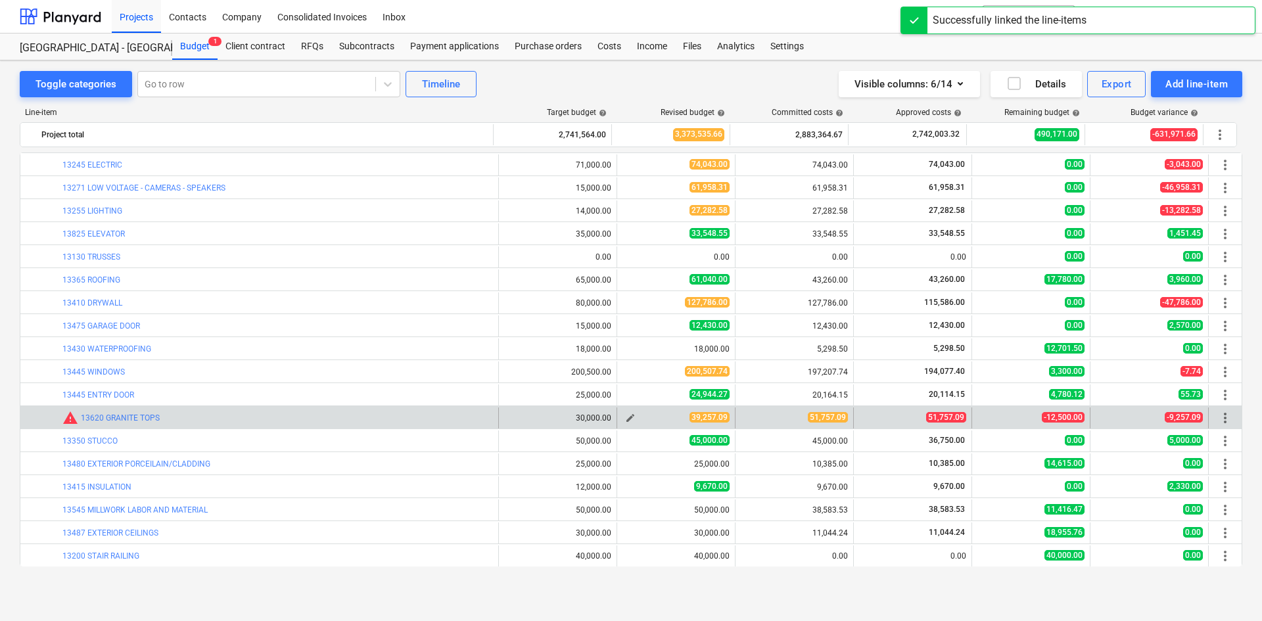
click at [625, 419] on span "edit" at bounding box center [630, 418] width 11 height 11
type textarea "x"
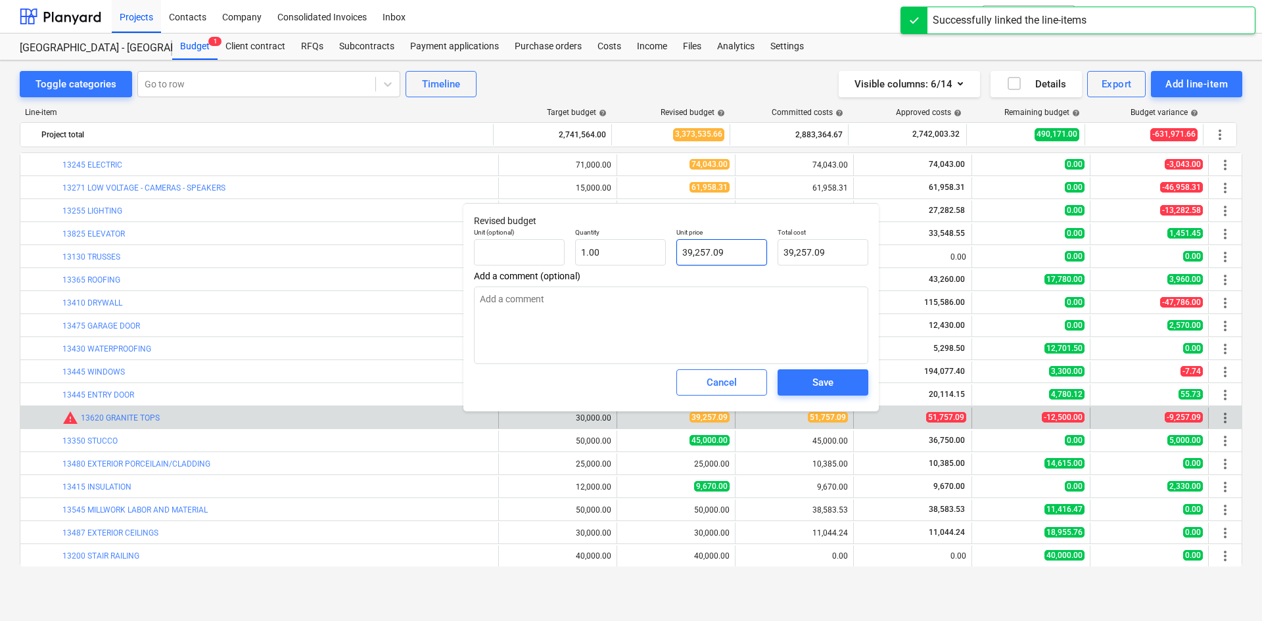
type input "39257.09"
drag, startPoint x: 732, startPoint y: 245, endPoint x: 599, endPoint y: 260, distance: 133.6
click at [614, 259] on div "Unit (optional) Quantity 1.00 Unit price 39257.09 Total cost 39,257.09" at bounding box center [671, 247] width 405 height 48
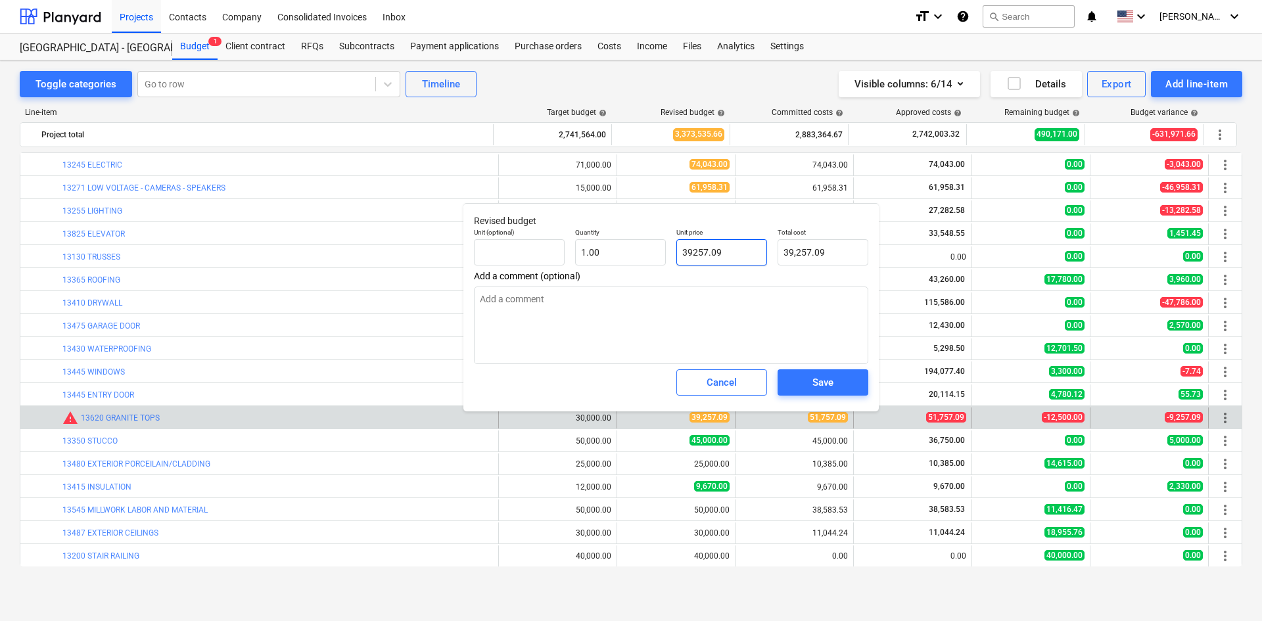
type textarea "x"
type input "5"
type input "5.00"
type textarea "x"
type input "51"
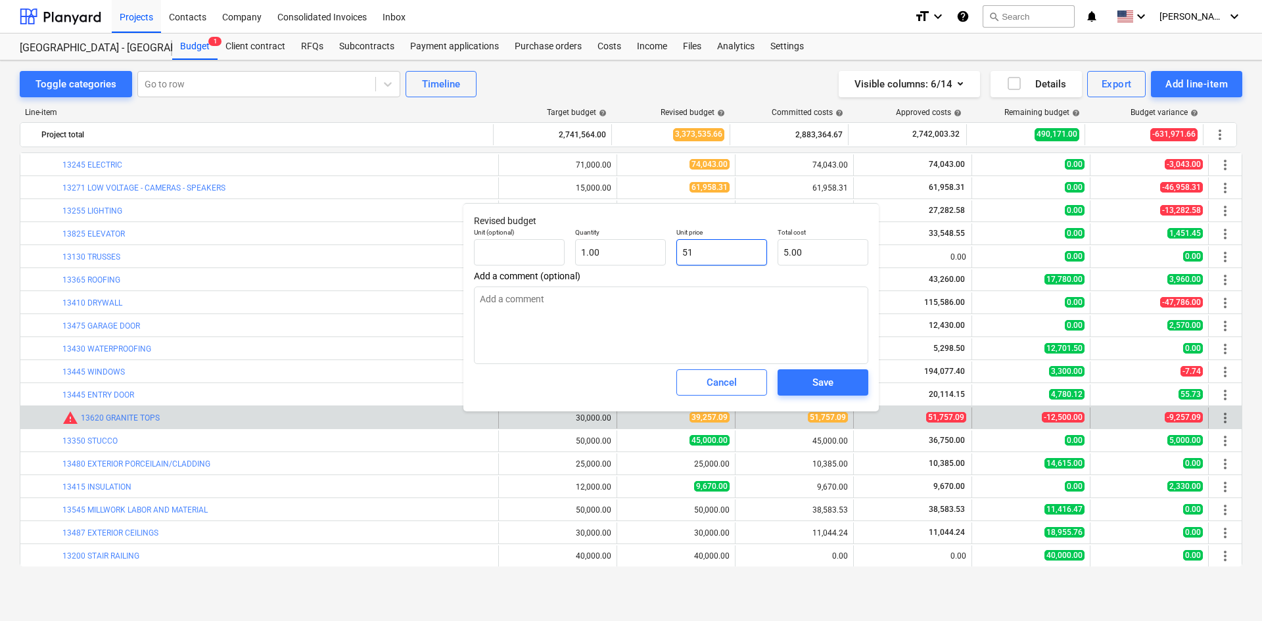
type input "51.00"
type textarea "x"
type input "517"
type input "517.00"
type textarea "x"
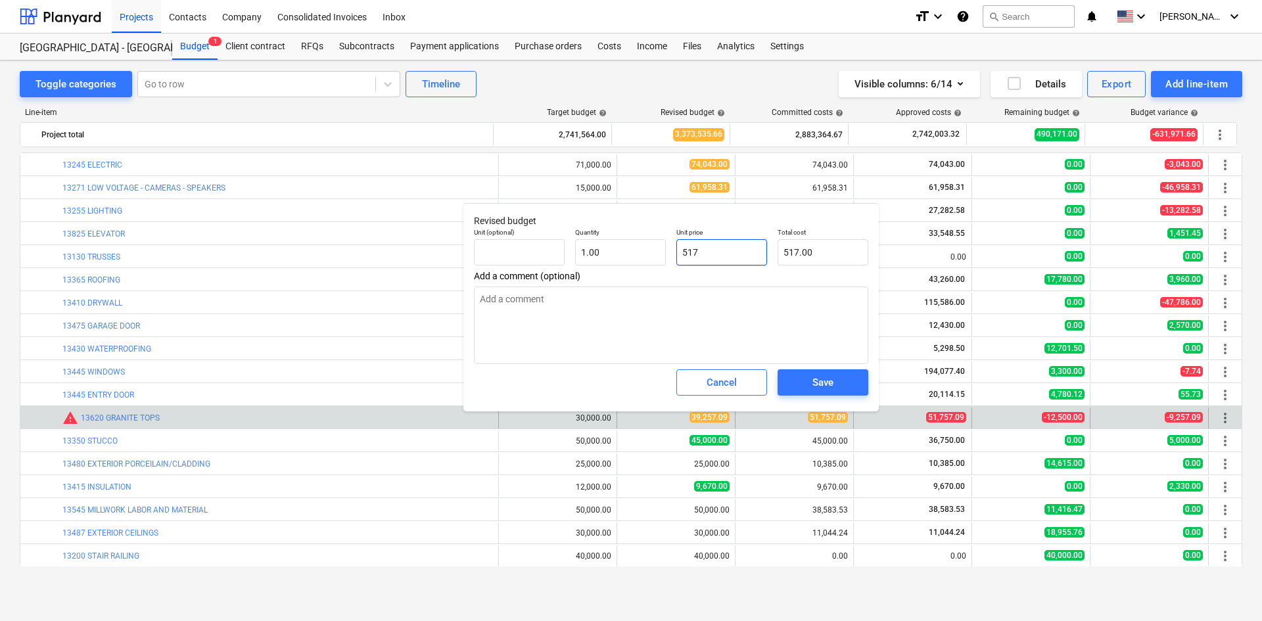
type input "5175"
type input "5,175.00"
type textarea "x"
type input "51757"
type input "51,757.00"
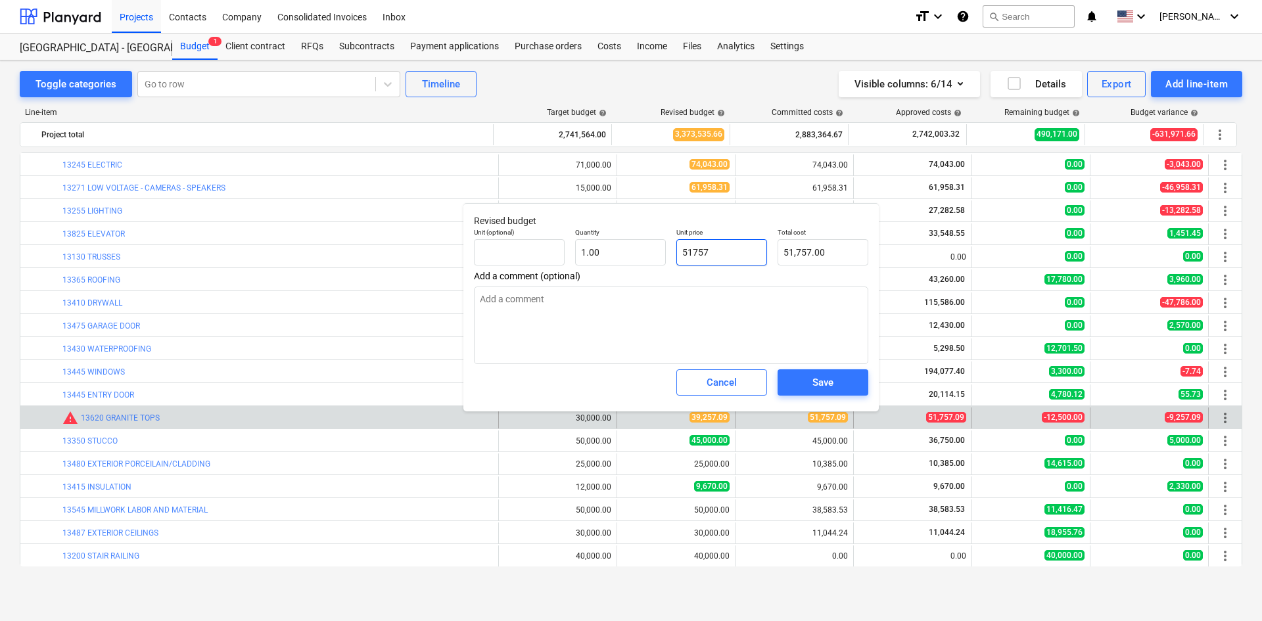
type textarea "x"
type input "51757."
type textarea "x"
type input "51757.0"
type textarea "x"
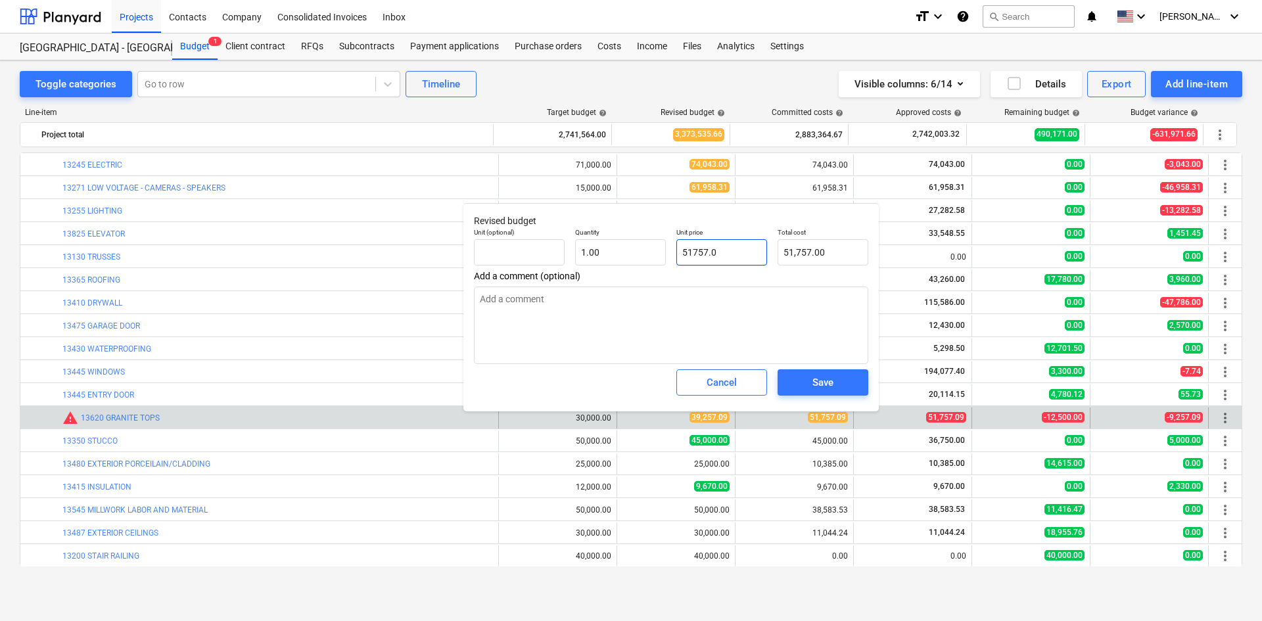
type input "51757.09"
type input "51,757.09"
type input "51757.09"
type textarea "x"
type input "51,757.09"
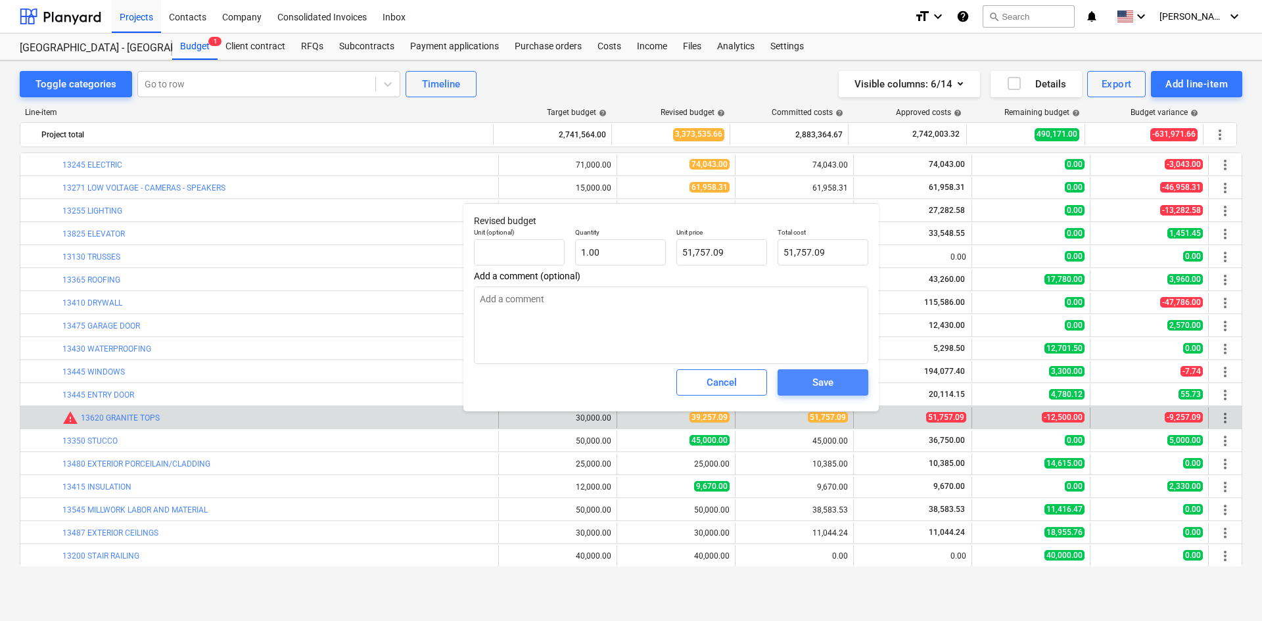
click at [817, 379] on div "Save" at bounding box center [823, 382] width 21 height 17
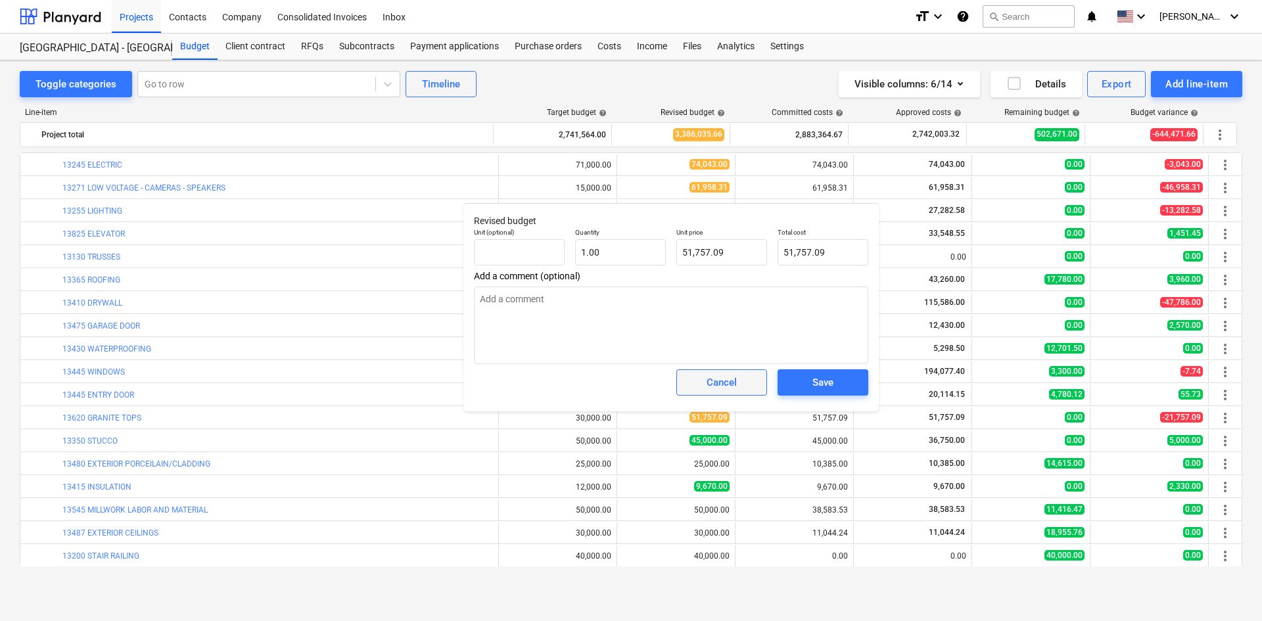
type textarea "x"
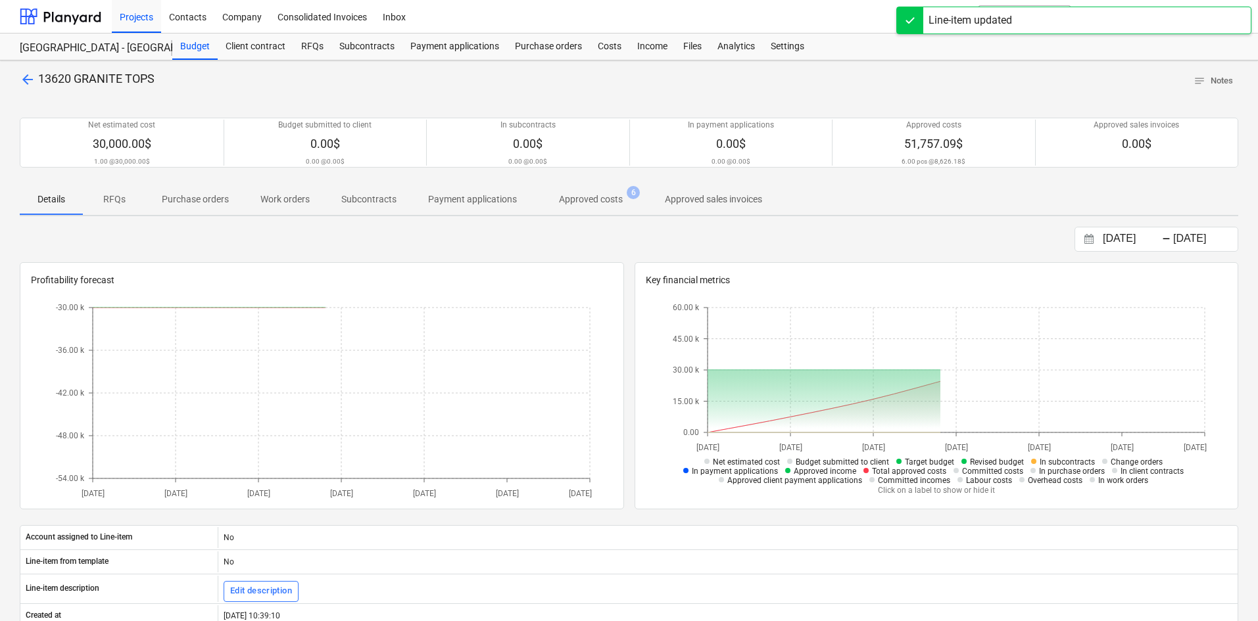
click at [598, 199] on p "Approved costs" at bounding box center [591, 200] width 64 height 14
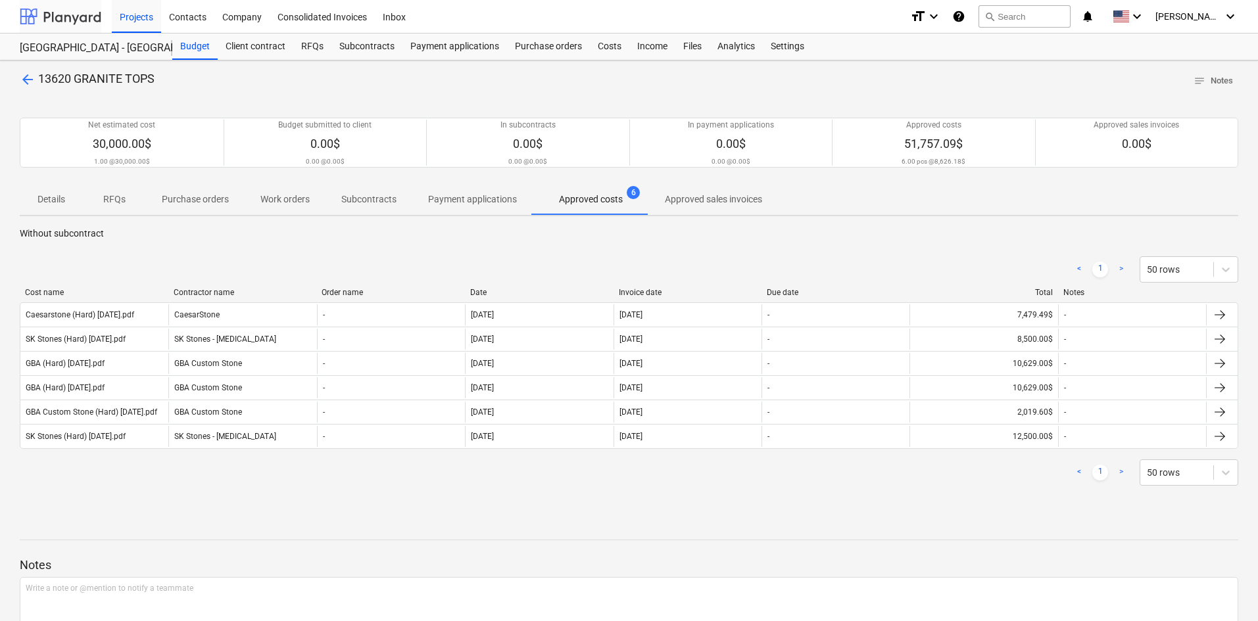
click at [62, 24] on div at bounding box center [61, 16] width 82 height 33
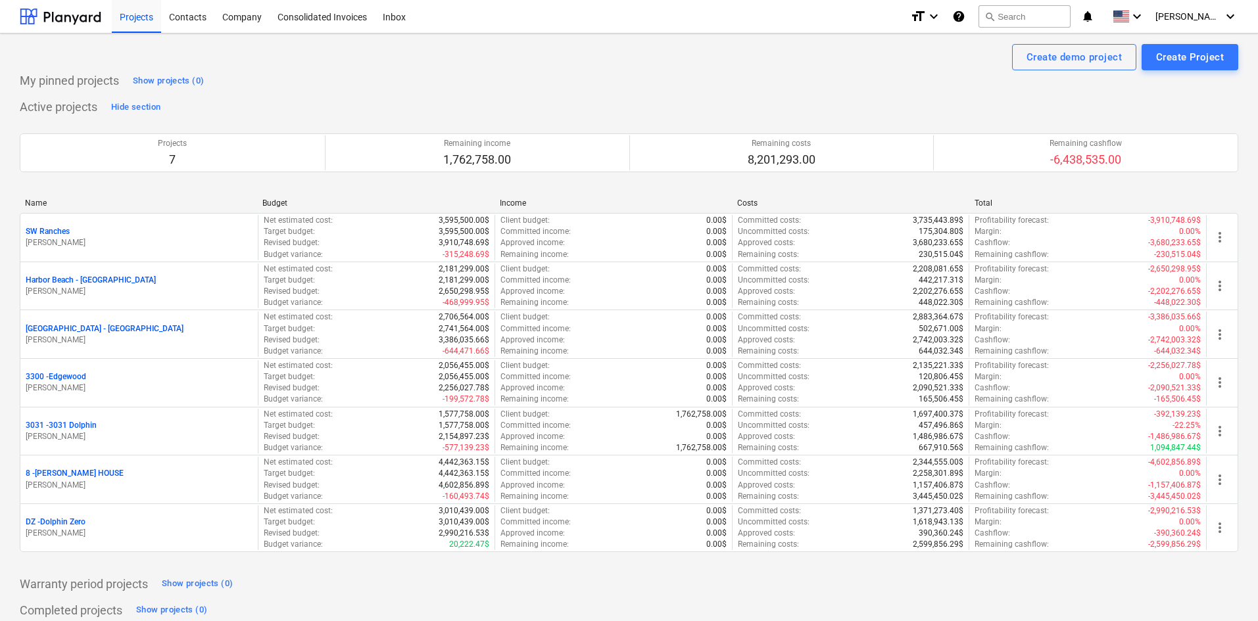
click at [719, 575] on div "Warranty period projects Show projects (0)" at bounding box center [629, 583] width 1218 height 21
